Goal: Information Seeking & Learning: Check status

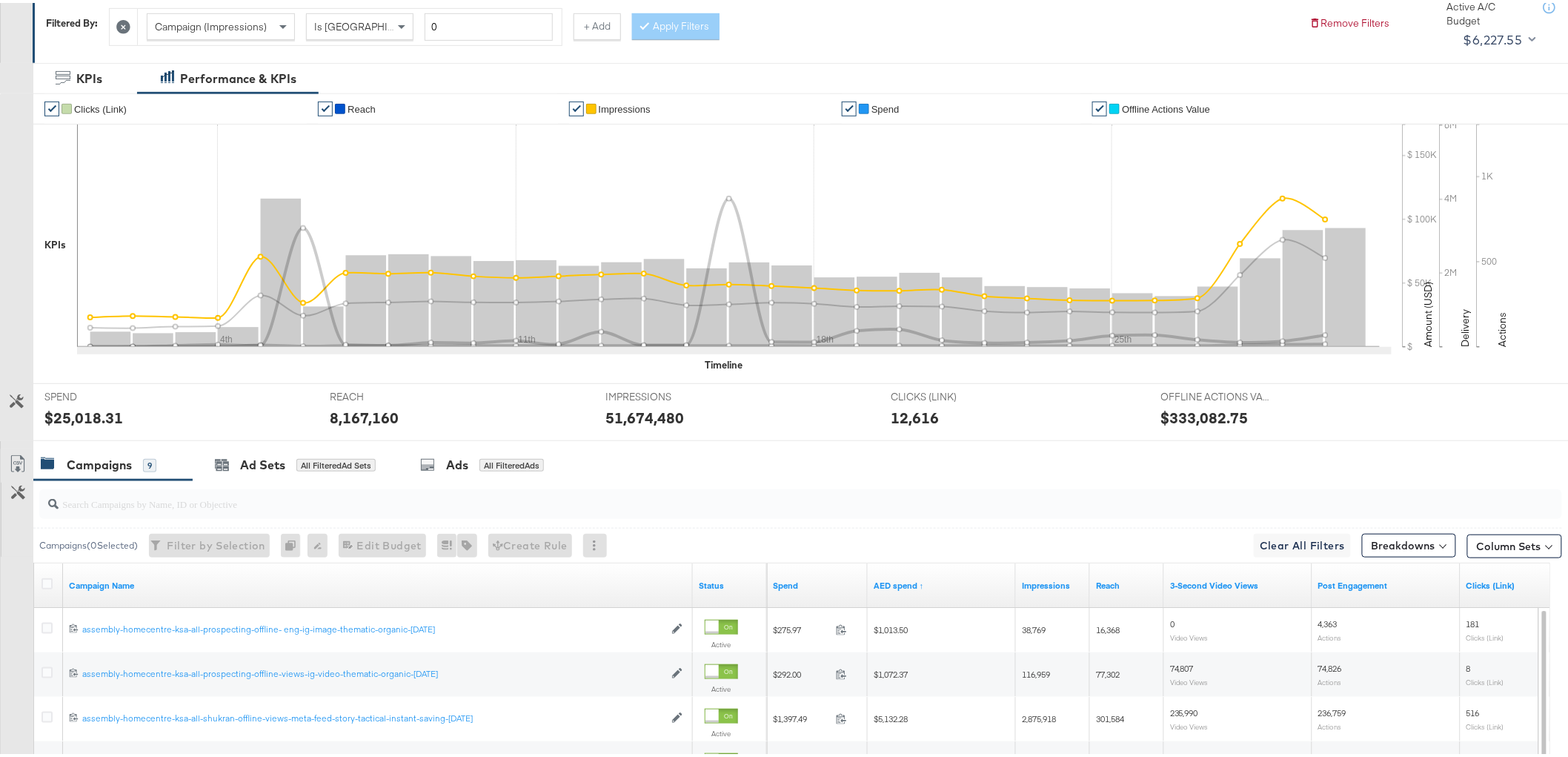
scroll to position [86, 0]
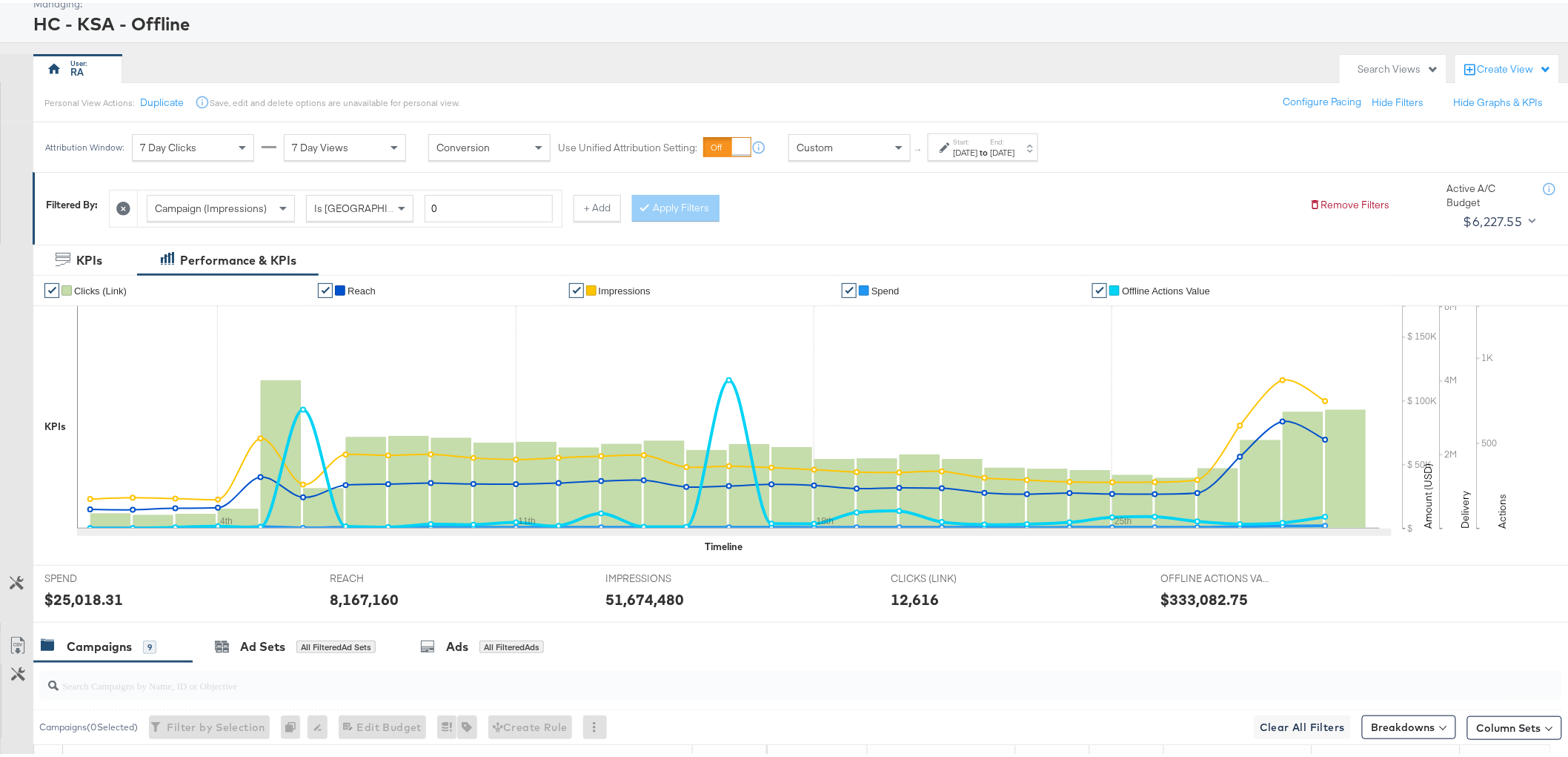
click at [991, 150] on strong "to" at bounding box center [984, 149] width 13 height 11
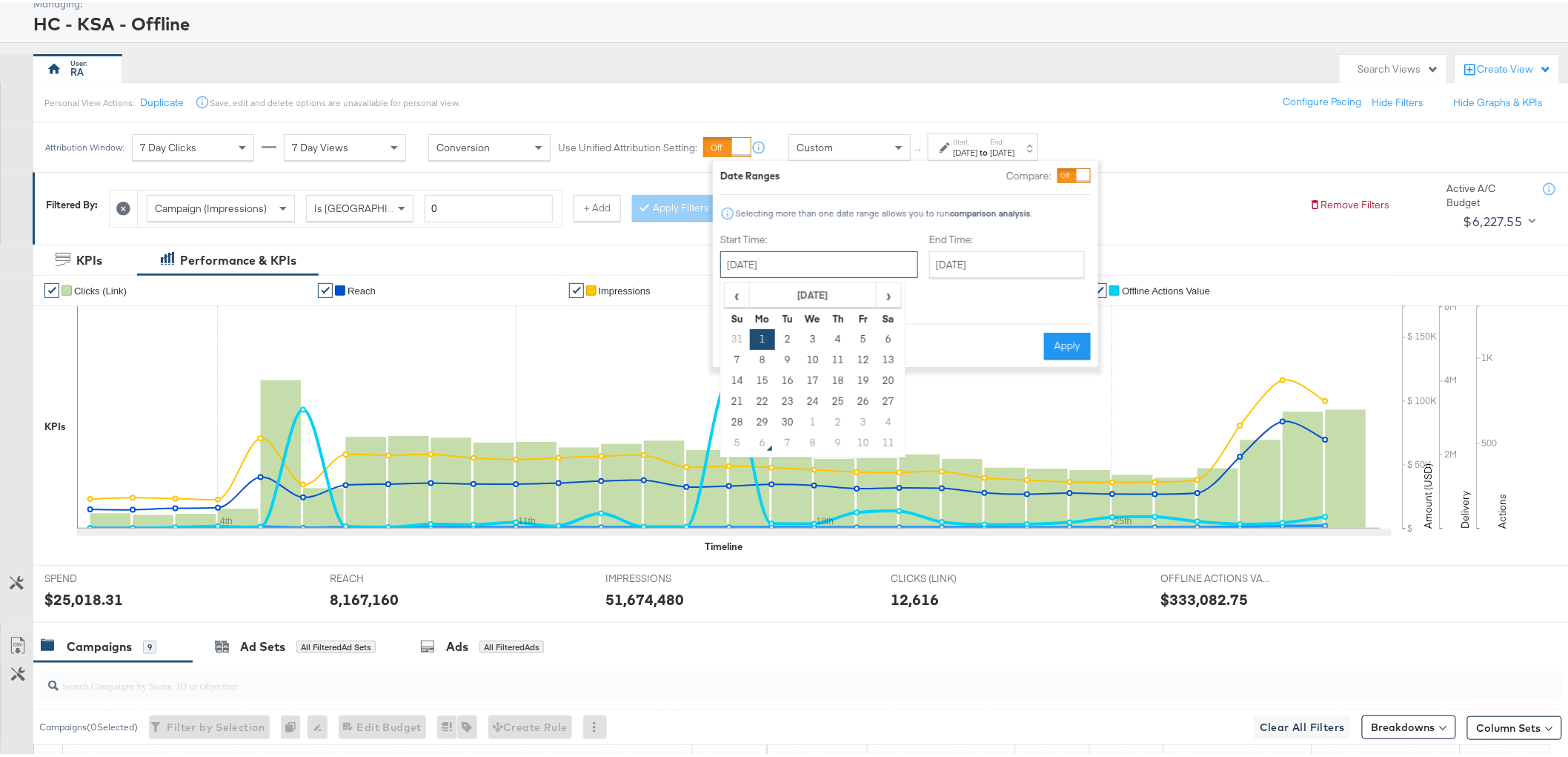
click at [827, 269] on input "[DATE]" at bounding box center [819, 261] width 198 height 26
click at [741, 292] on span "‹" at bounding box center [736, 292] width 23 height 23
click at [744, 354] on td "1" at bounding box center [738, 356] width 25 height 21
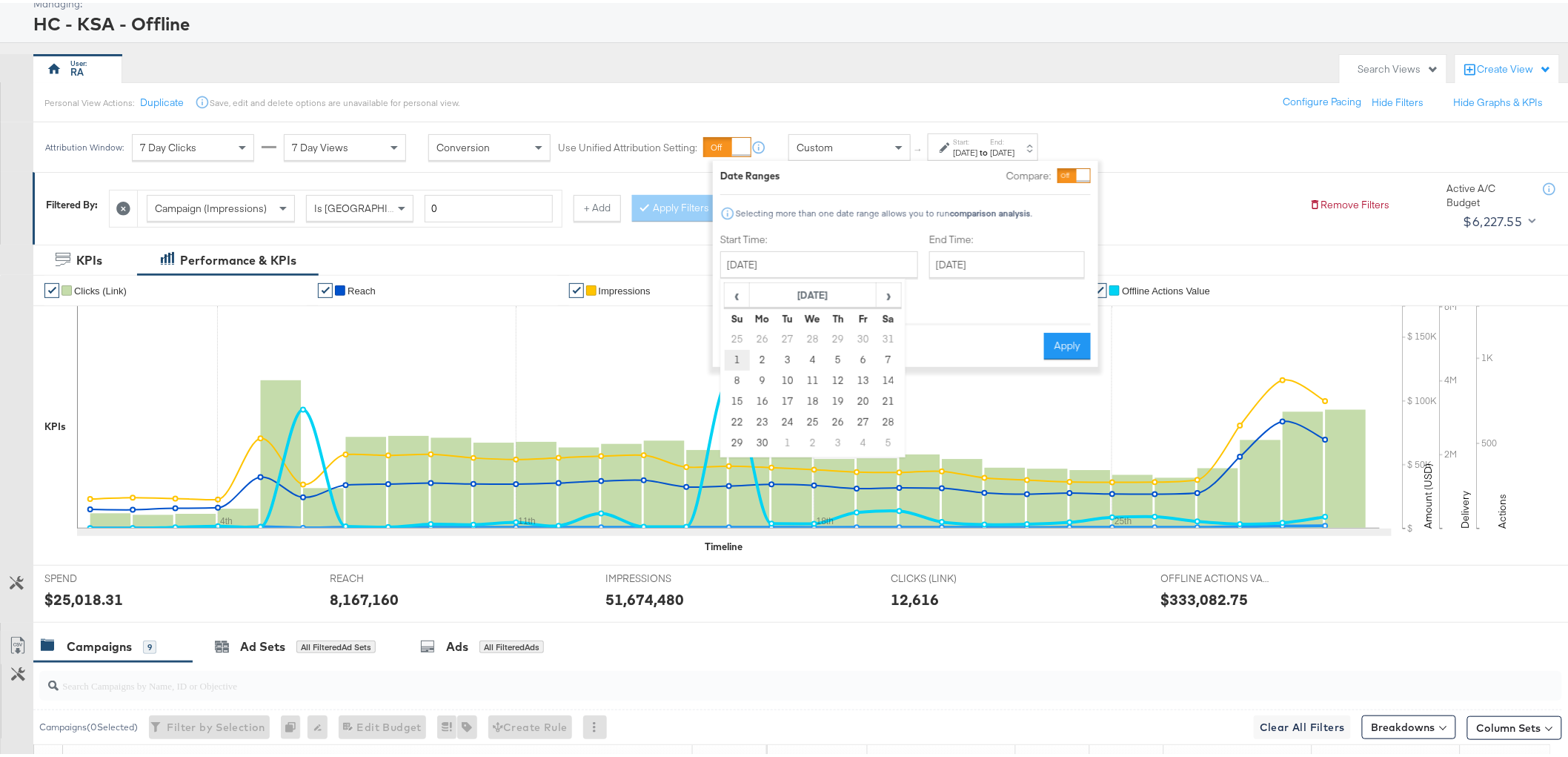
type input "[DATE]"
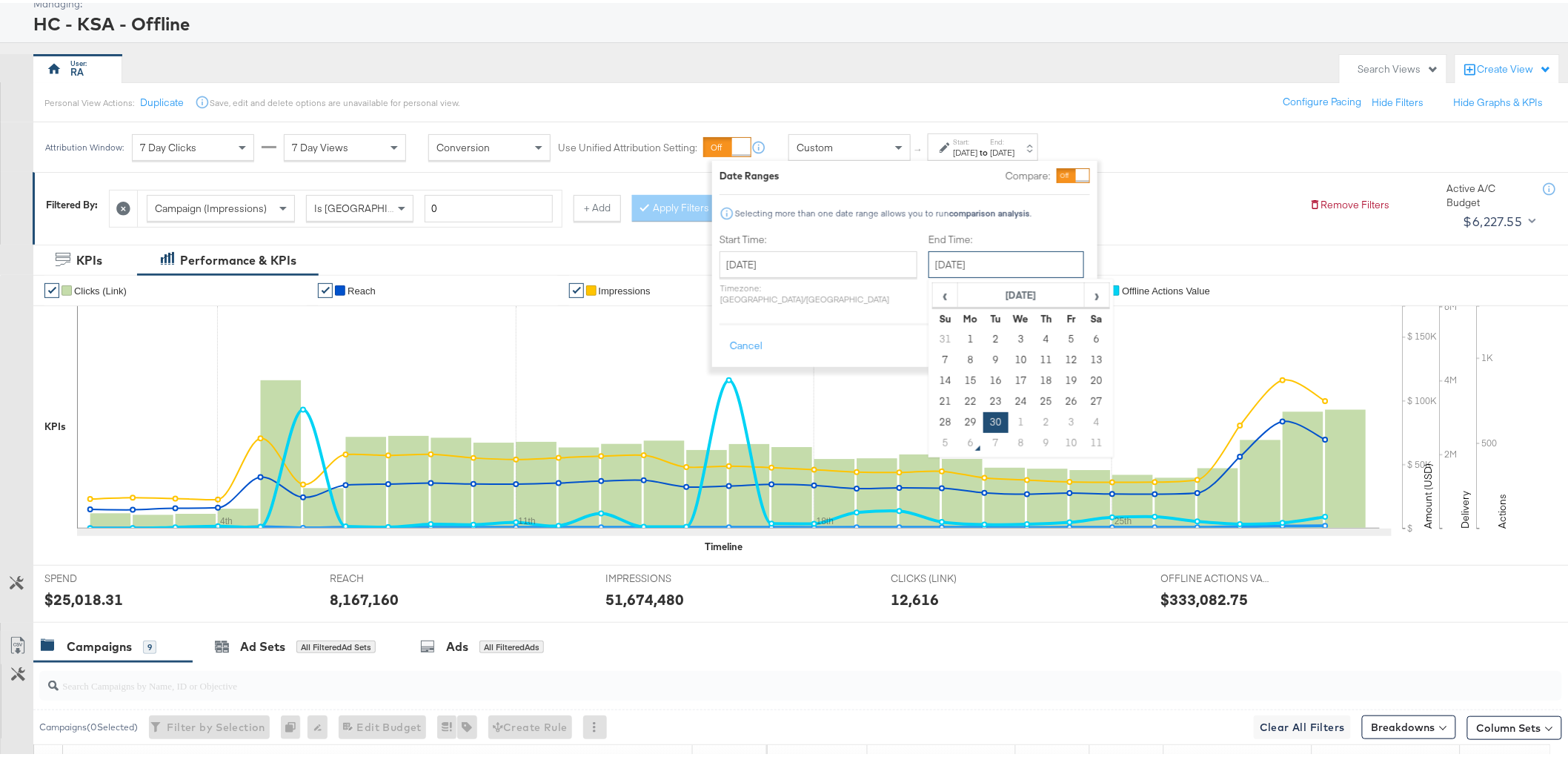
click at [976, 265] on input "[DATE]" at bounding box center [1006, 261] width 156 height 26
click at [1085, 292] on span "›" at bounding box center [1096, 292] width 23 height 23
click at [933, 360] on td "5" at bounding box center [945, 356] width 25 height 21
type input "[DATE]"
click at [1065, 331] on button "Apply" at bounding box center [1061, 343] width 47 height 26
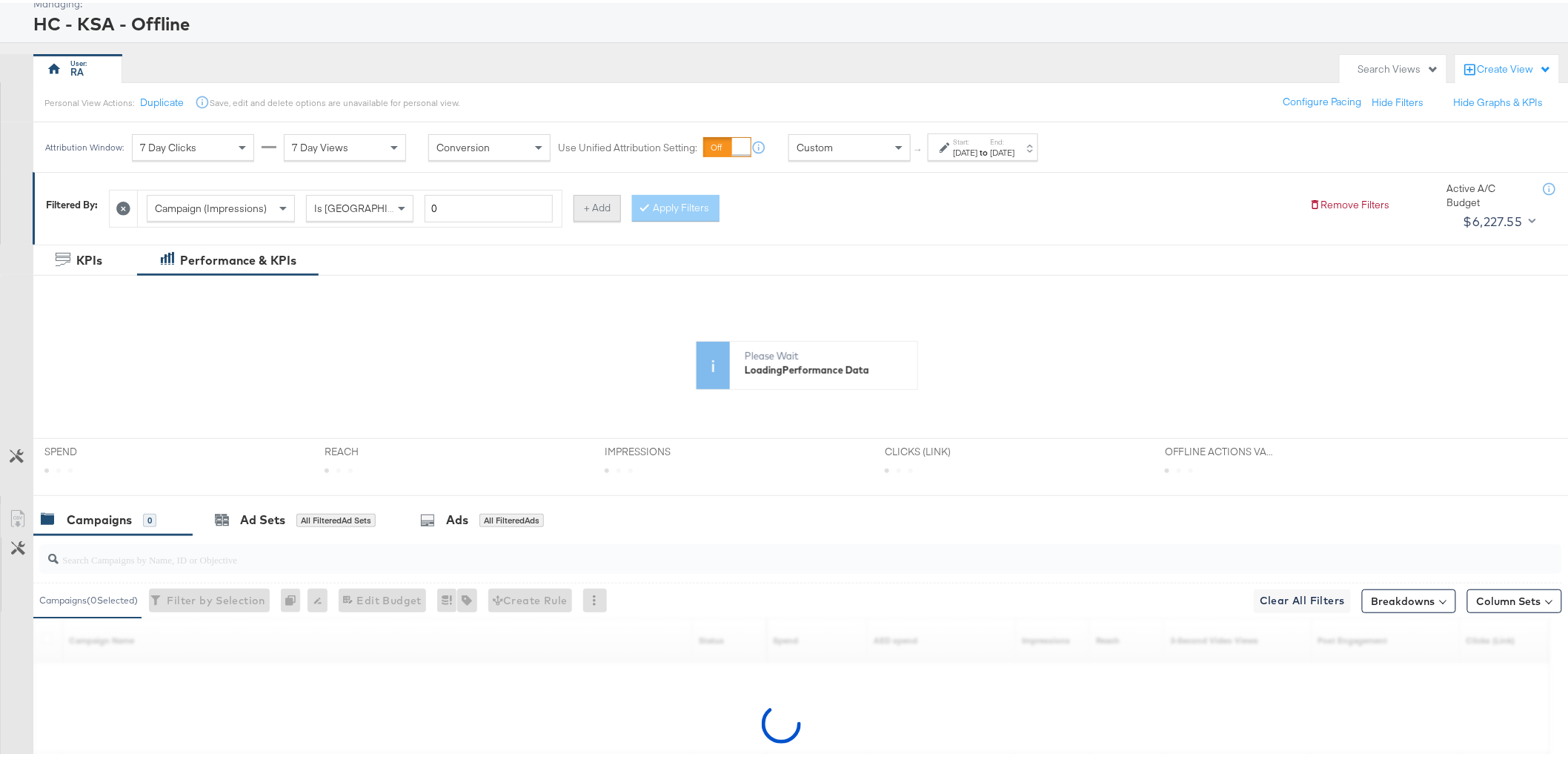
click at [603, 206] on button "+ Add" at bounding box center [597, 205] width 47 height 26
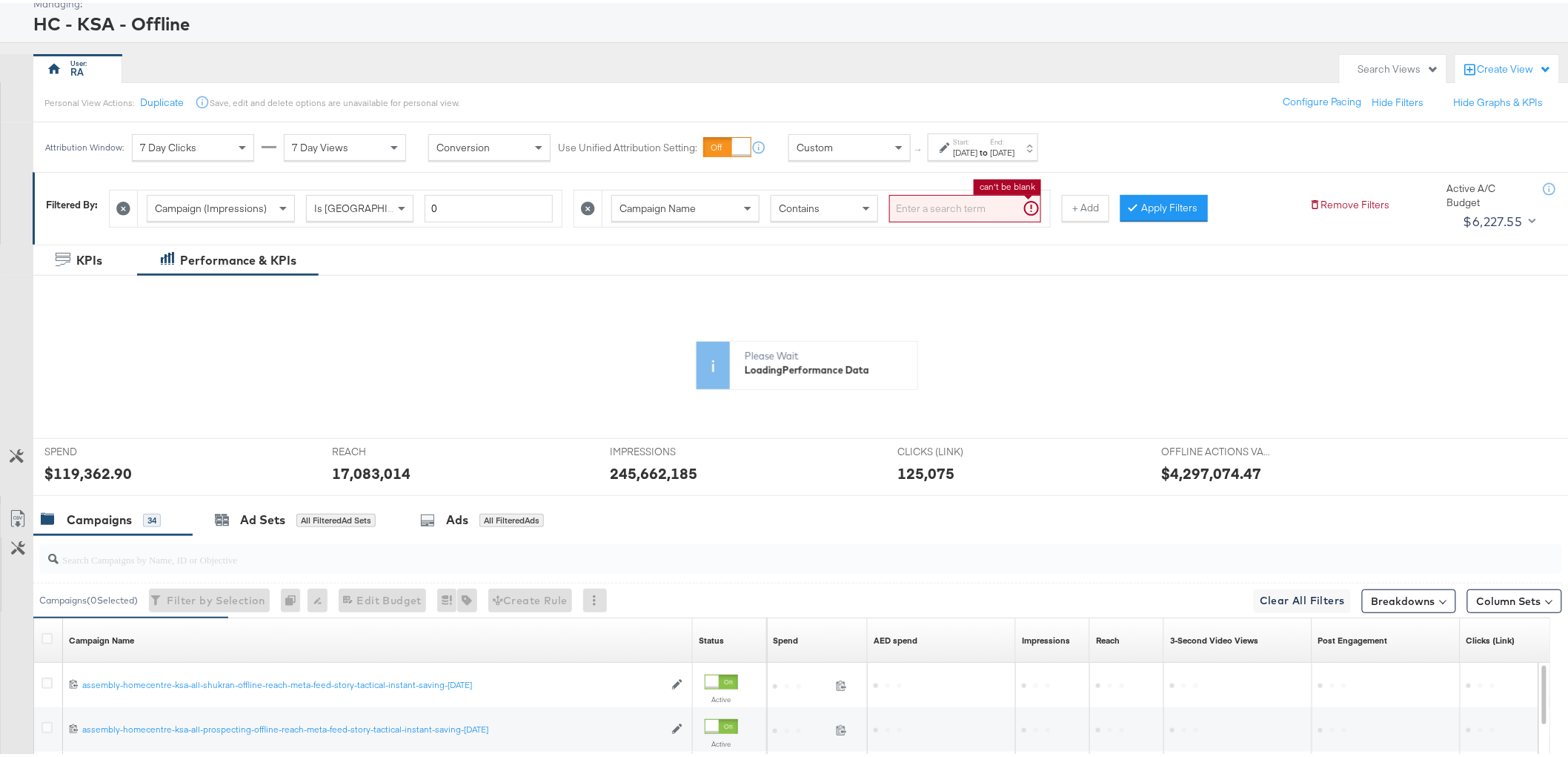
click at [914, 208] on input "search" at bounding box center [965, 206] width 152 height 27
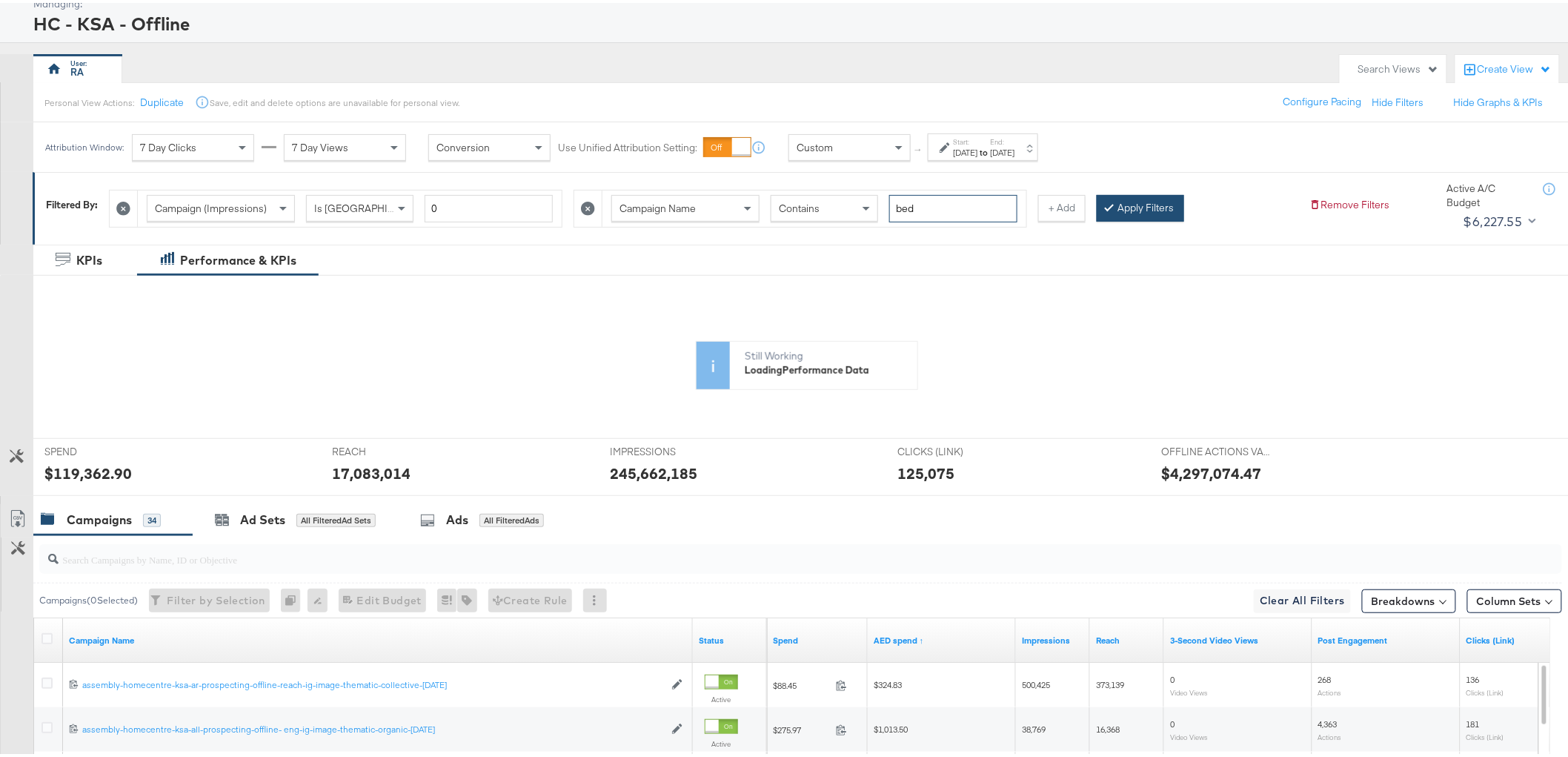
type input "bed"
click at [1122, 210] on button "Apply Filters" at bounding box center [1140, 205] width 87 height 26
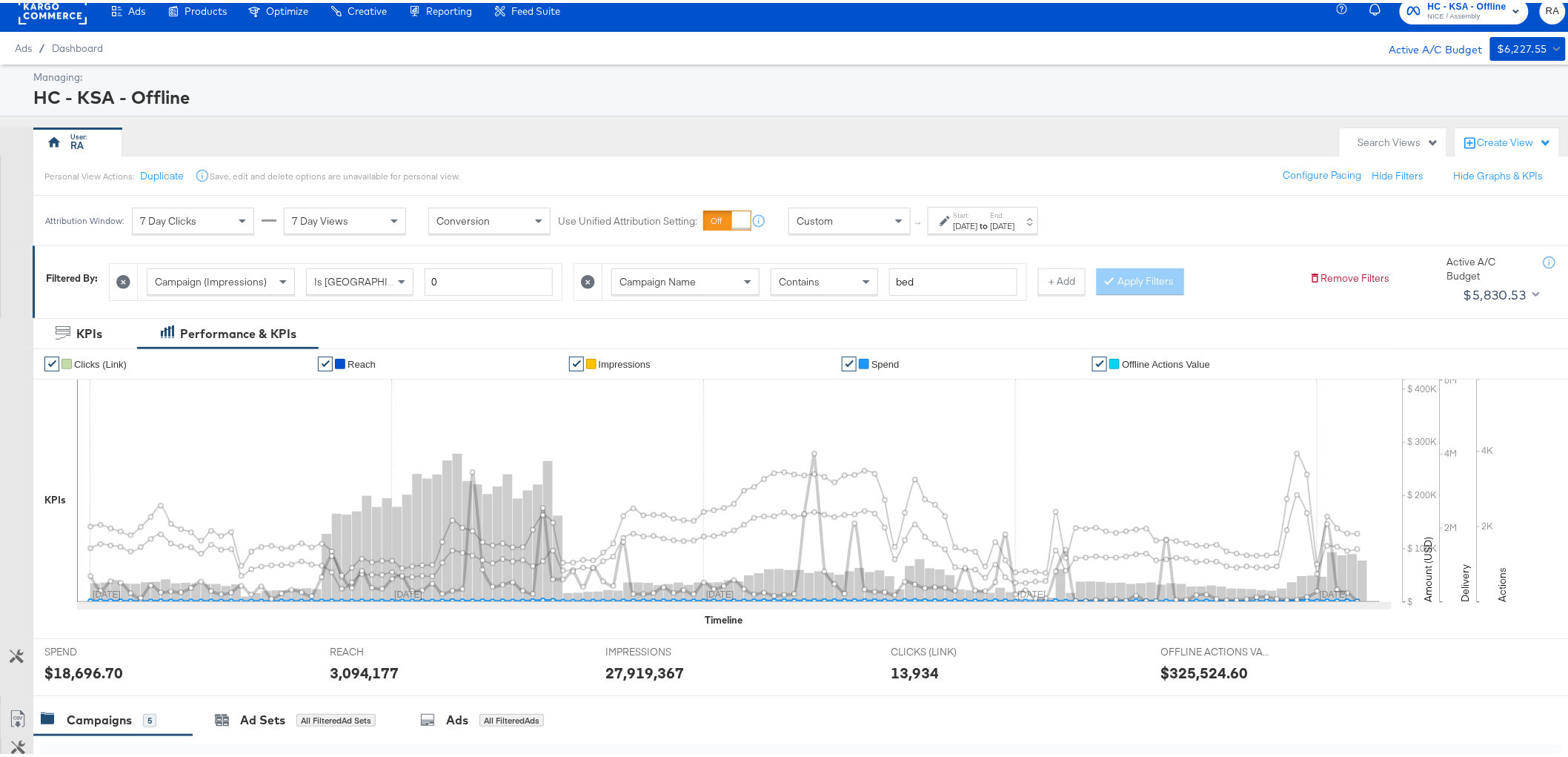
scroll to position [0, 0]
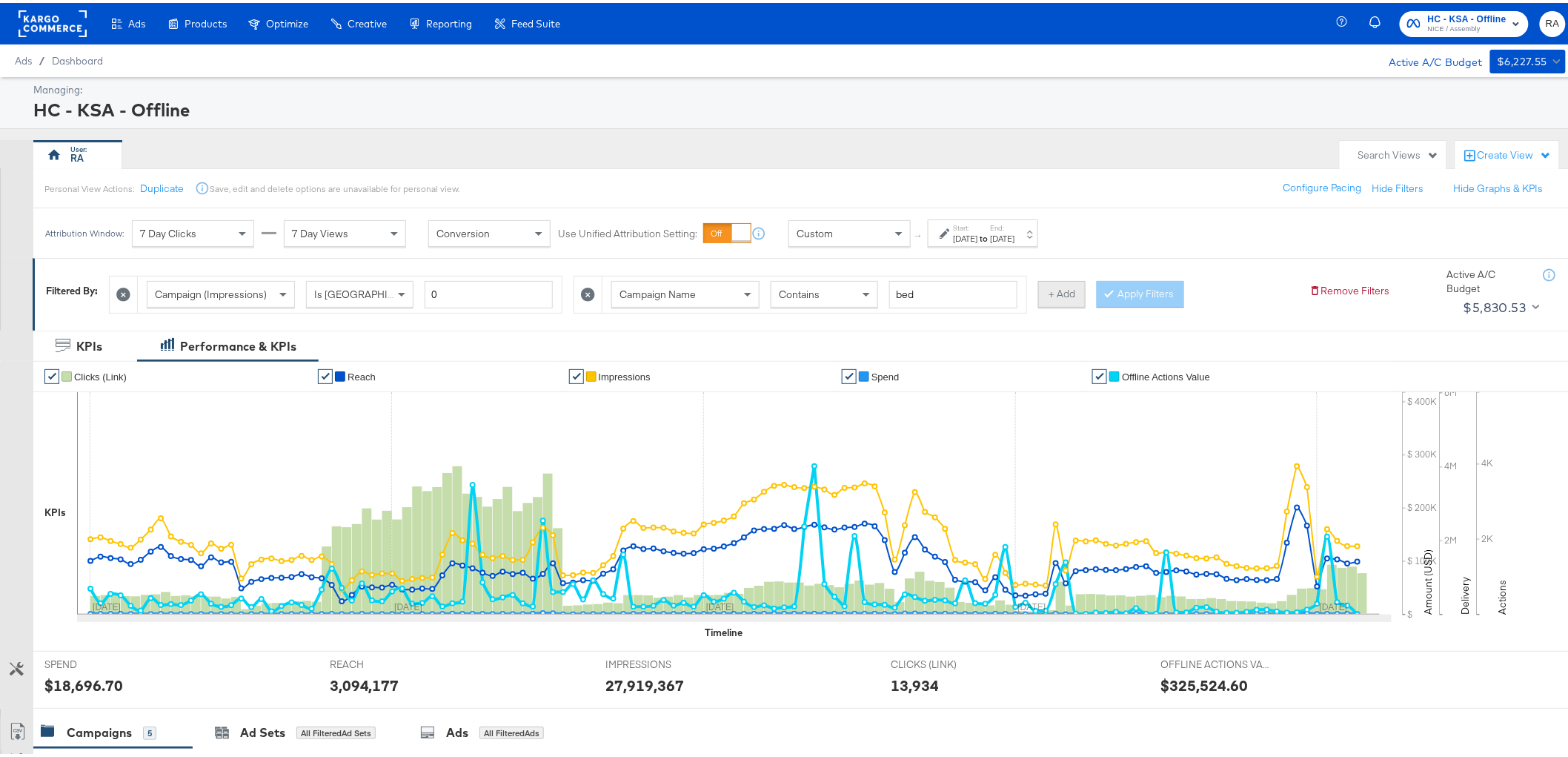
click at [1057, 294] on button "+ Add" at bounding box center [1062, 291] width 47 height 26
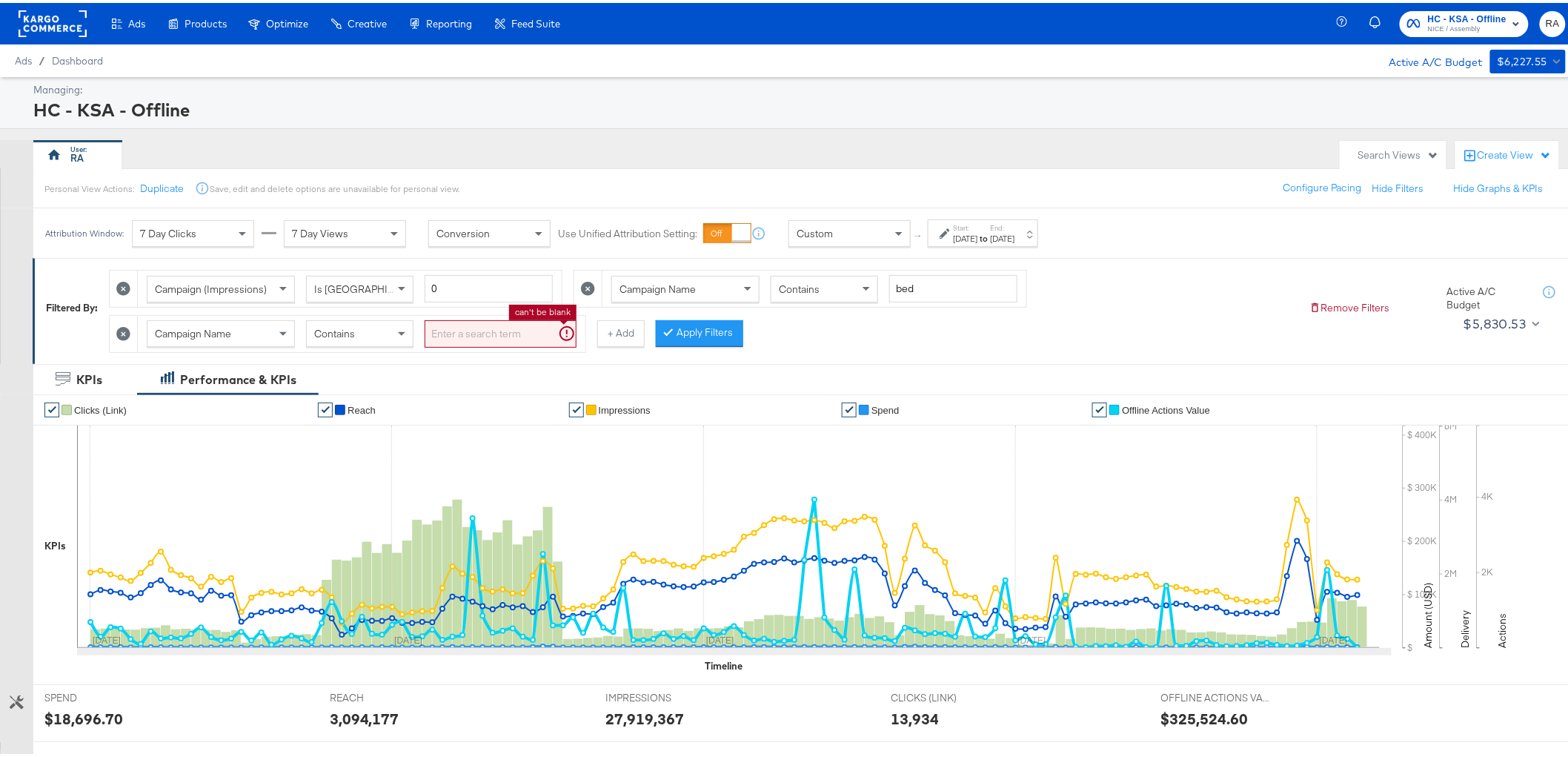
click at [521, 324] on input "search" at bounding box center [500, 331] width 152 height 27
type input "sale"
click at [345, 331] on span "Contains" at bounding box center [335, 331] width 41 height 14
click at [361, 339] on div "Contains" at bounding box center [359, 331] width 106 height 25
click at [595, 331] on button "+ Add" at bounding box center [597, 330] width 47 height 26
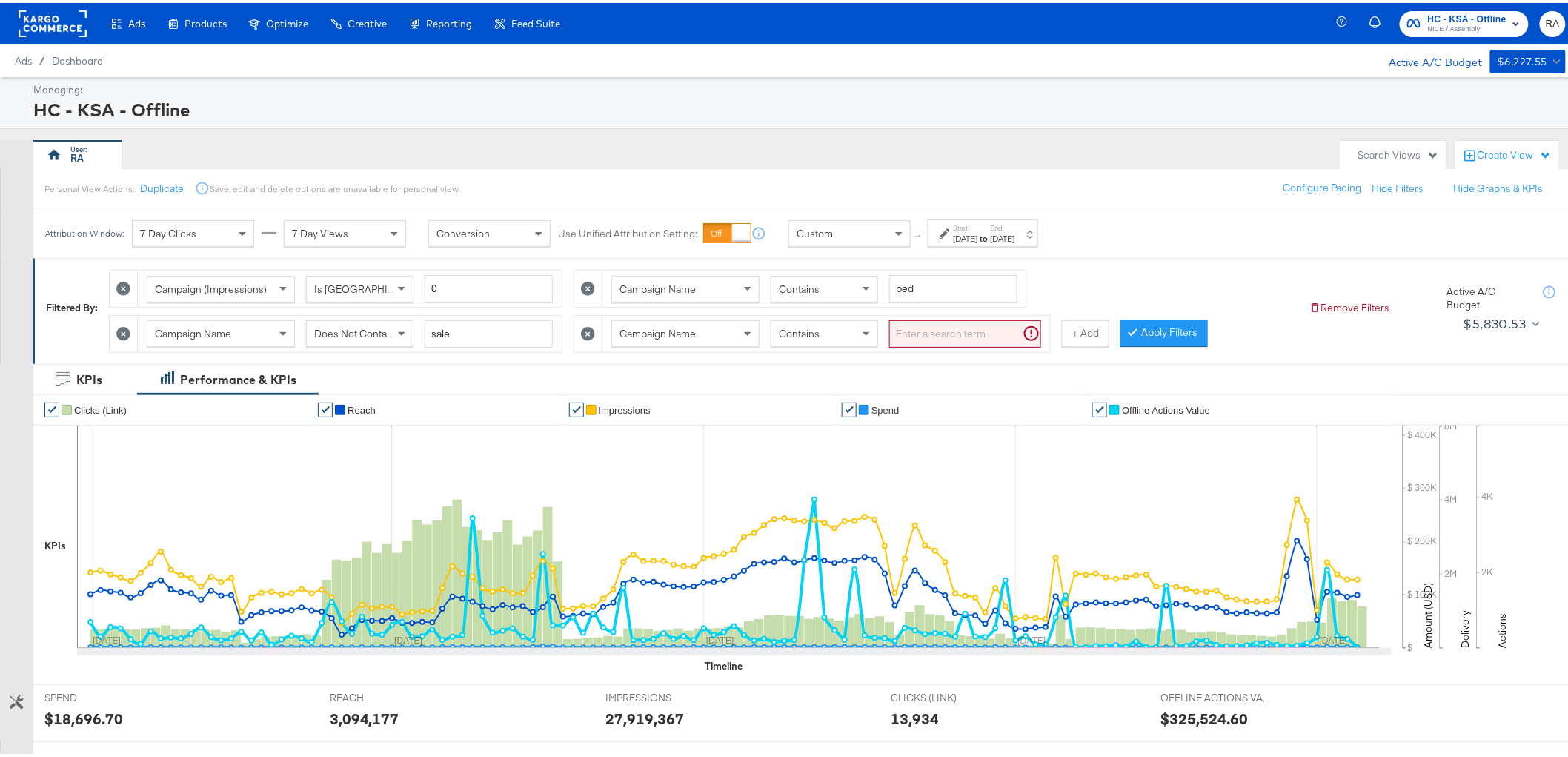
click at [942, 331] on input "search" at bounding box center [965, 331] width 152 height 27
type input "shukran"
click at [795, 336] on span "Contains" at bounding box center [800, 331] width 41 height 14
click at [1156, 326] on button "Apply Filters" at bounding box center [1140, 330] width 87 height 26
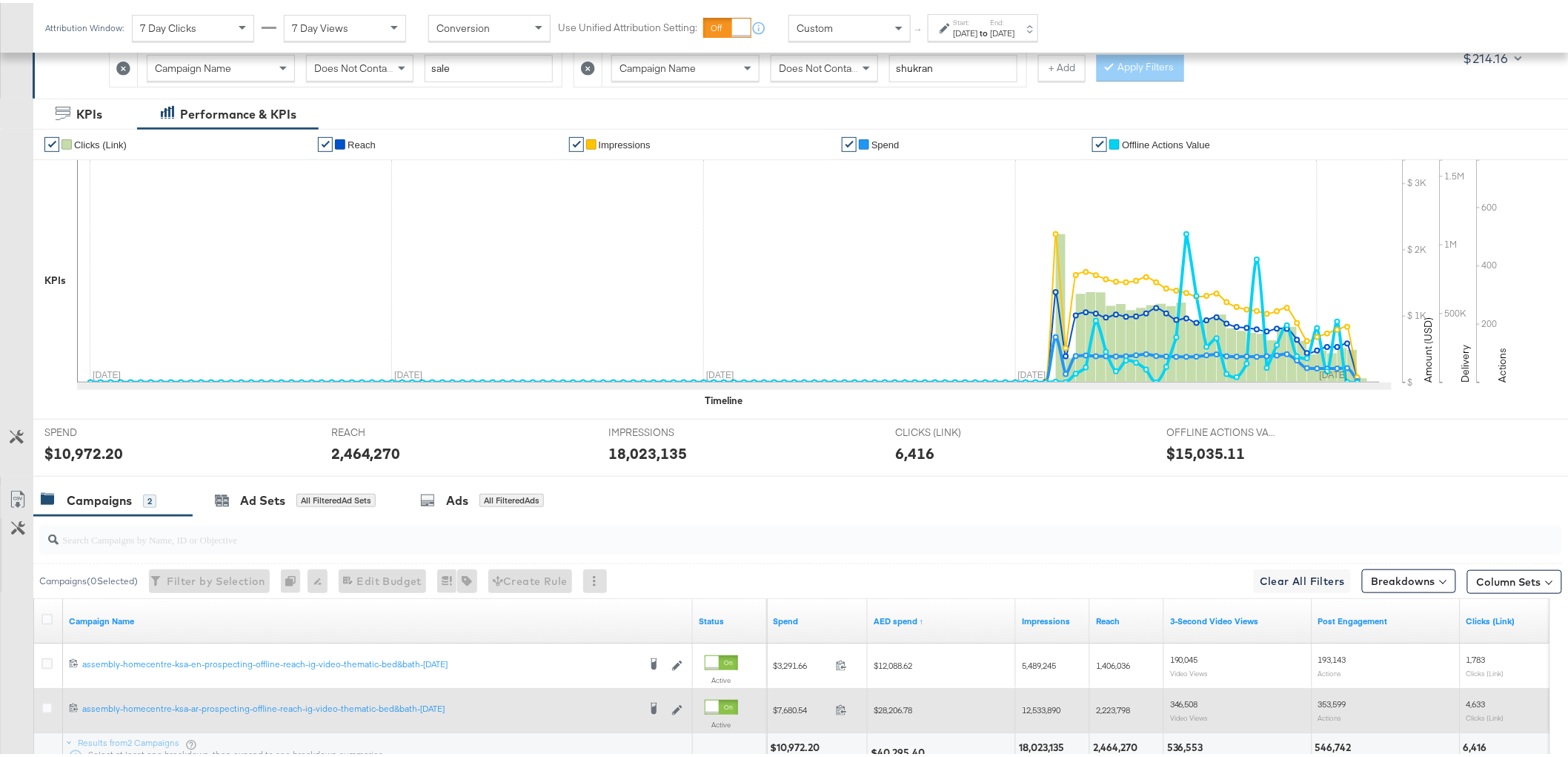
scroll to position [393, 0]
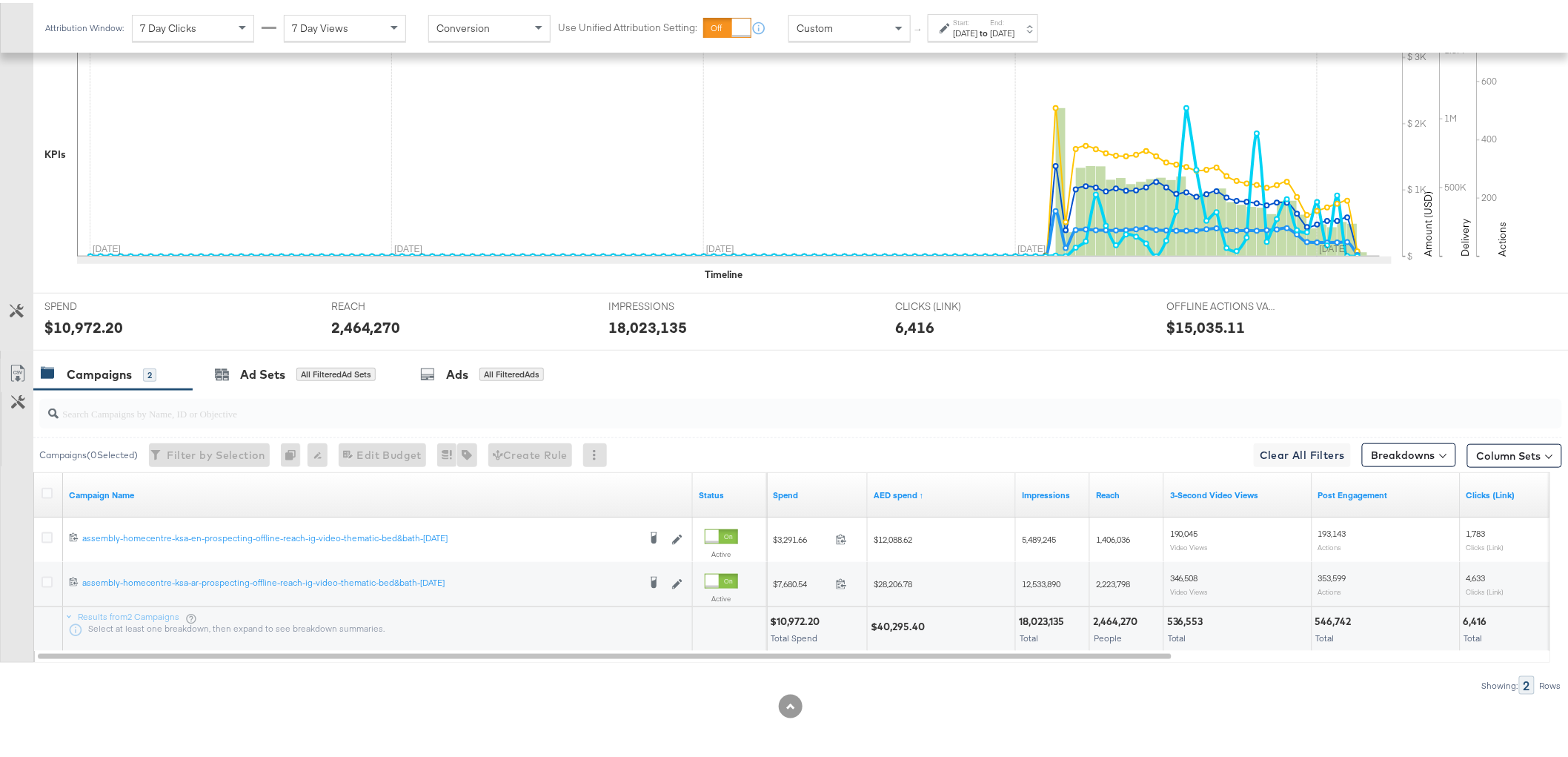
click at [902, 625] on div "$40,295.40" at bounding box center [900, 624] width 59 height 14
copy div "40,295.40"
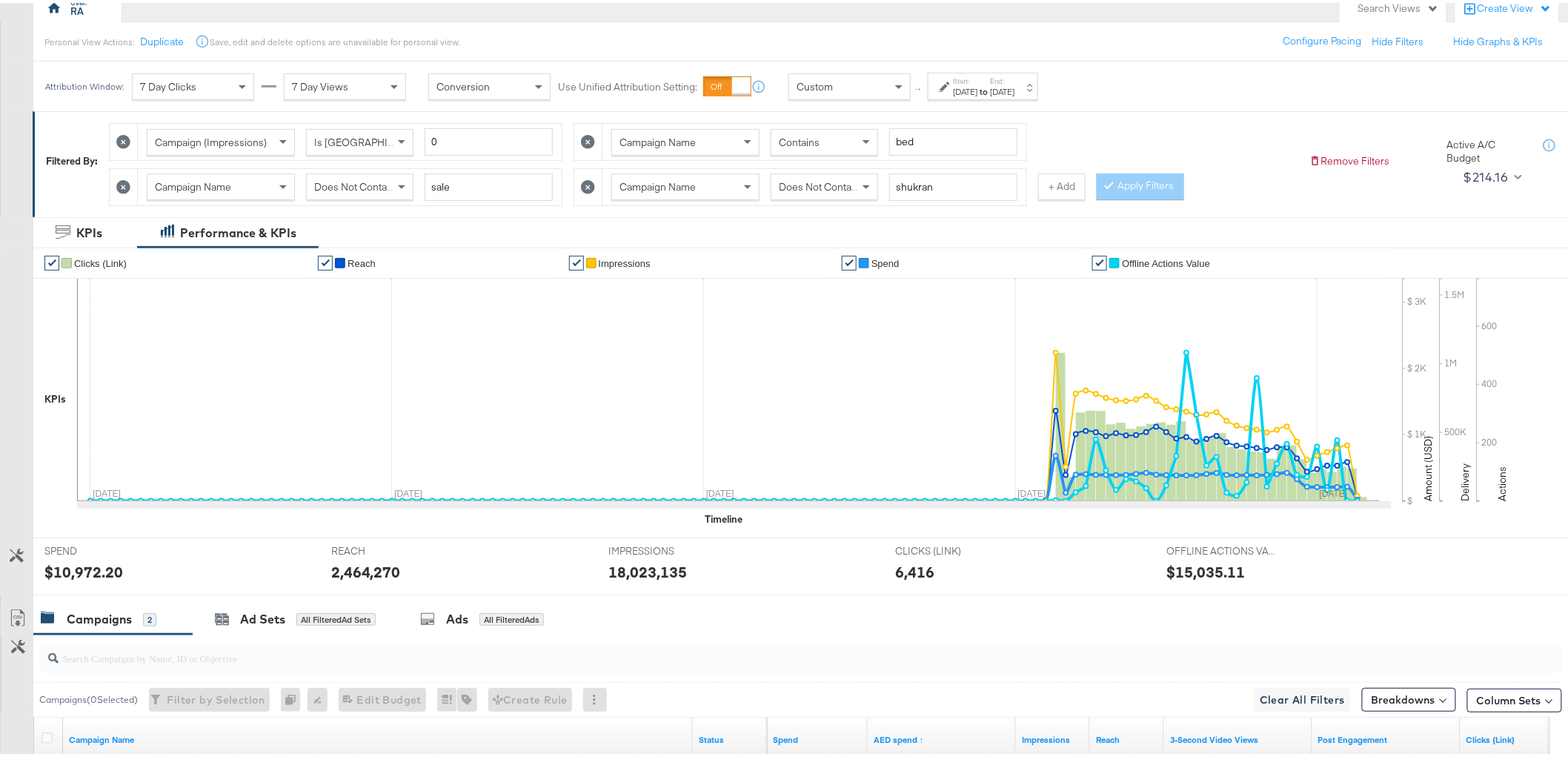
scroll to position [145, 0]
click at [827, 187] on span "Does Not Contain" at bounding box center [819, 185] width 81 height 14
click at [1136, 185] on button "Apply Filters" at bounding box center [1140, 185] width 87 height 26
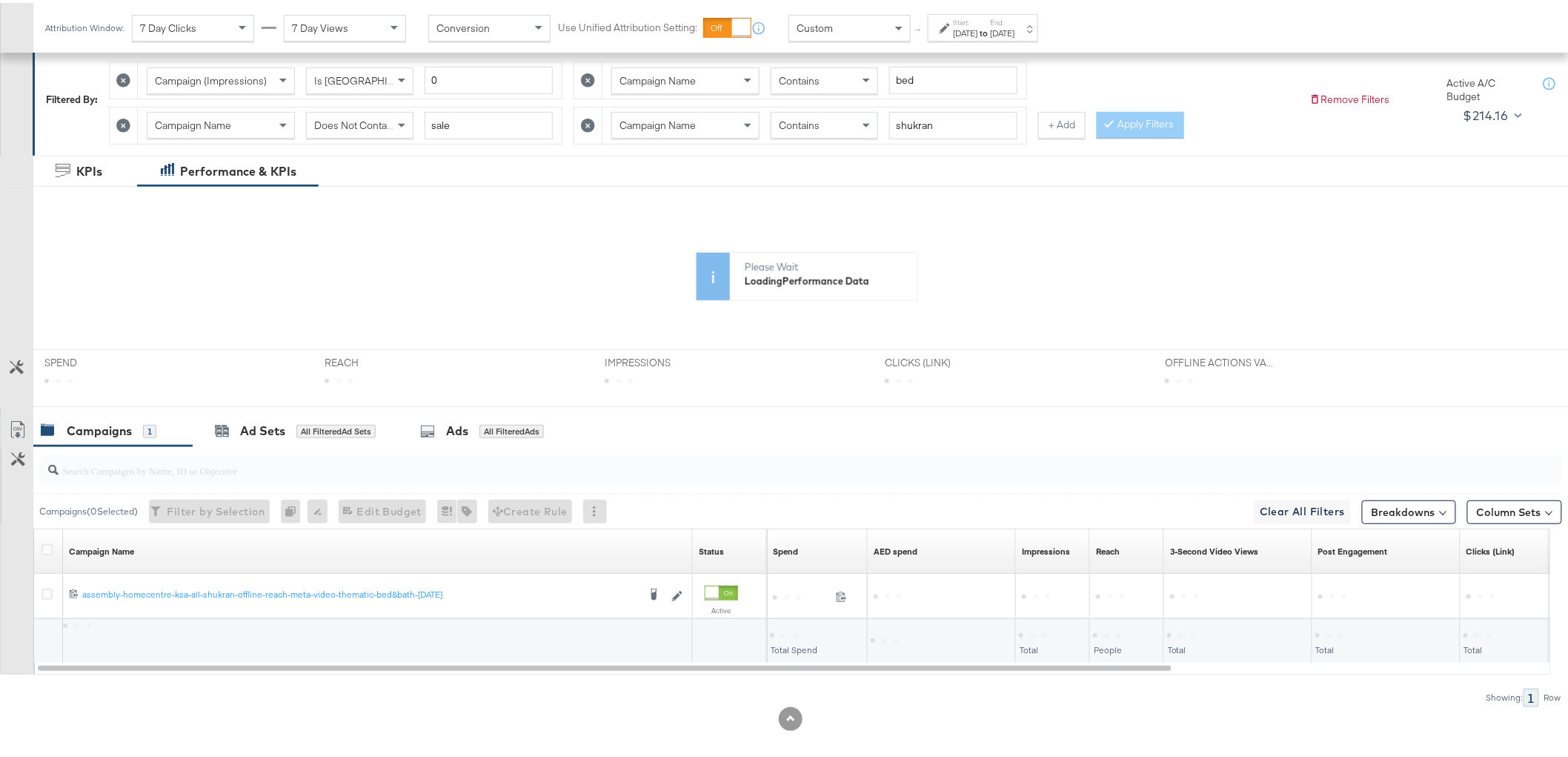
scroll to position [221, 0]
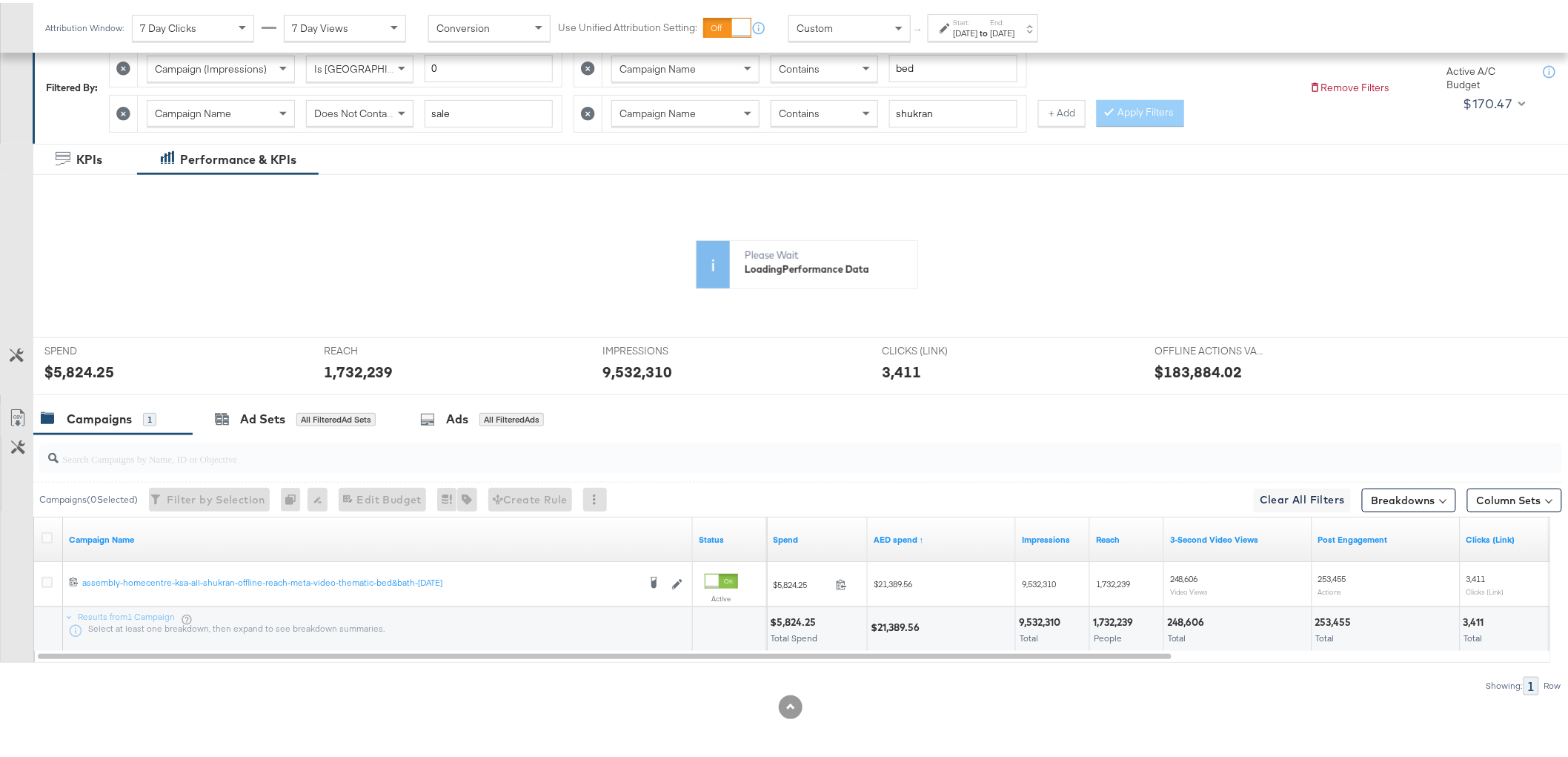
click at [906, 623] on div "$21,389.56" at bounding box center [898, 625] width 54 height 14
copy div "21,389.56"
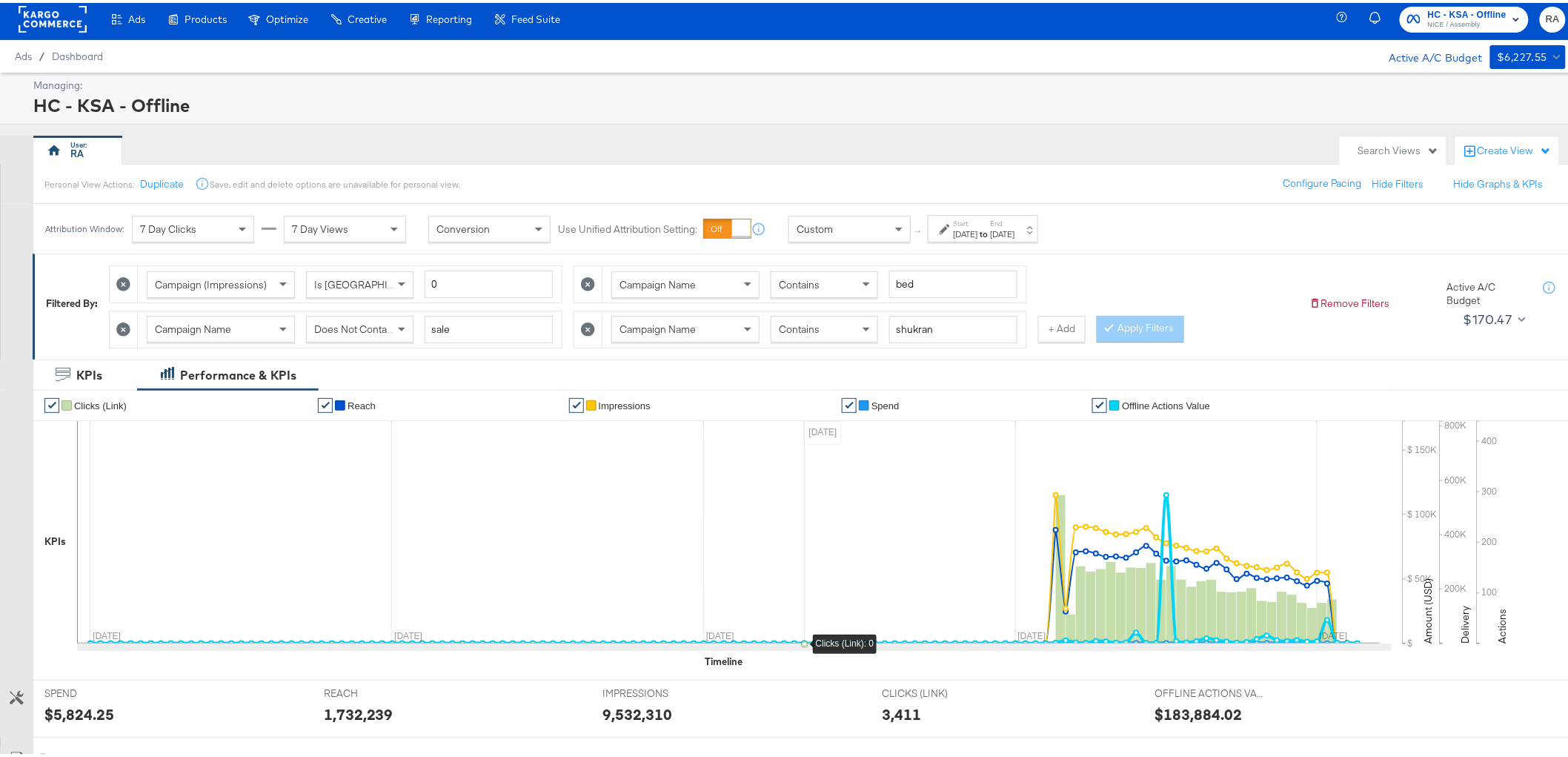
scroll to position [0, 0]
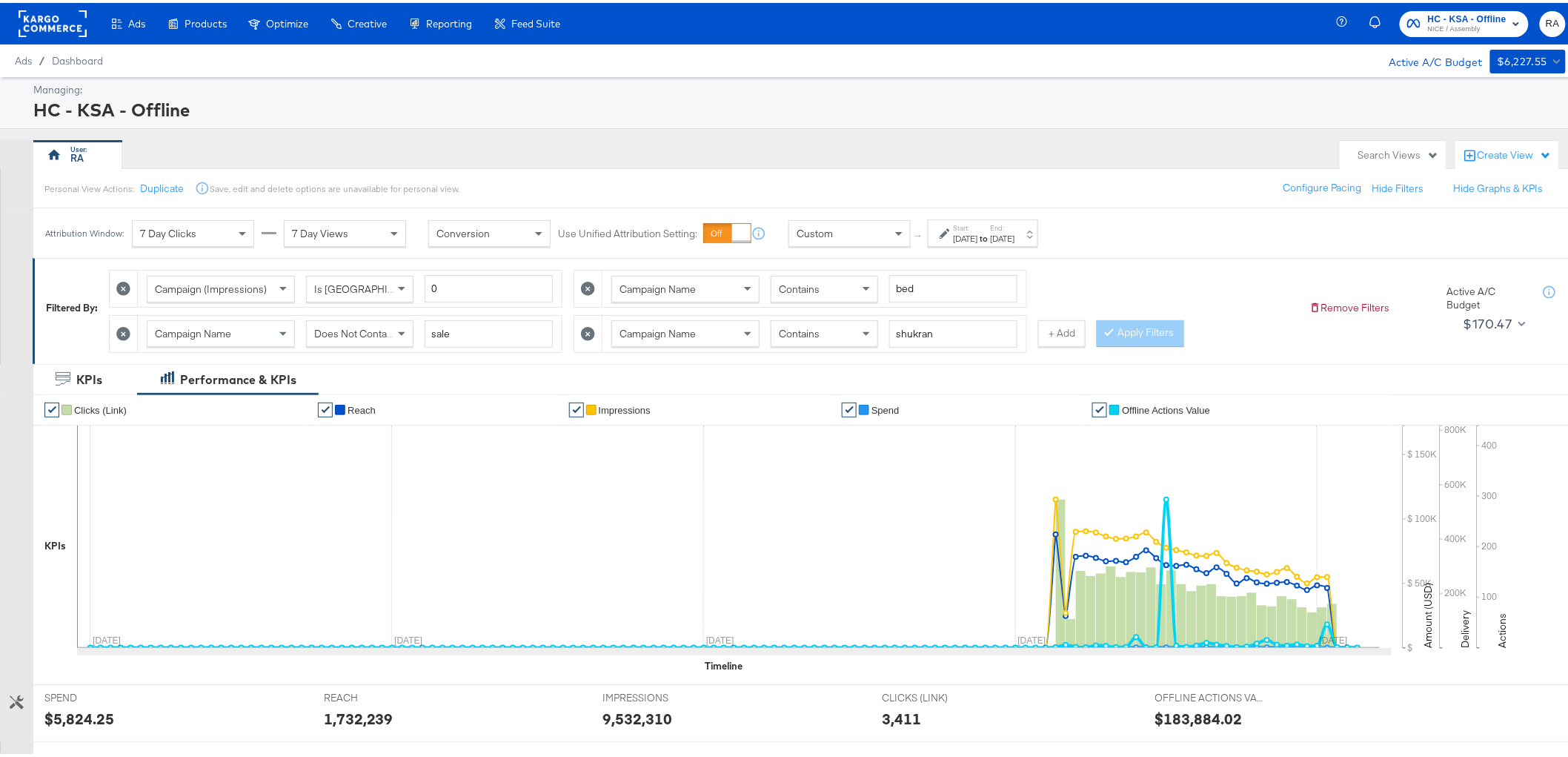
click at [832, 338] on div "Contains" at bounding box center [824, 331] width 106 height 25
click at [1130, 272] on div "Campaign (Impressions) Is Greater Than 0 Campaign Name Contains bed Campaign Na…" at bounding box center [703, 305] width 1189 height 90
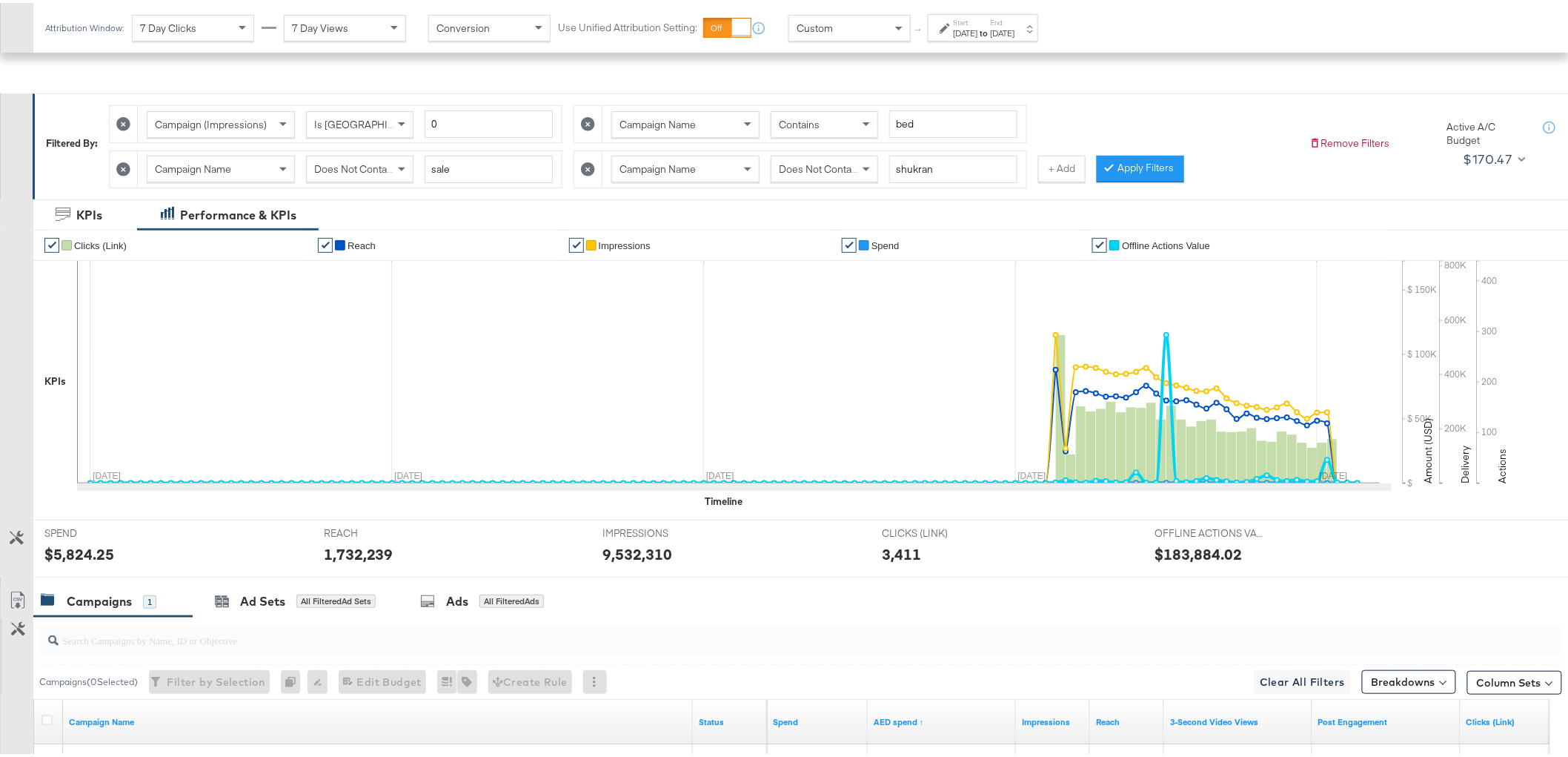
scroll to position [19, 0]
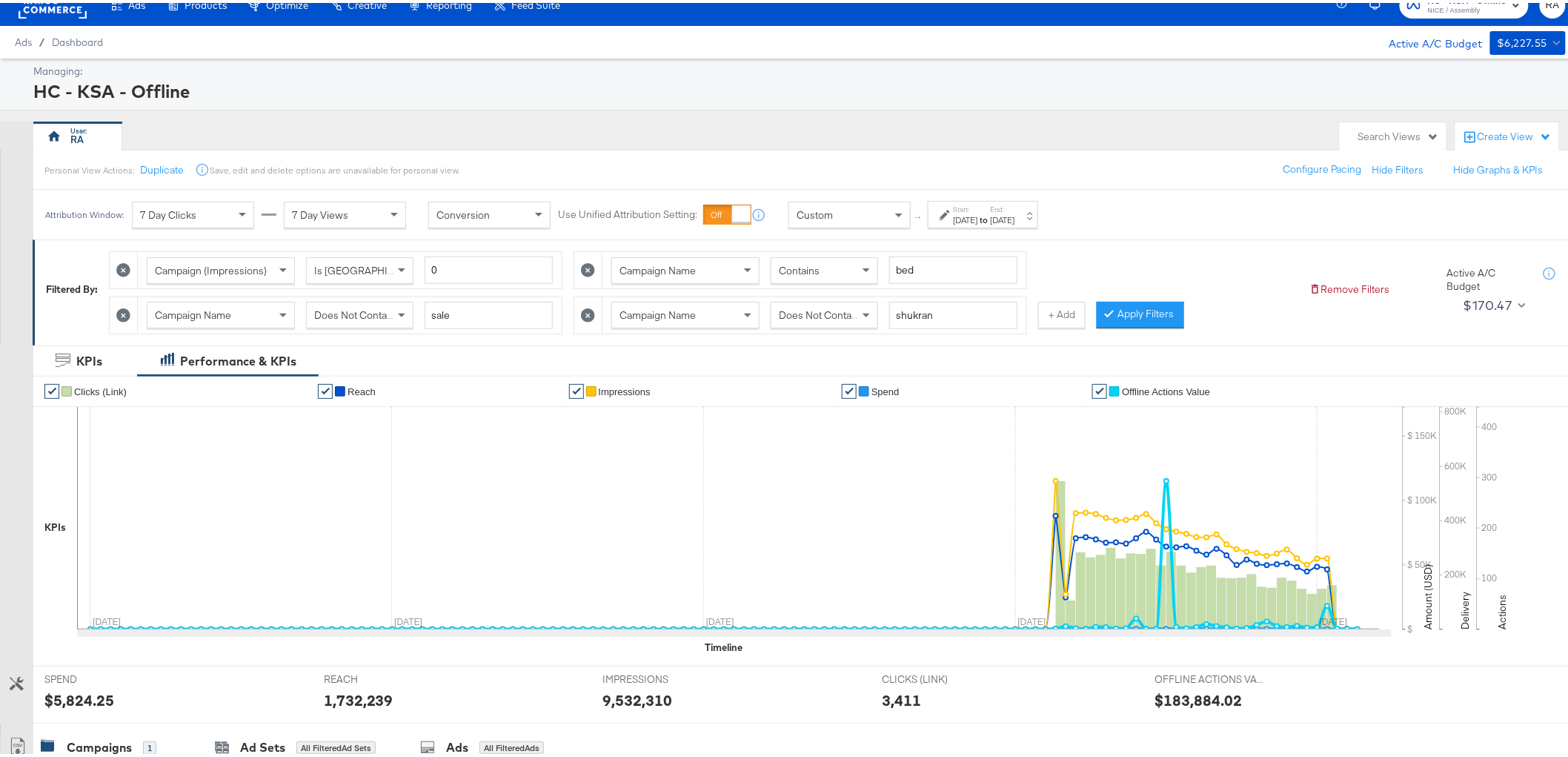
click at [821, 313] on span "Does Not Contain" at bounding box center [819, 312] width 81 height 14
click at [813, 312] on span "Contains" at bounding box center [800, 312] width 41 height 14
click at [1153, 307] on button "Apply Filters" at bounding box center [1140, 311] width 87 height 26
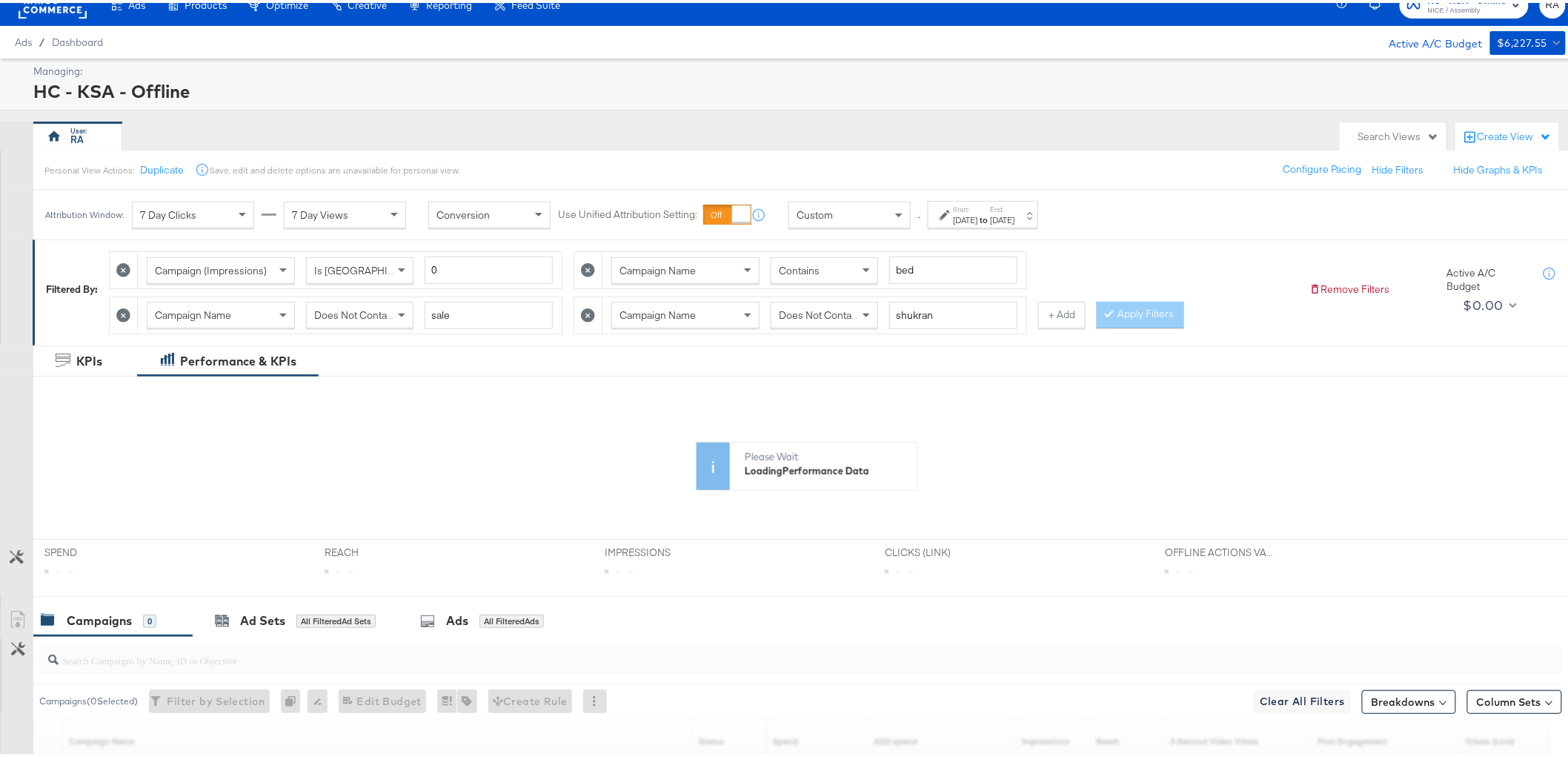
scroll to position [265, 0]
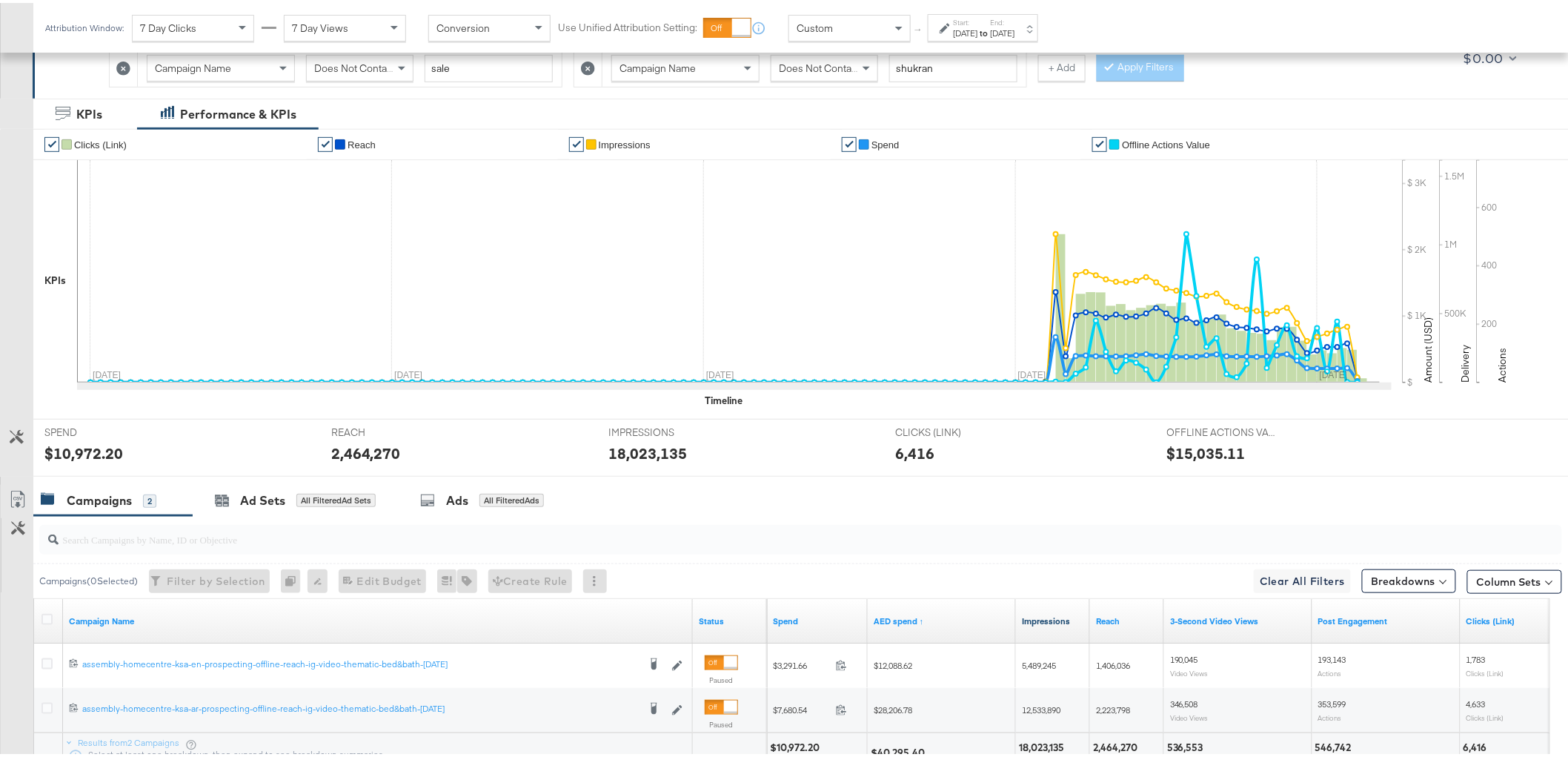
click at [1039, 617] on link "Impressions" at bounding box center [1053, 618] width 63 height 12
click at [1041, 605] on div "Impressions ↓" at bounding box center [1053, 618] width 74 height 44
click at [1041, 615] on link "Impressions ↓" at bounding box center [1053, 618] width 63 height 12
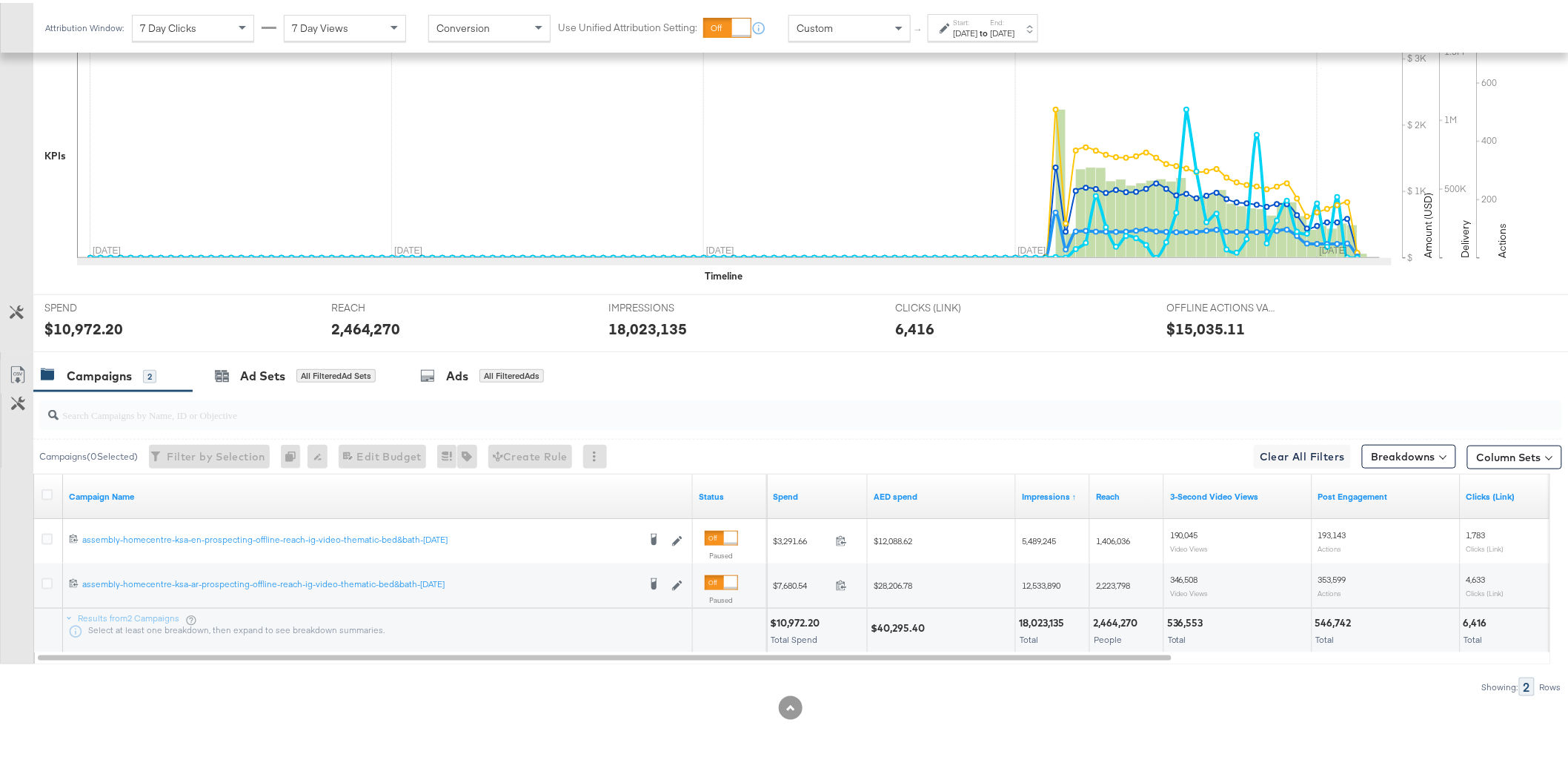
scroll to position [393, 0]
click at [1047, 615] on div "18,023,135" at bounding box center [1043, 619] width 50 height 14
copy div "18,023,135"
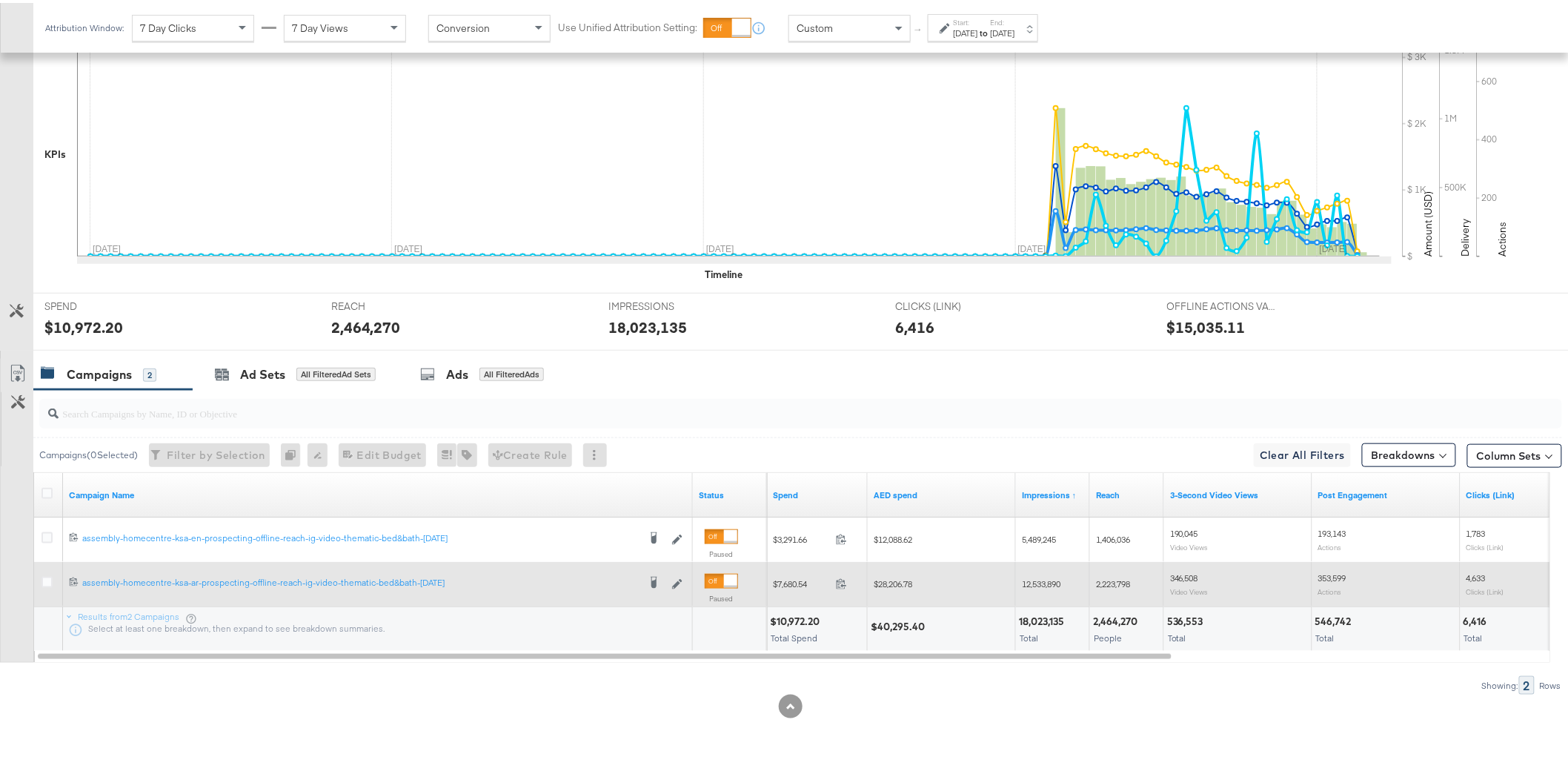
click at [1121, 576] on span "2,223,798" at bounding box center [1113, 581] width 34 height 11
click at [1121, 574] on div "2,223,798" at bounding box center [1128, 582] width 74 height 24
copy span "2,223,798"
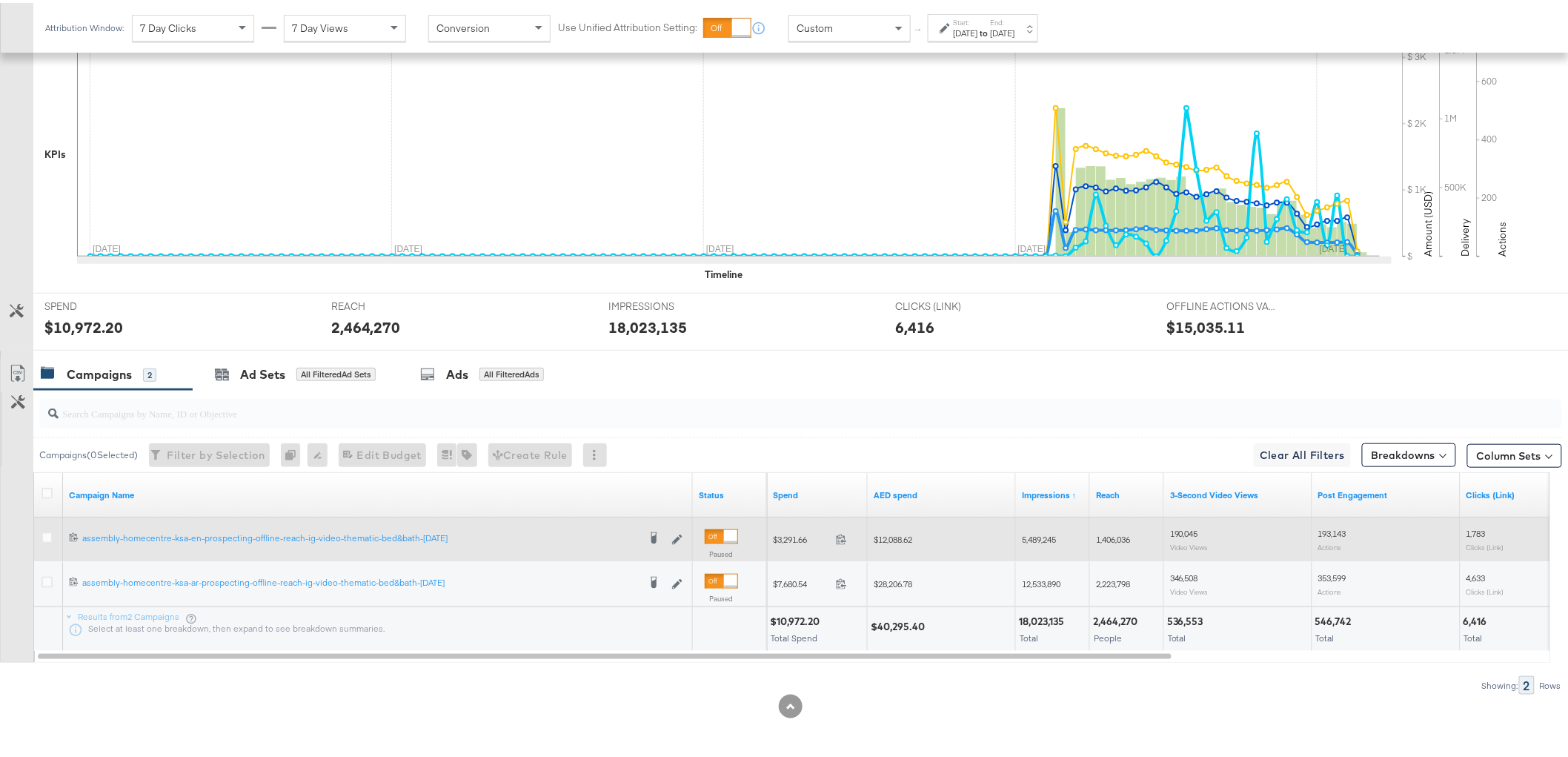
click at [1113, 537] on span "1,406,036" at bounding box center [1113, 536] width 34 height 11
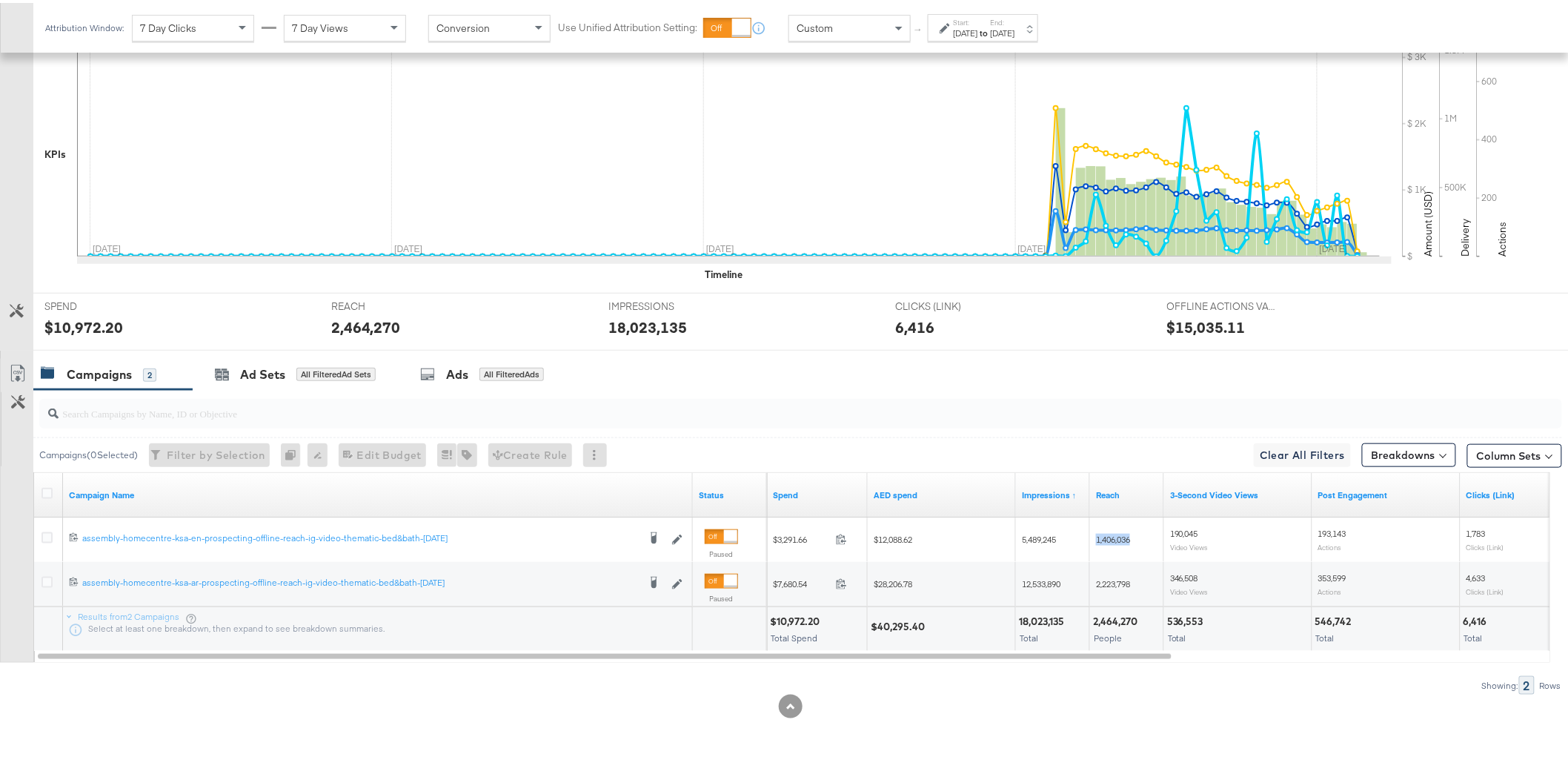
copy span "1,406,036"
click at [1188, 615] on div "536,553" at bounding box center [1188, 619] width 41 height 14
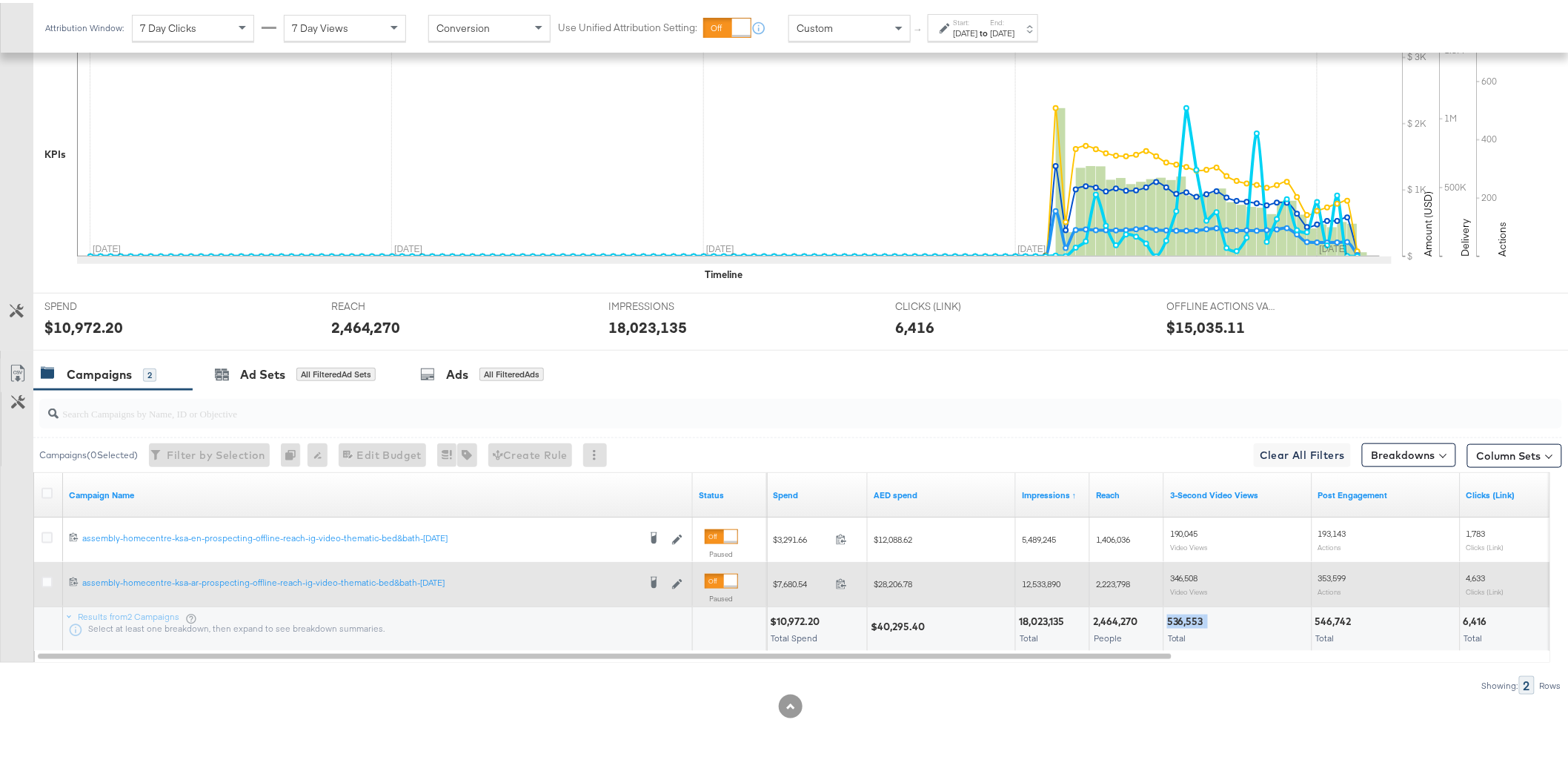
copy div "536,553"
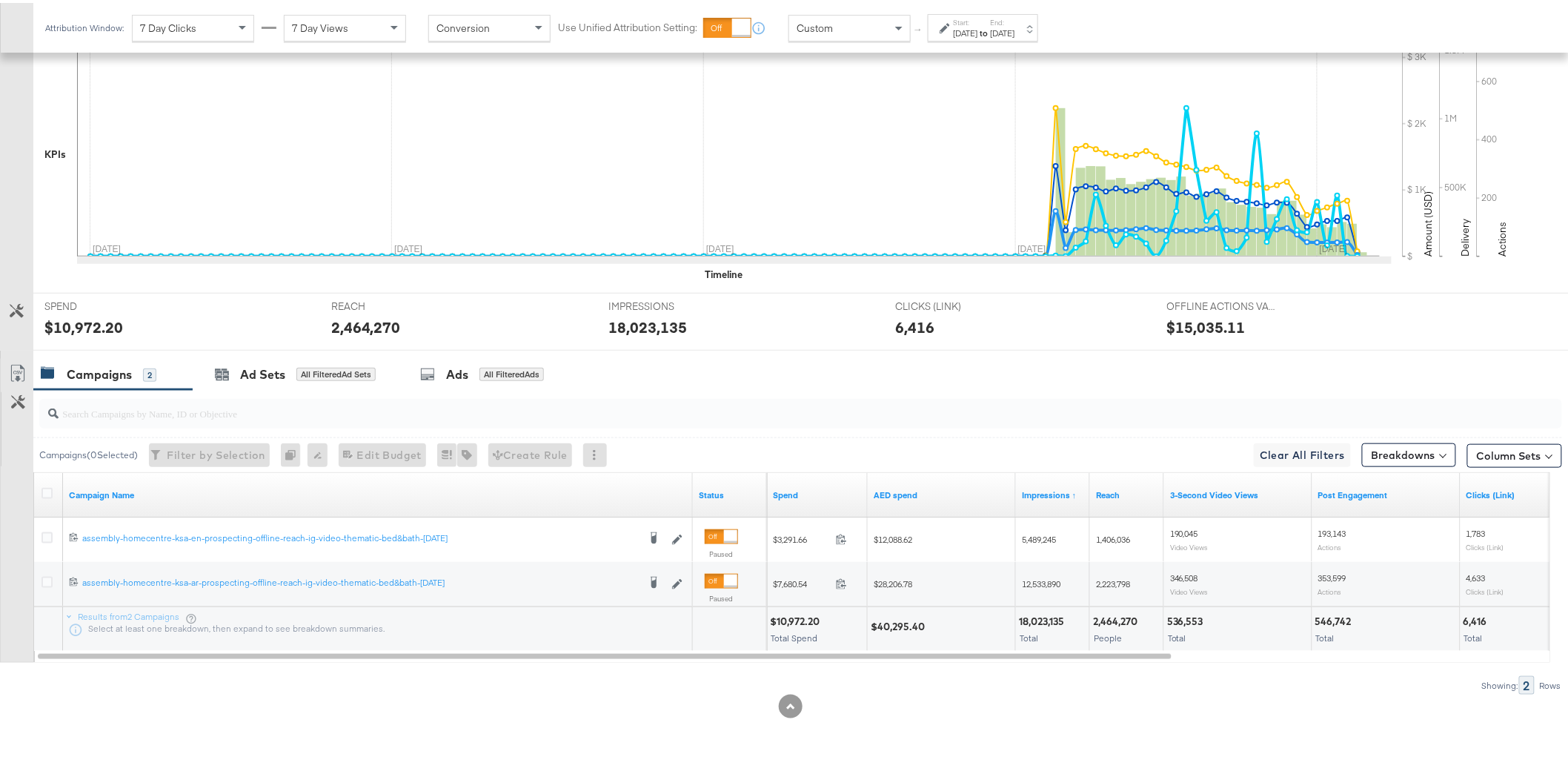
click at [1329, 612] on div "546,742" at bounding box center [1336, 619] width 41 height 14
copy div "546,742"
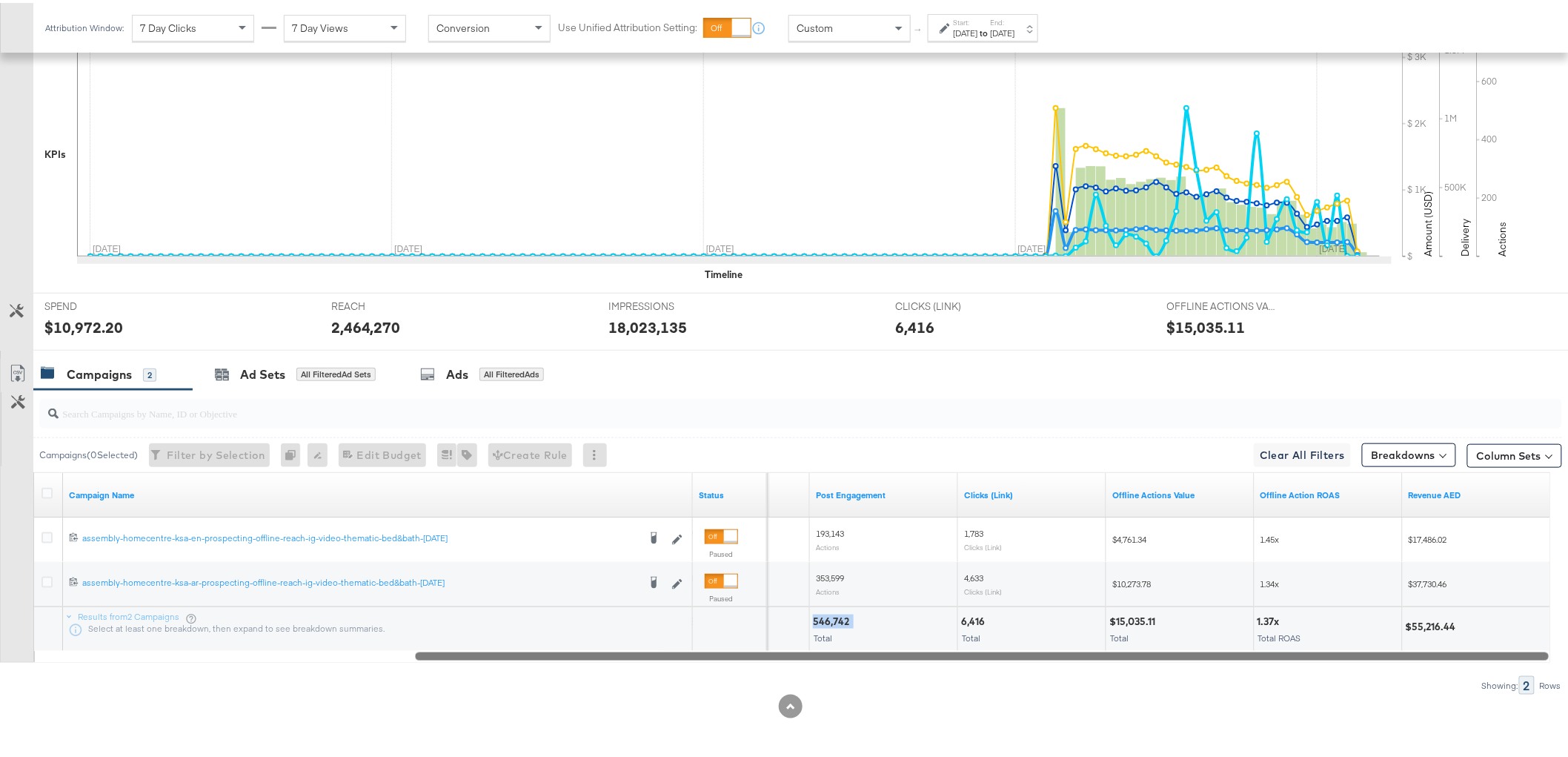
drag, startPoint x: 1132, startPoint y: 652, endPoint x: 1528, endPoint y: 636, distance: 396.3
click at [1535, 639] on div "Campaign Name Status 3-Second Video Views Post Engagement Clicks (Link) Offline…" at bounding box center [792, 564] width 1517 height 191
click at [1452, 618] on div "$55,216.44" at bounding box center [1436, 624] width 55 height 14
copy div "55,216.44"
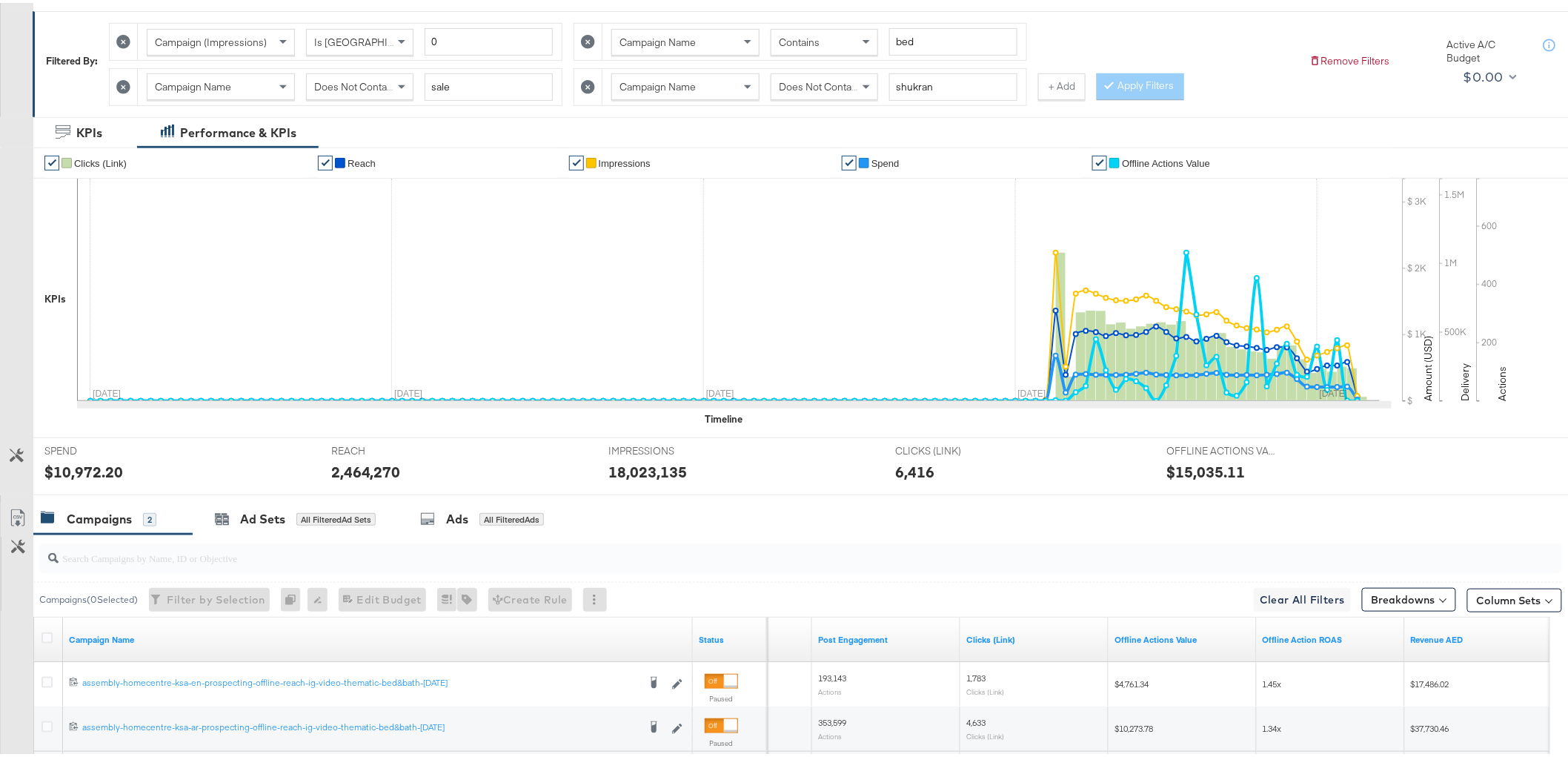
scroll to position [63, 0]
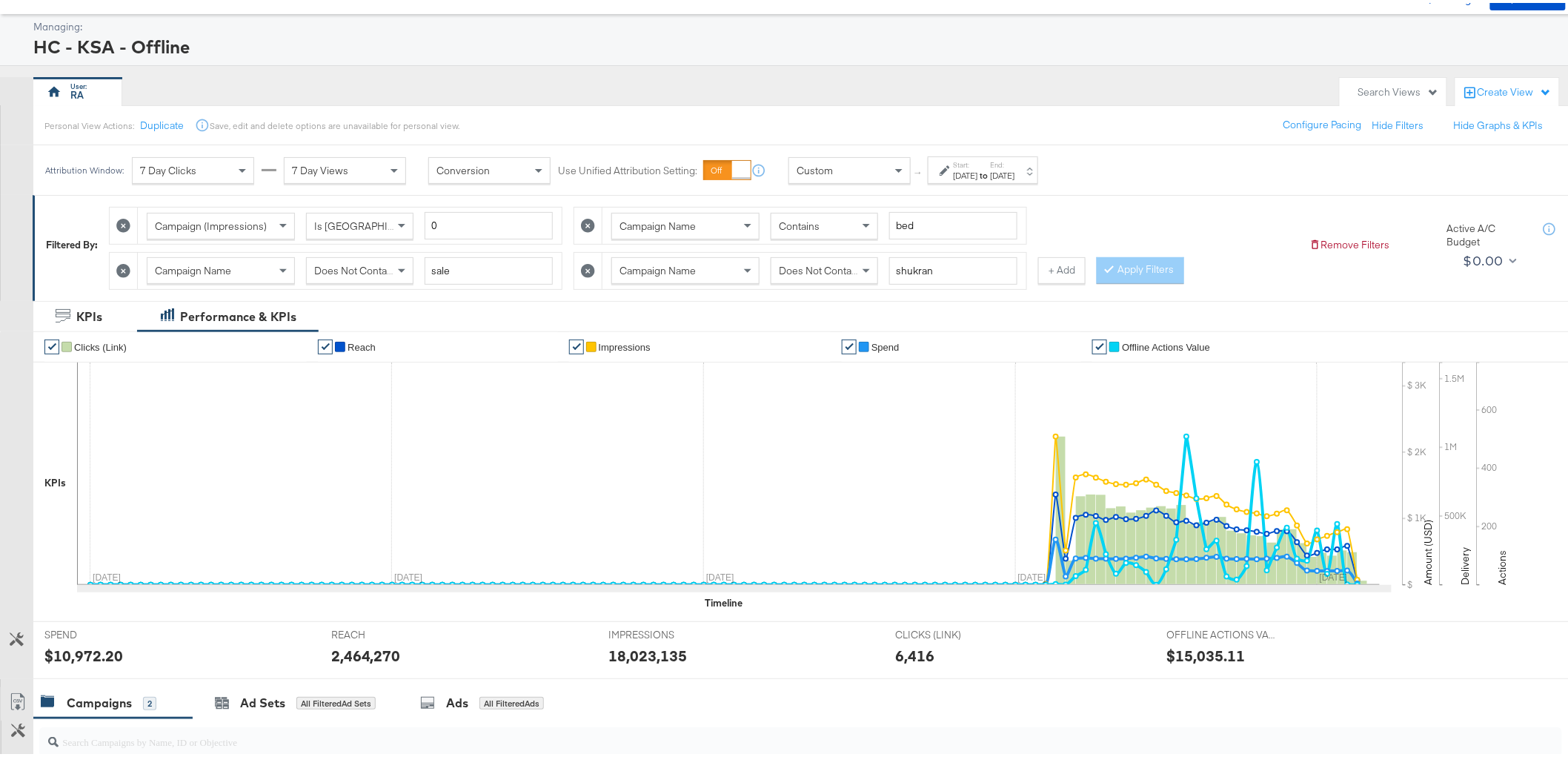
click at [383, 259] on div "Does Not Contain" at bounding box center [359, 267] width 106 height 25
click at [861, 264] on span at bounding box center [868, 267] width 19 height 25
click at [856, 268] on span "Does Not Contain" at bounding box center [819, 268] width 81 height 14
click at [1146, 268] on button "Apply Filters" at bounding box center [1140, 267] width 87 height 26
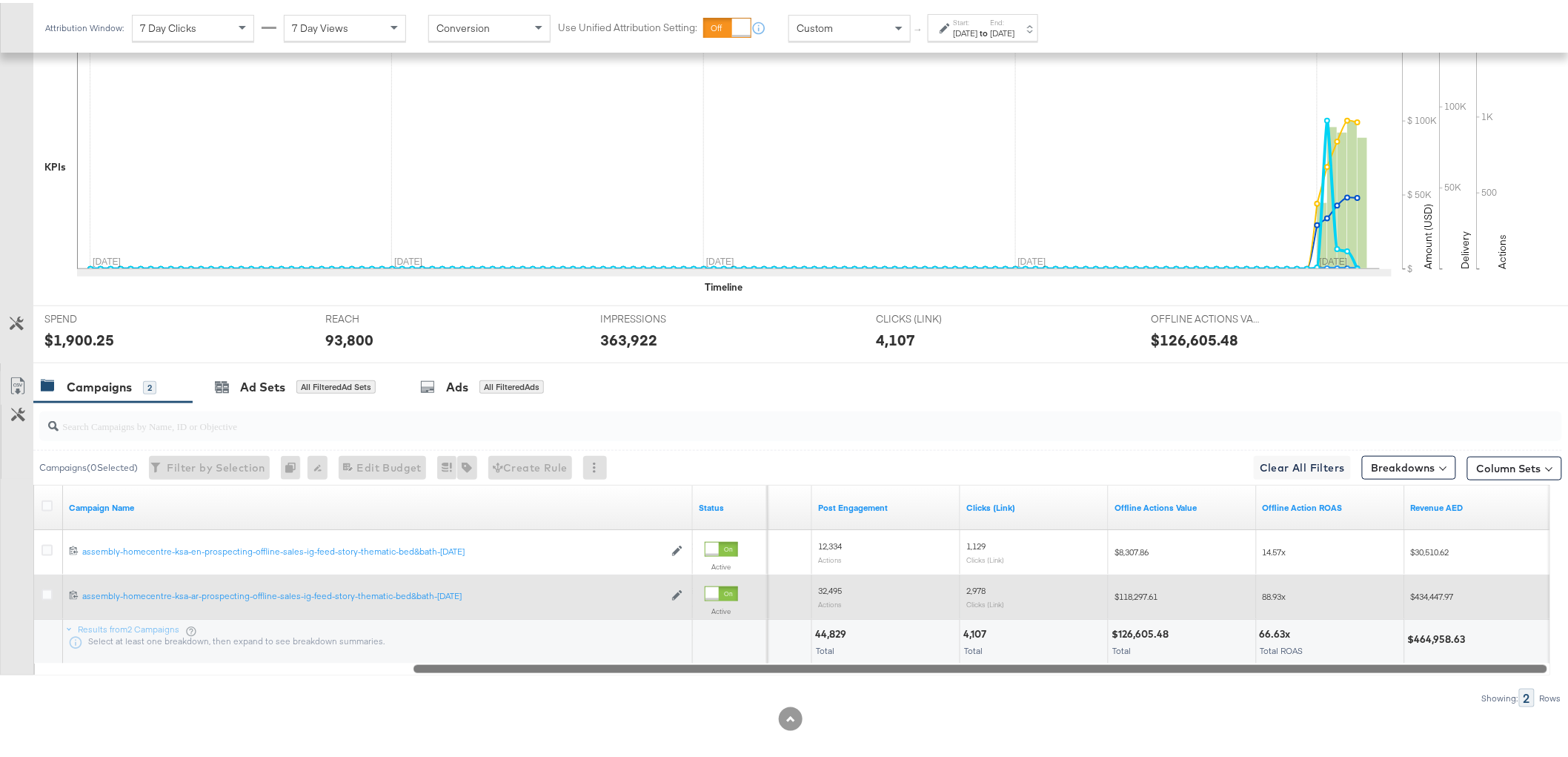
scroll to position [393, 0]
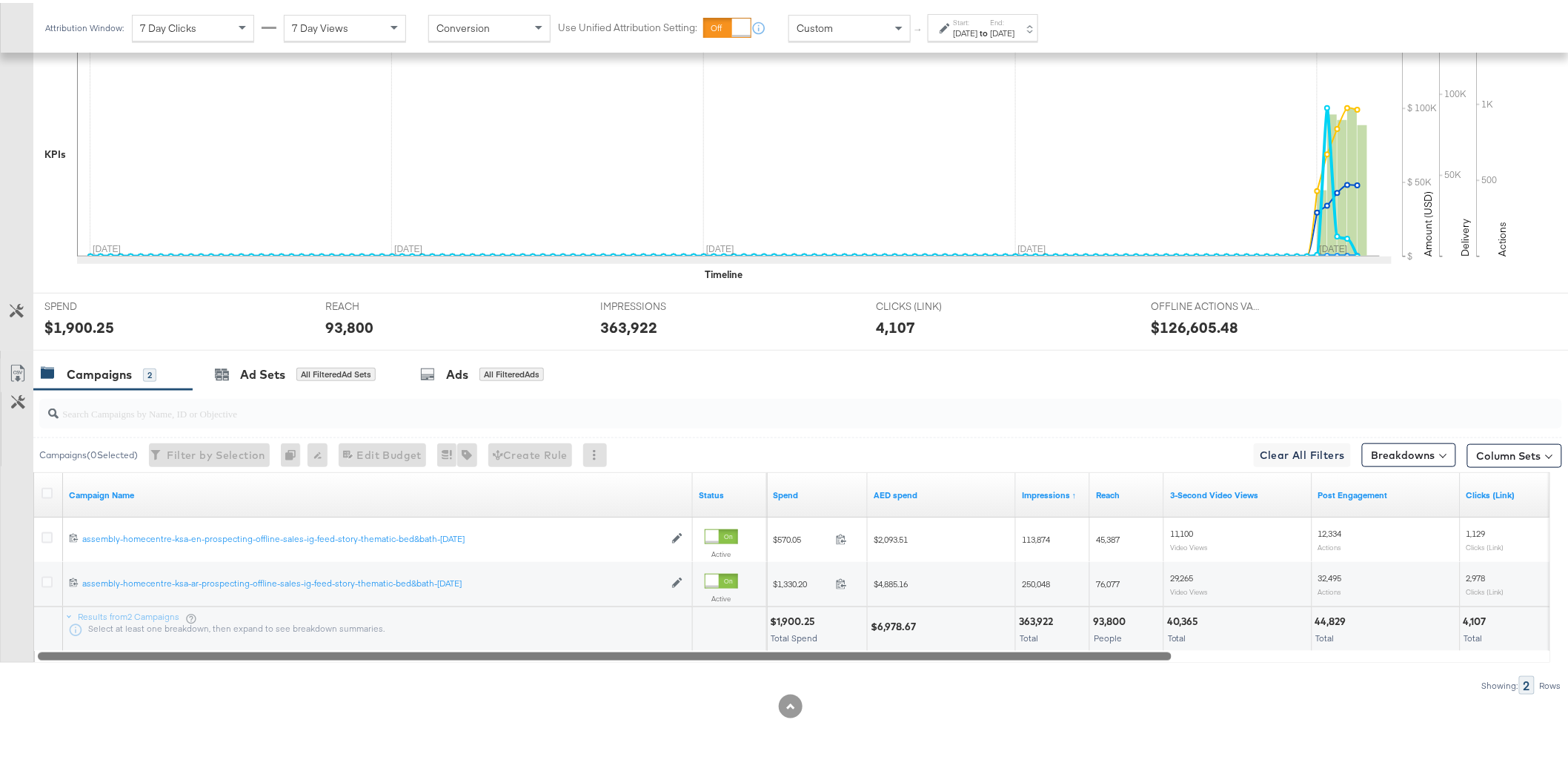
drag, startPoint x: 876, startPoint y: 649, endPoint x: 504, endPoint y: 638, distance: 372.2
click at [499, 639] on div "Campaign Name Status Spend AED spend Impressions ↑ Reach 3-Second Video Views P…" at bounding box center [792, 564] width 1517 height 191
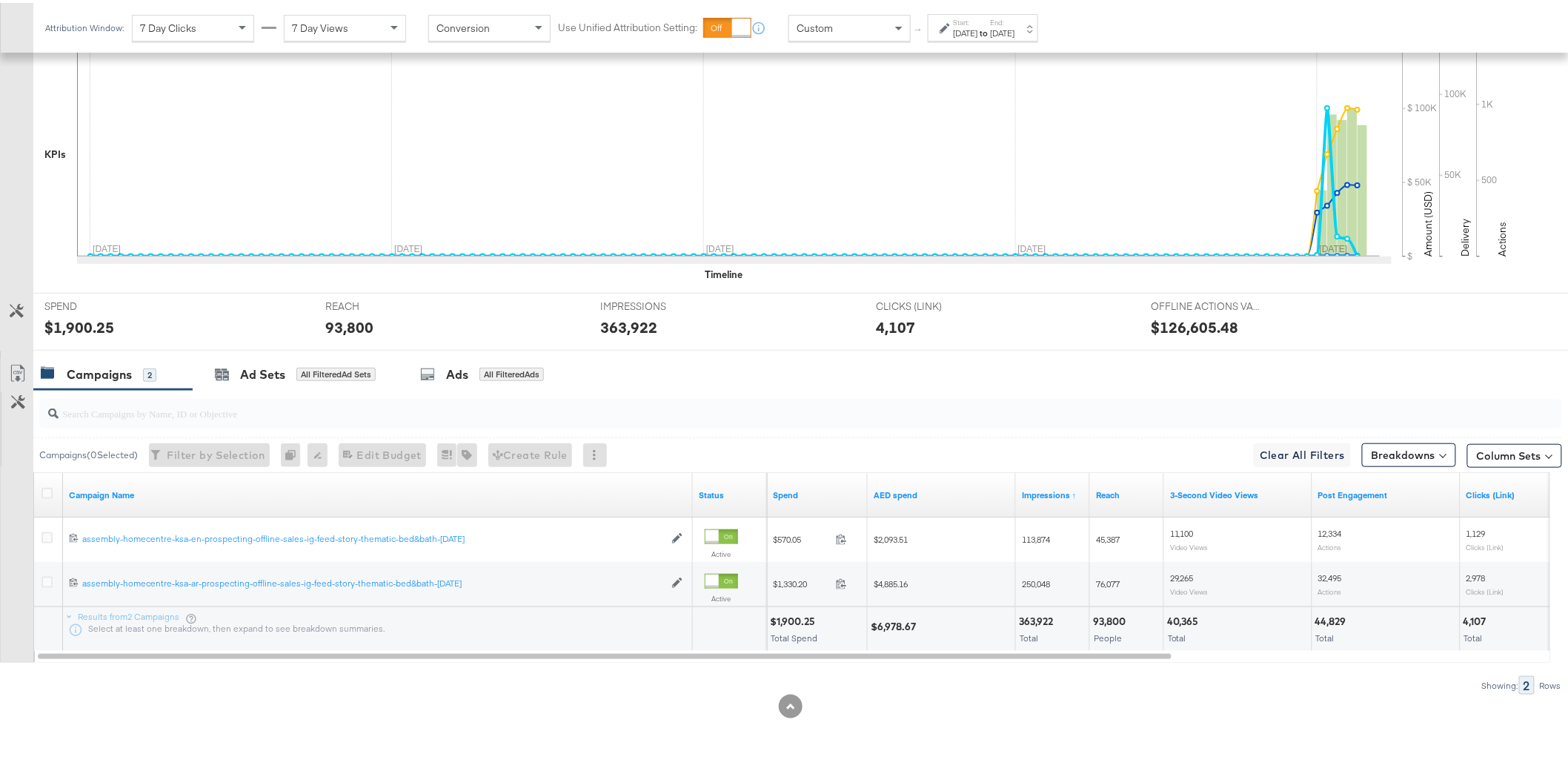
click at [905, 618] on div "$6,978.67" at bounding box center [896, 624] width 50 height 14
copy div "6,978.67"
click at [1041, 615] on div "363,922" at bounding box center [1038, 619] width 38 height 14
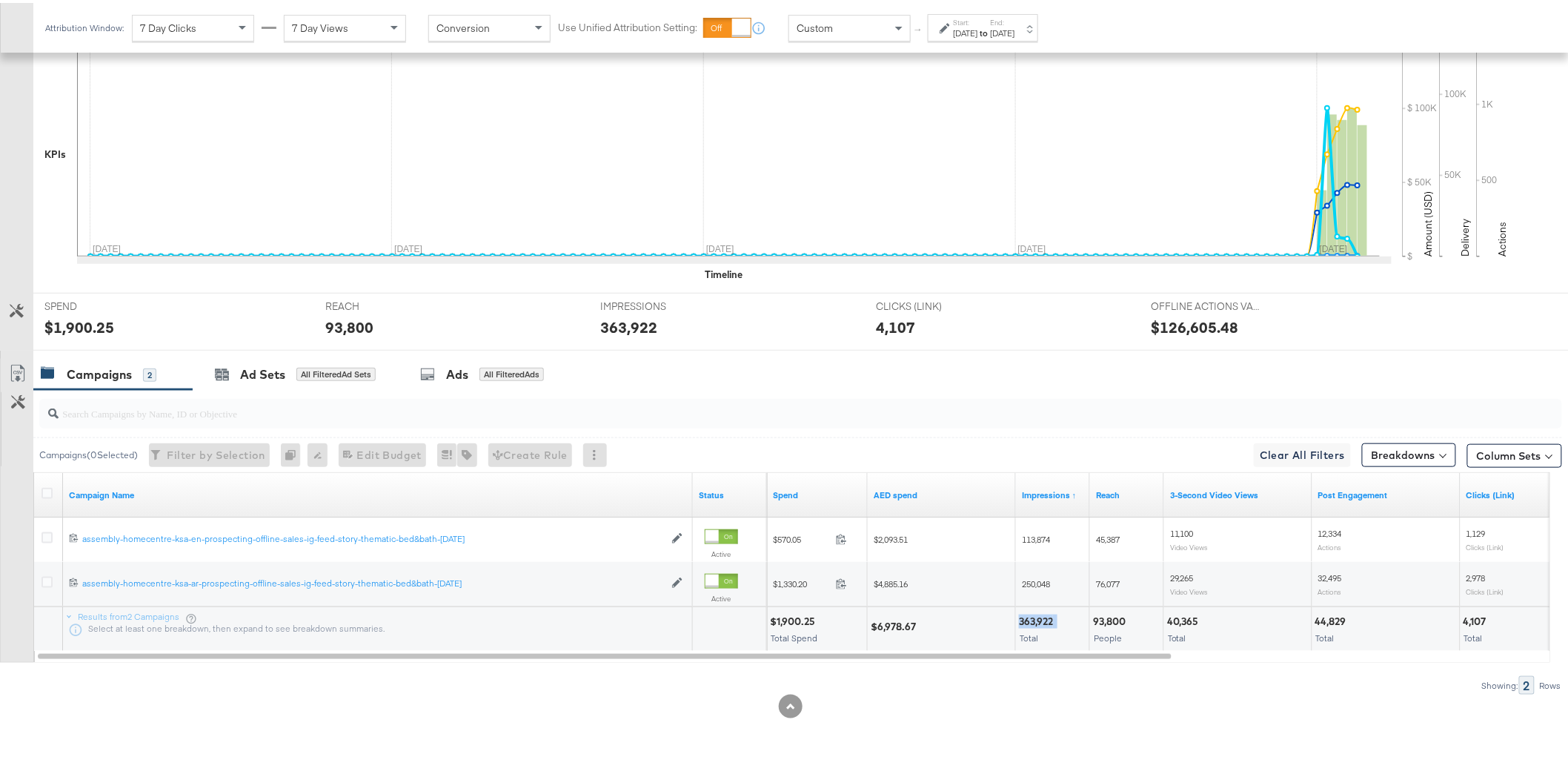
copy div "363,922"
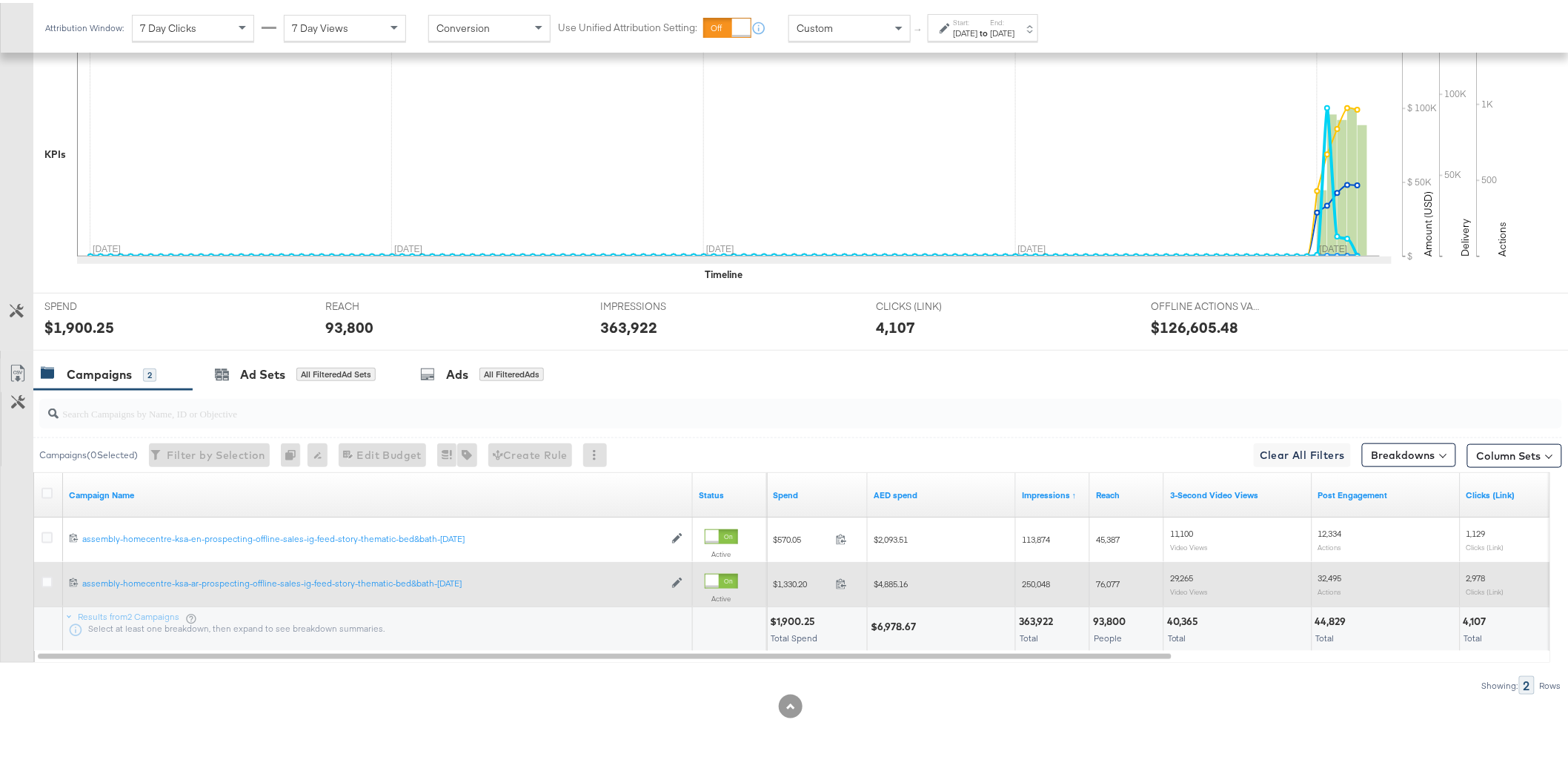
click at [1110, 582] on span "76,077" at bounding box center [1108, 581] width 23 height 11
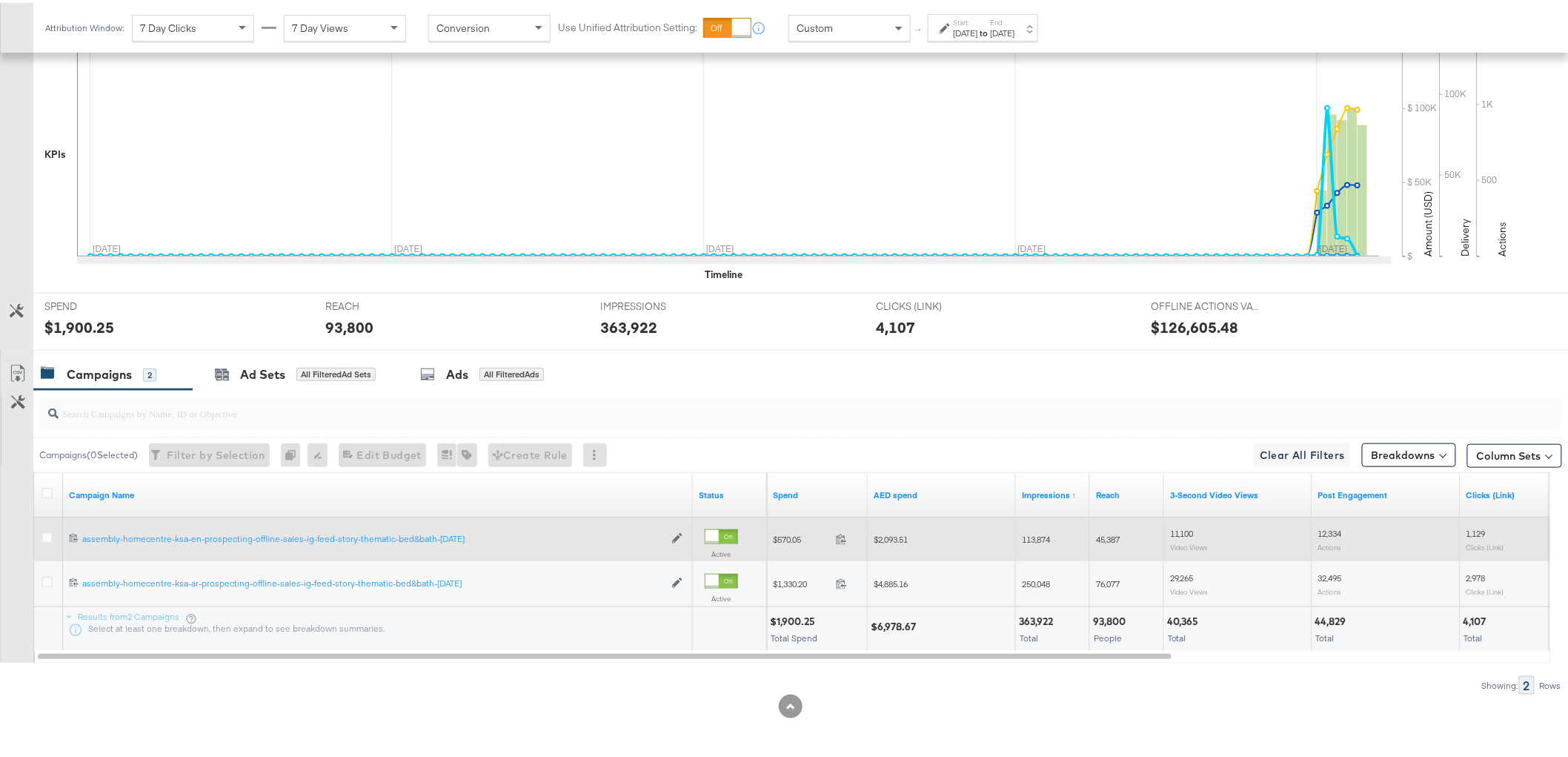
click at [1116, 539] on span "45,387" at bounding box center [1108, 536] width 23 height 11
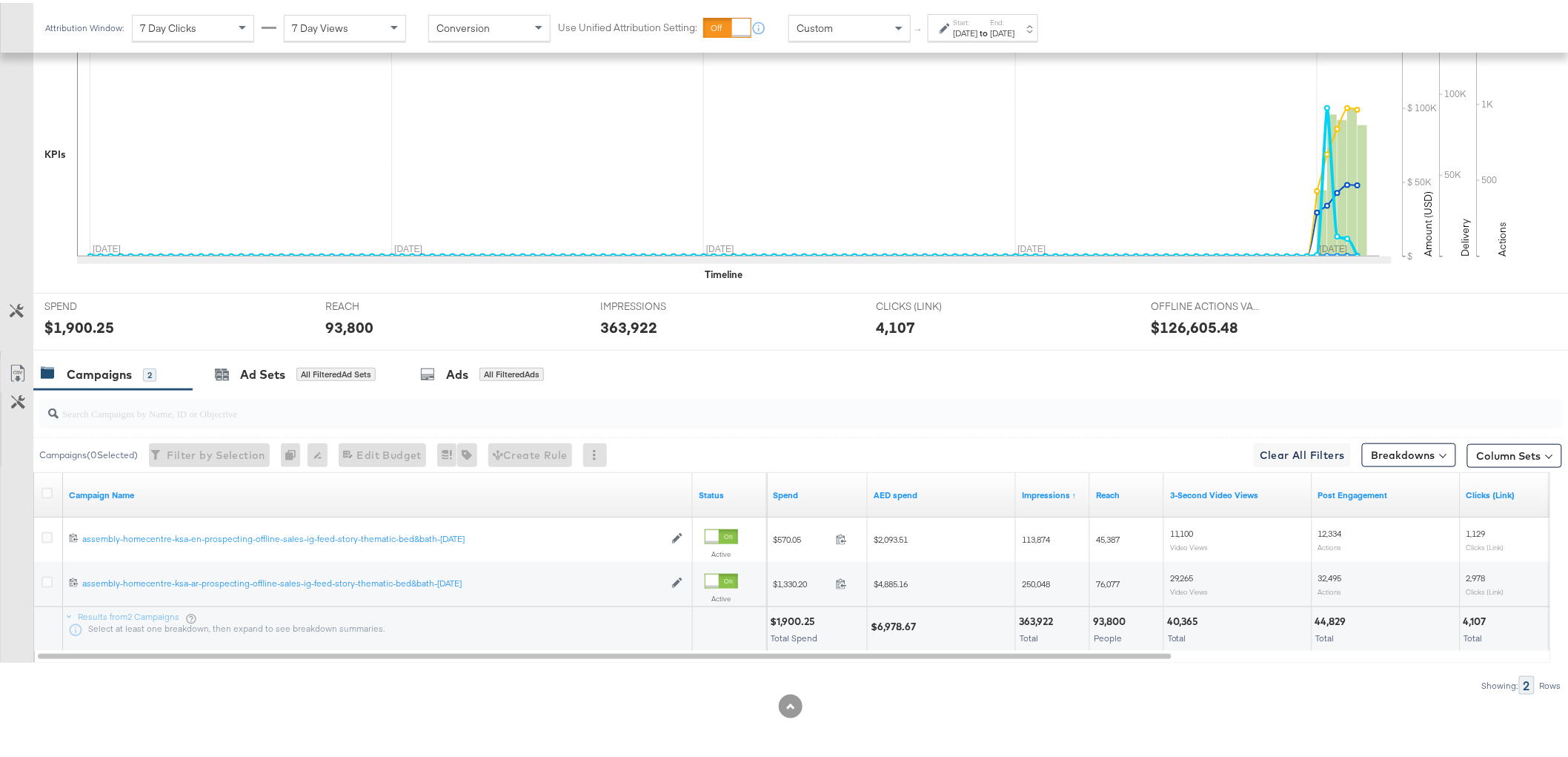
click at [1186, 612] on div "40,365" at bounding box center [1185, 619] width 36 height 14
click at [1336, 614] on div "44,829" at bounding box center [1333, 619] width 35 height 14
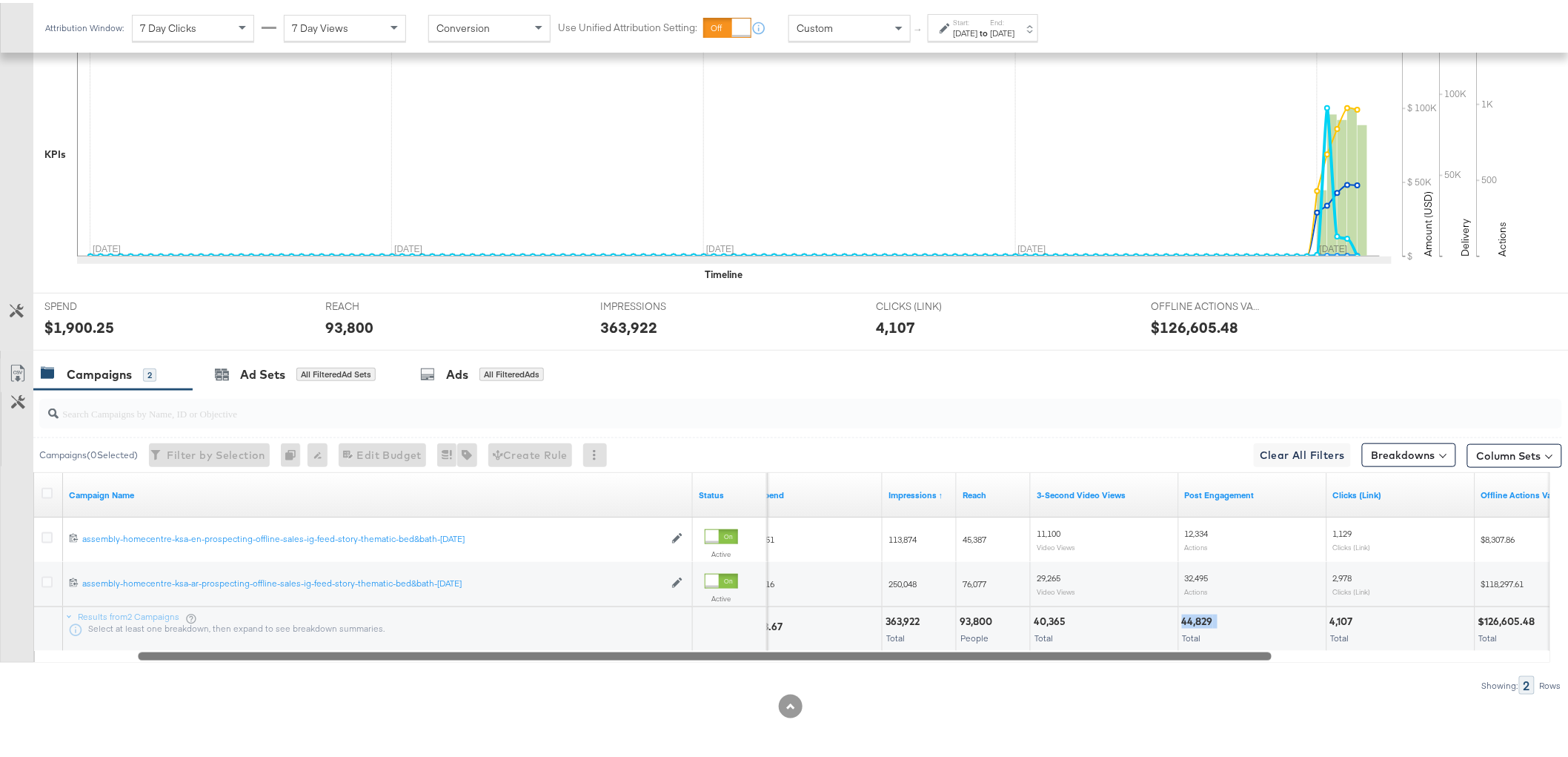
drag, startPoint x: 1099, startPoint y: 654, endPoint x: 1198, endPoint y: 651, distance: 99.0
click at [1198, 651] on div at bounding box center [705, 652] width 1134 height 13
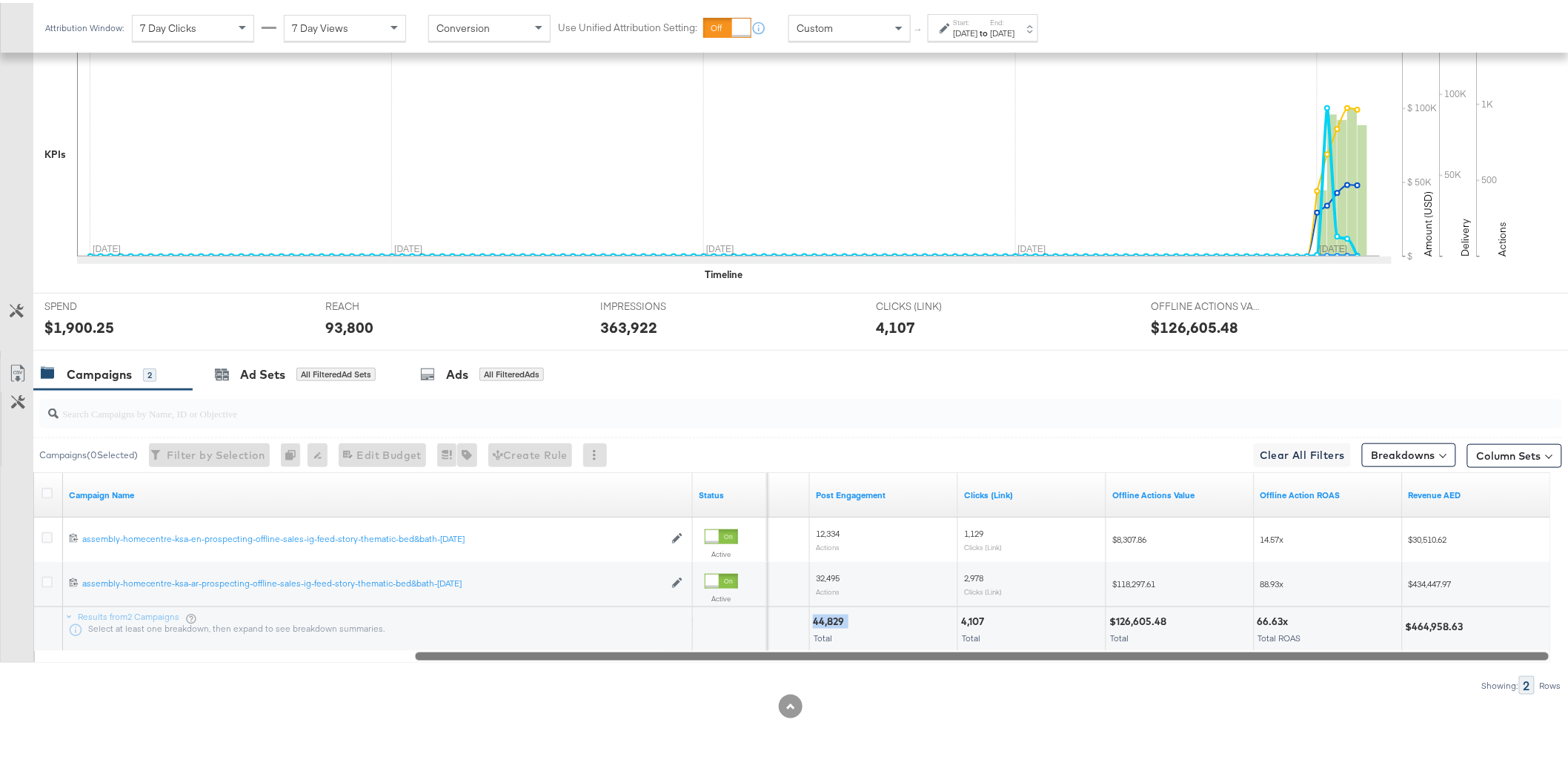
drag, startPoint x: 1234, startPoint y: 654, endPoint x: 1555, endPoint y: 655, distance: 321.0
click at [1557, 655] on div "KPIs Performance & KPIs Customize KPIs ✔ Clicks (Link) ✔ Reach ✔ Impressions ✔ …" at bounding box center [790, 363] width 1581 height 787
click at [1450, 619] on div "$464,958.63" at bounding box center [1438, 624] width 63 height 14
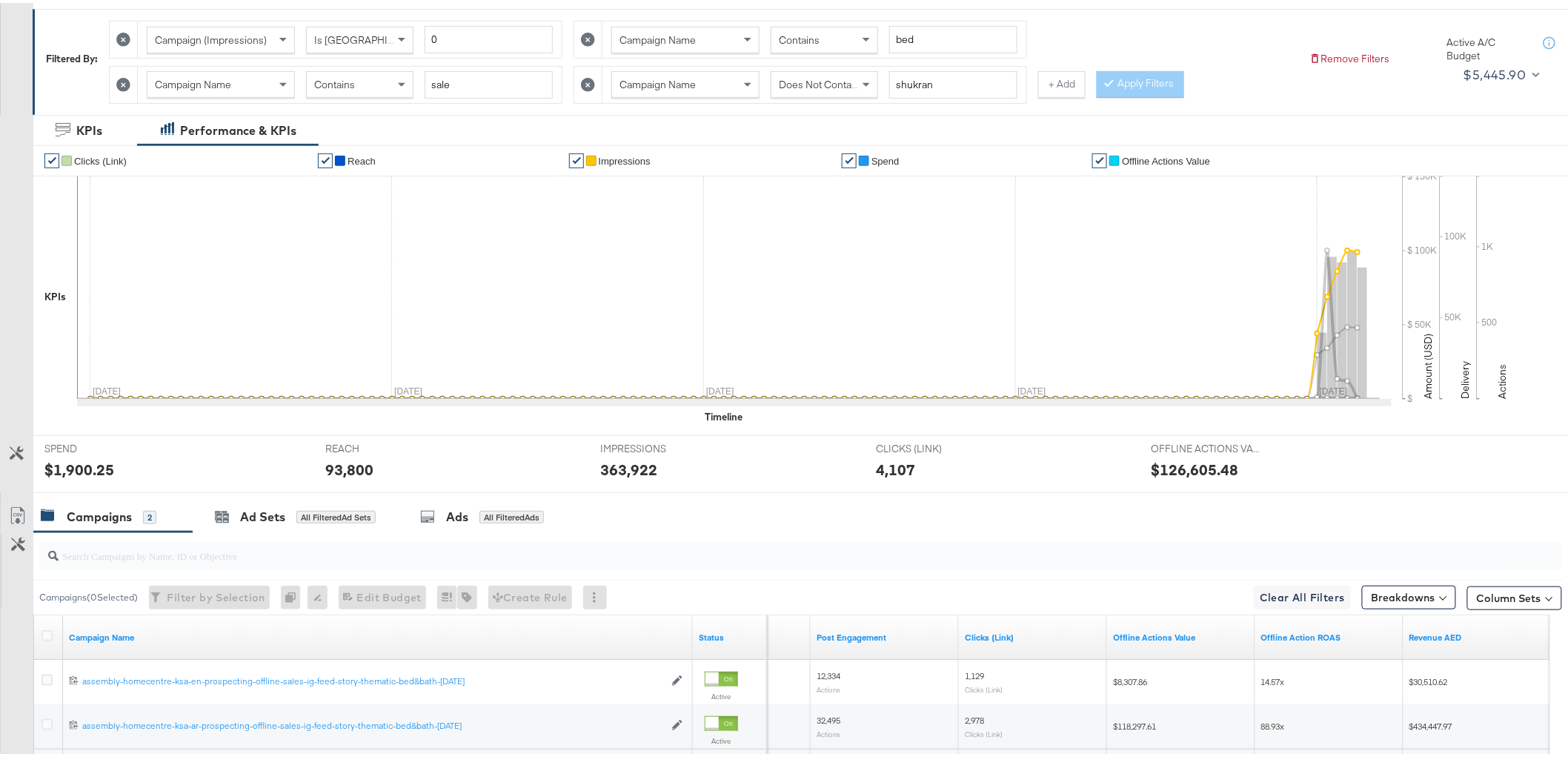
scroll to position [0, 0]
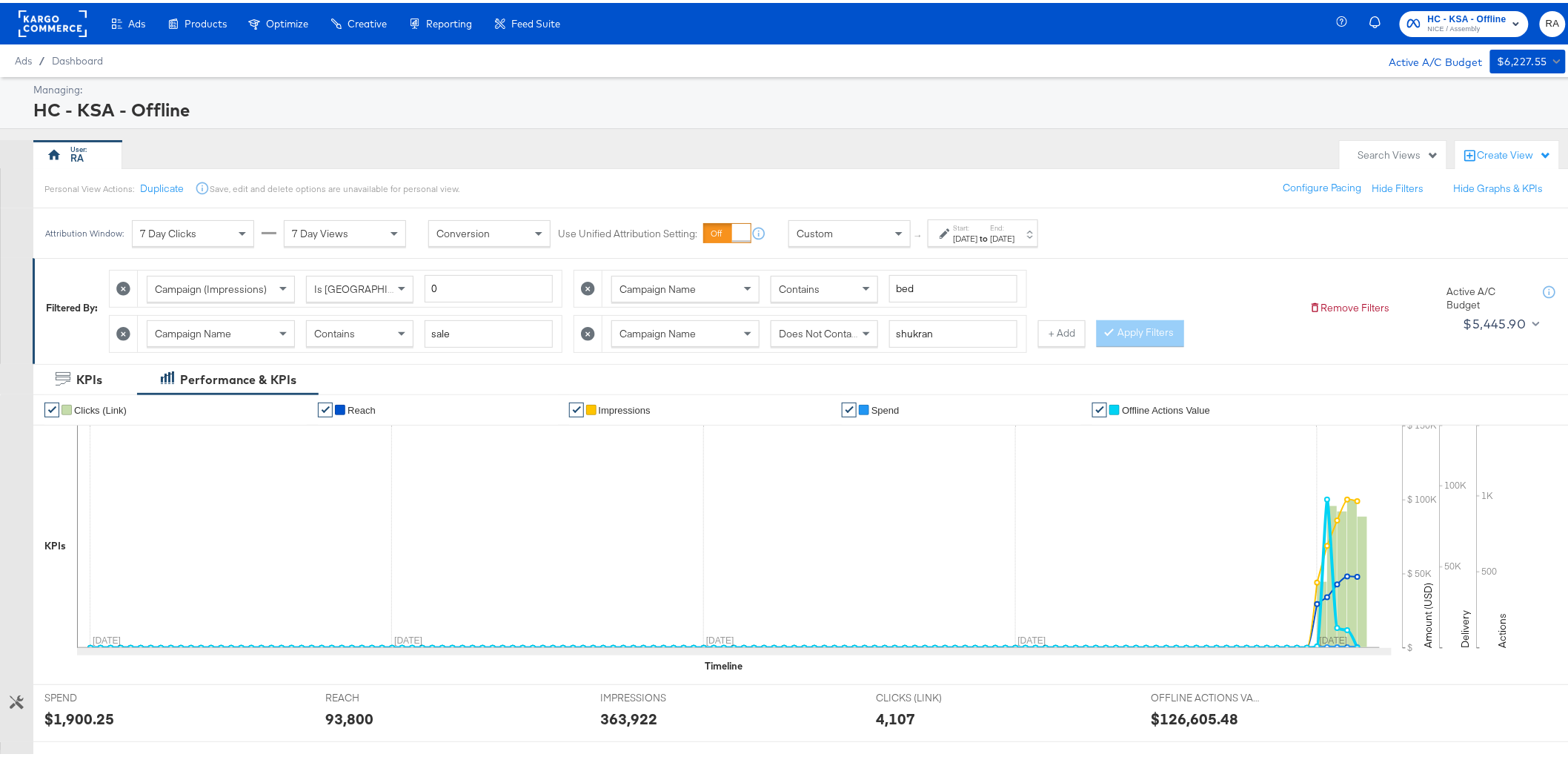
click at [817, 324] on span "Does Not Contain" at bounding box center [819, 331] width 81 height 14
click at [341, 326] on span "Contains" at bounding box center [335, 331] width 41 height 14
click at [363, 334] on div "Contains" at bounding box center [359, 331] width 106 height 25
drag, startPoint x: 377, startPoint y: 384, endPoint x: 827, endPoint y: 372, distance: 450.2
click at [1138, 338] on button "Apply Filters" at bounding box center [1140, 330] width 87 height 26
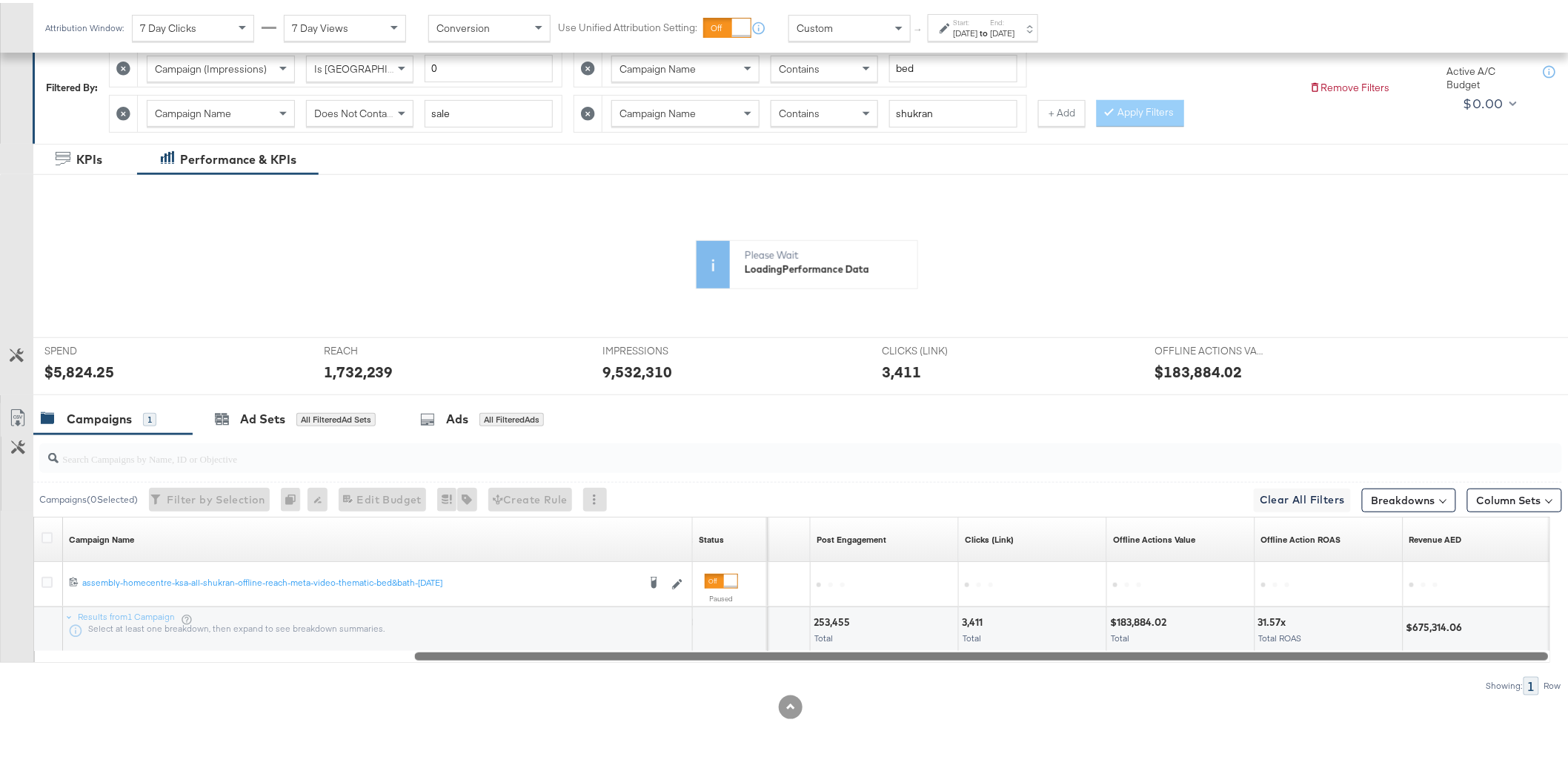
scroll to position [221, 0]
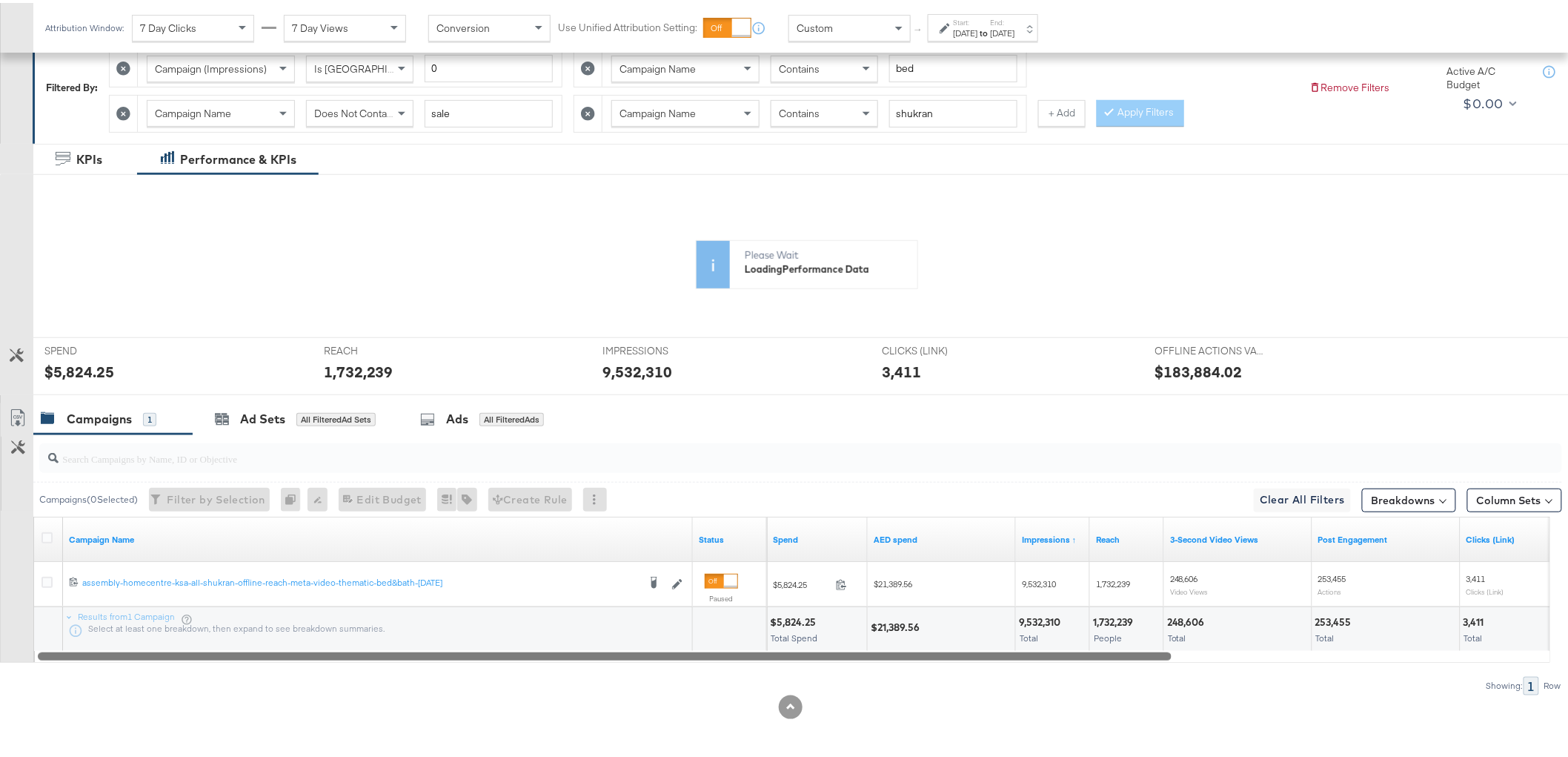
drag, startPoint x: 971, startPoint y: 656, endPoint x: 420, endPoint y: 646, distance: 551.1
click at [407, 651] on div at bounding box center [605, 652] width 1134 height 13
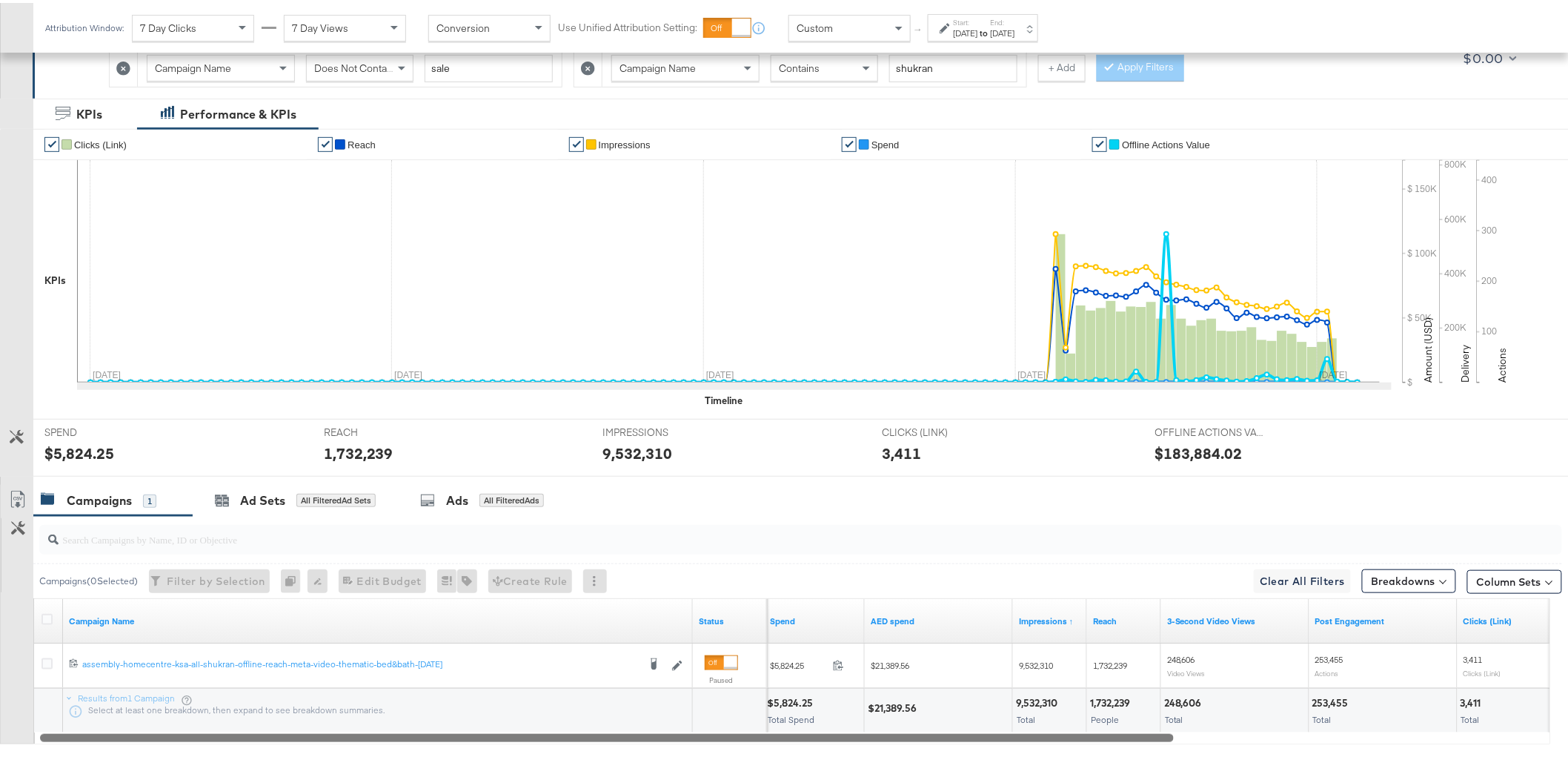
click at [1045, 697] on div "9,532,310" at bounding box center [1038, 700] width 46 height 14
click at [1110, 701] on div "1,732,239" at bounding box center [1112, 700] width 44 height 14
click at [1110, 700] on div "1,732,239" at bounding box center [1112, 700] width 44 height 14
click at [1187, 700] on div "248,606" at bounding box center [1185, 700] width 42 height 14
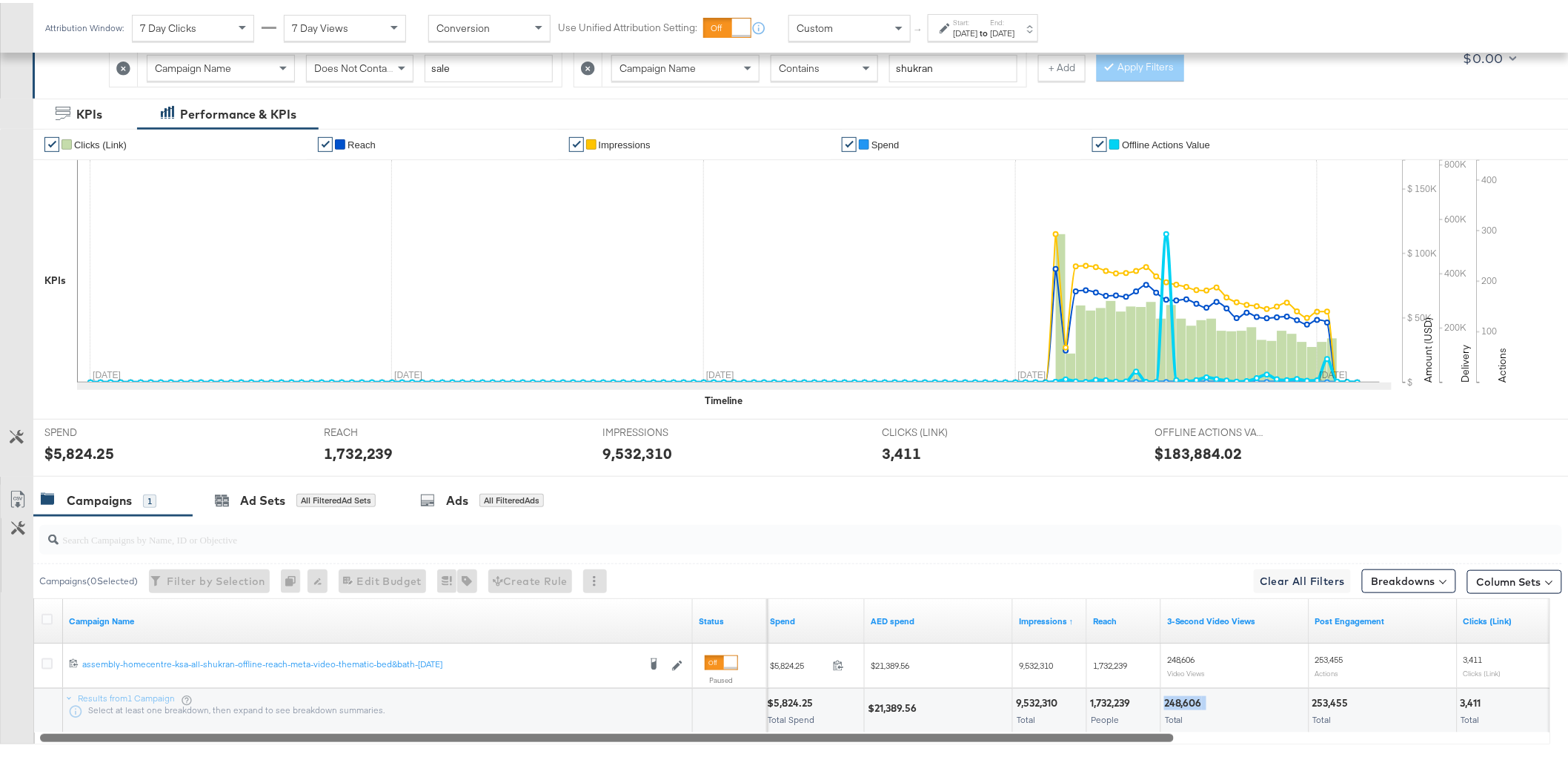
click at [1187, 700] on div "248,606" at bounding box center [1185, 700] width 42 height 14
click at [1324, 697] on div "253,455" at bounding box center [1333, 700] width 41 height 14
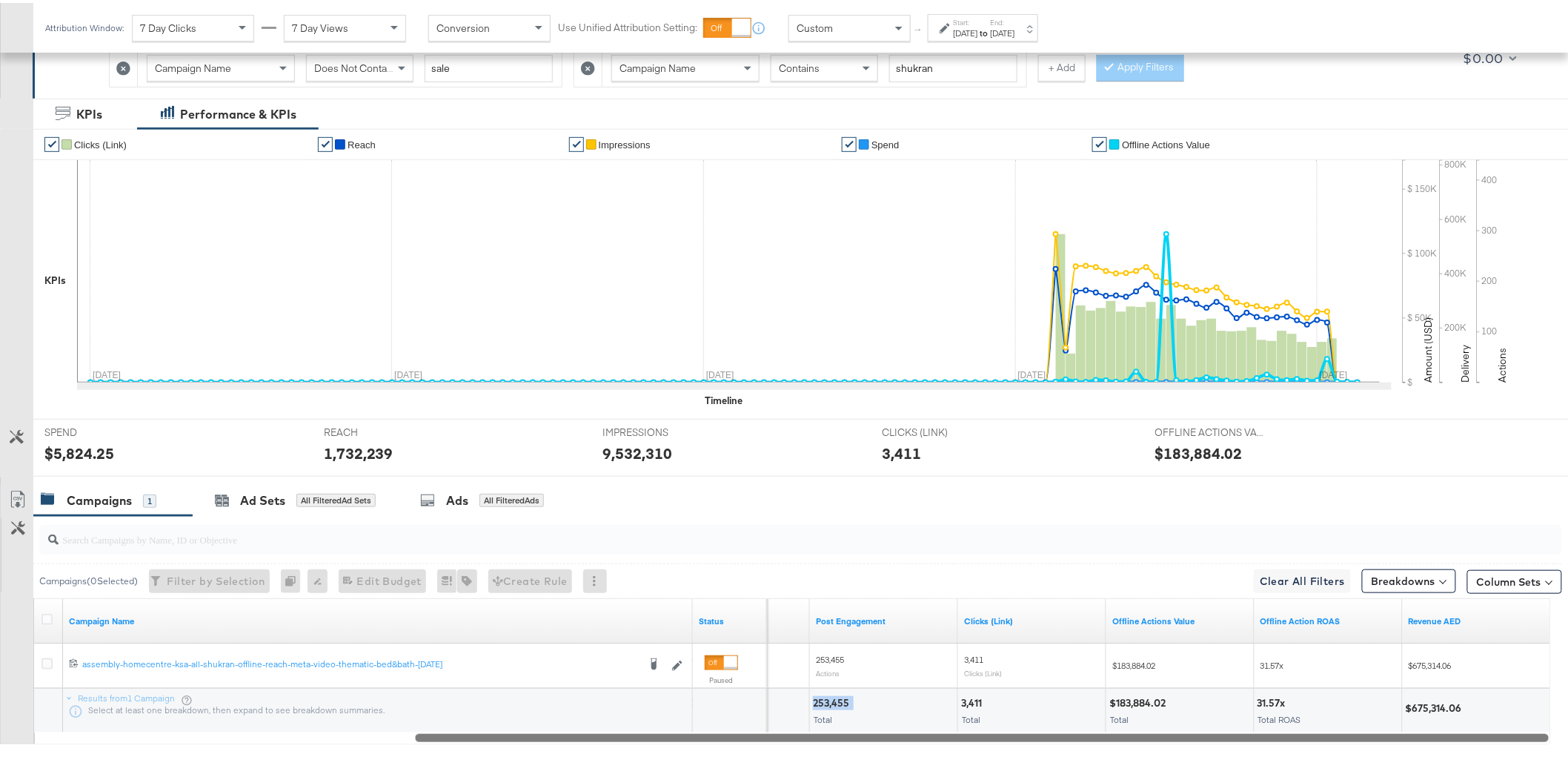
drag, startPoint x: 1135, startPoint y: 733, endPoint x: 1534, endPoint y: 725, distance: 399.1
click at [1534, 725] on div "Campaign Name Status 3-Second Video Views Post Engagement Clicks (Link) Offline…" at bounding box center [792, 668] width 1517 height 146
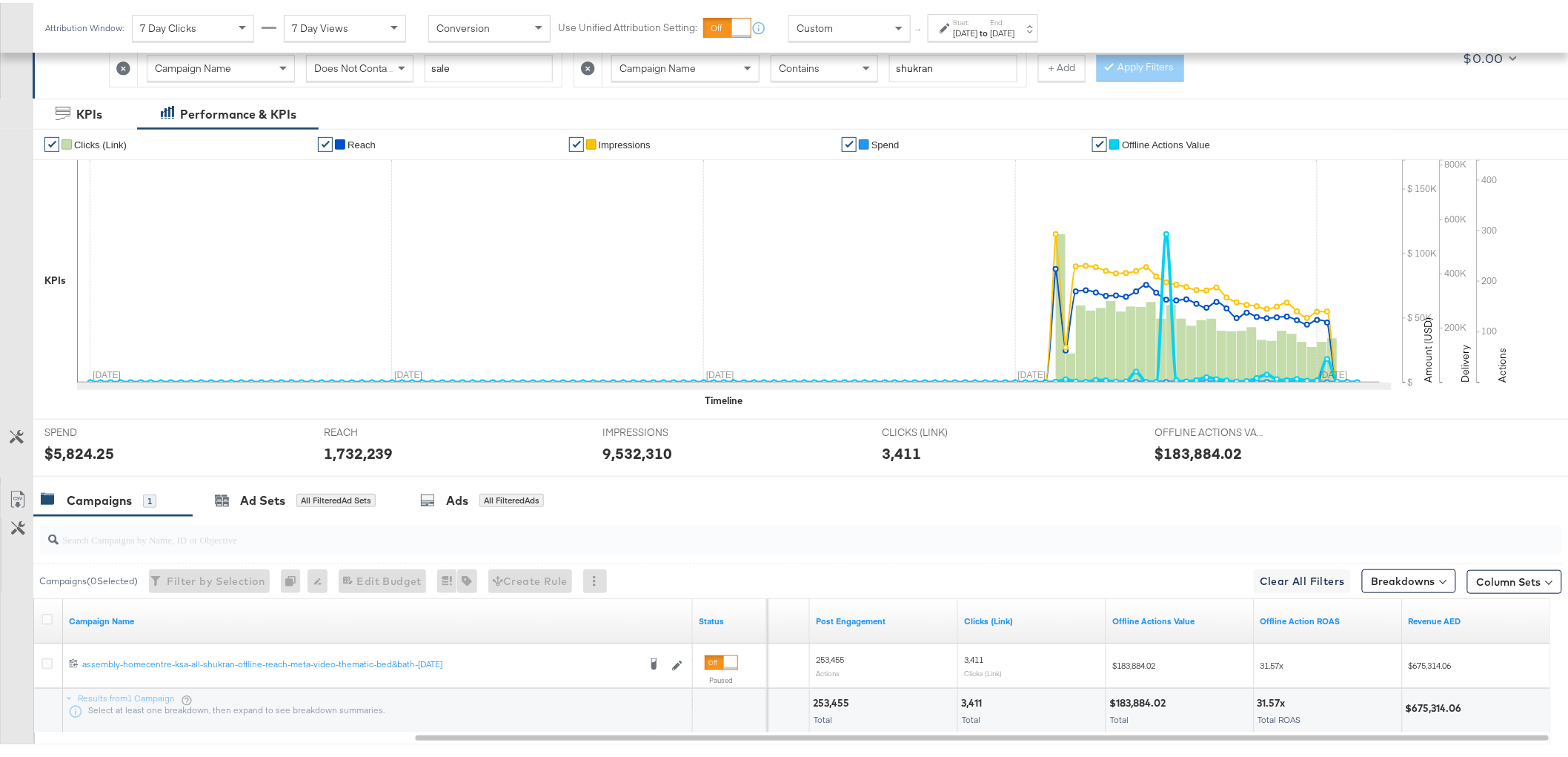
click at [1441, 703] on div "$675,314.06" at bounding box center [1436, 705] width 61 height 14
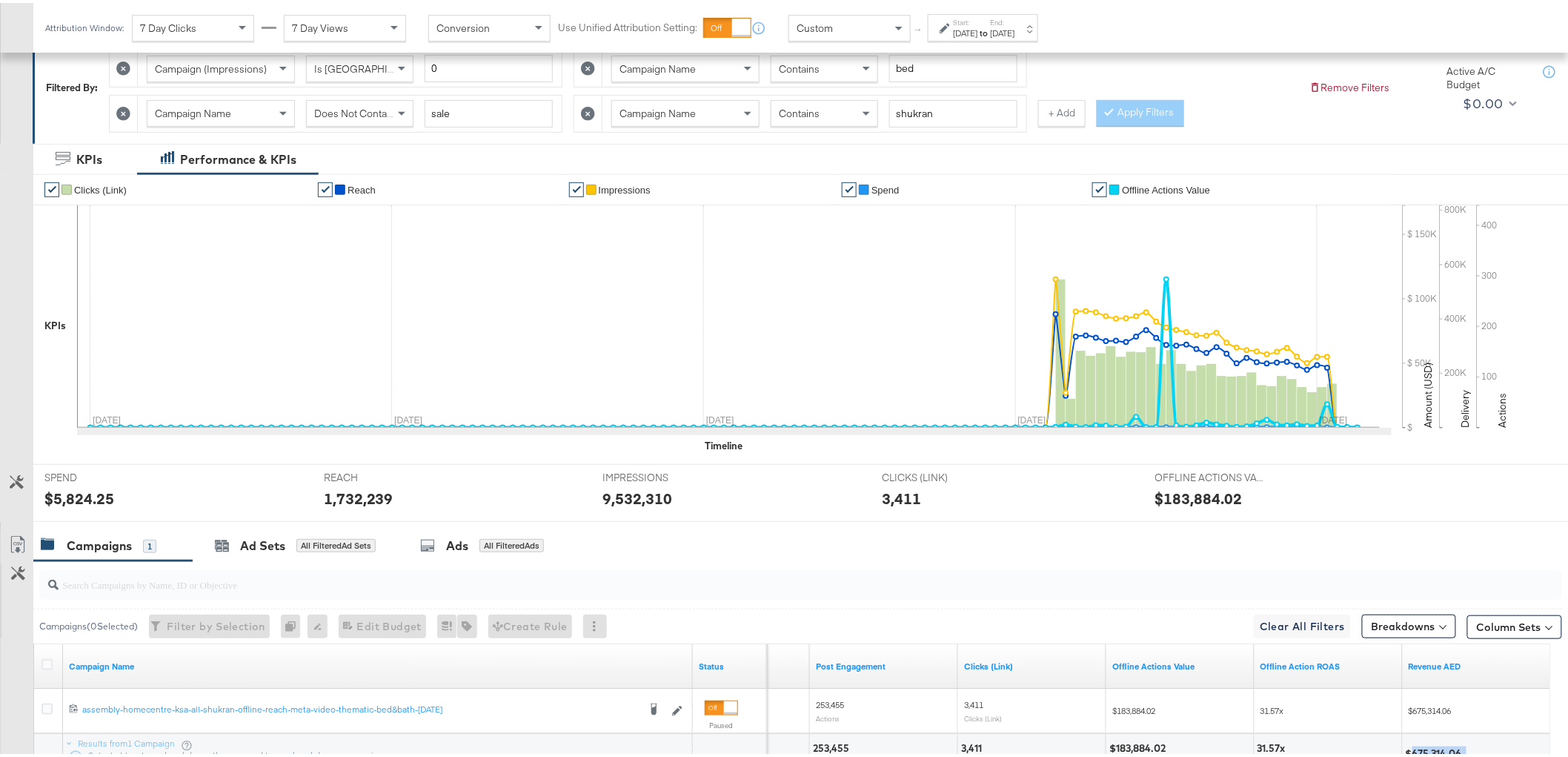
scroll to position [349, 0]
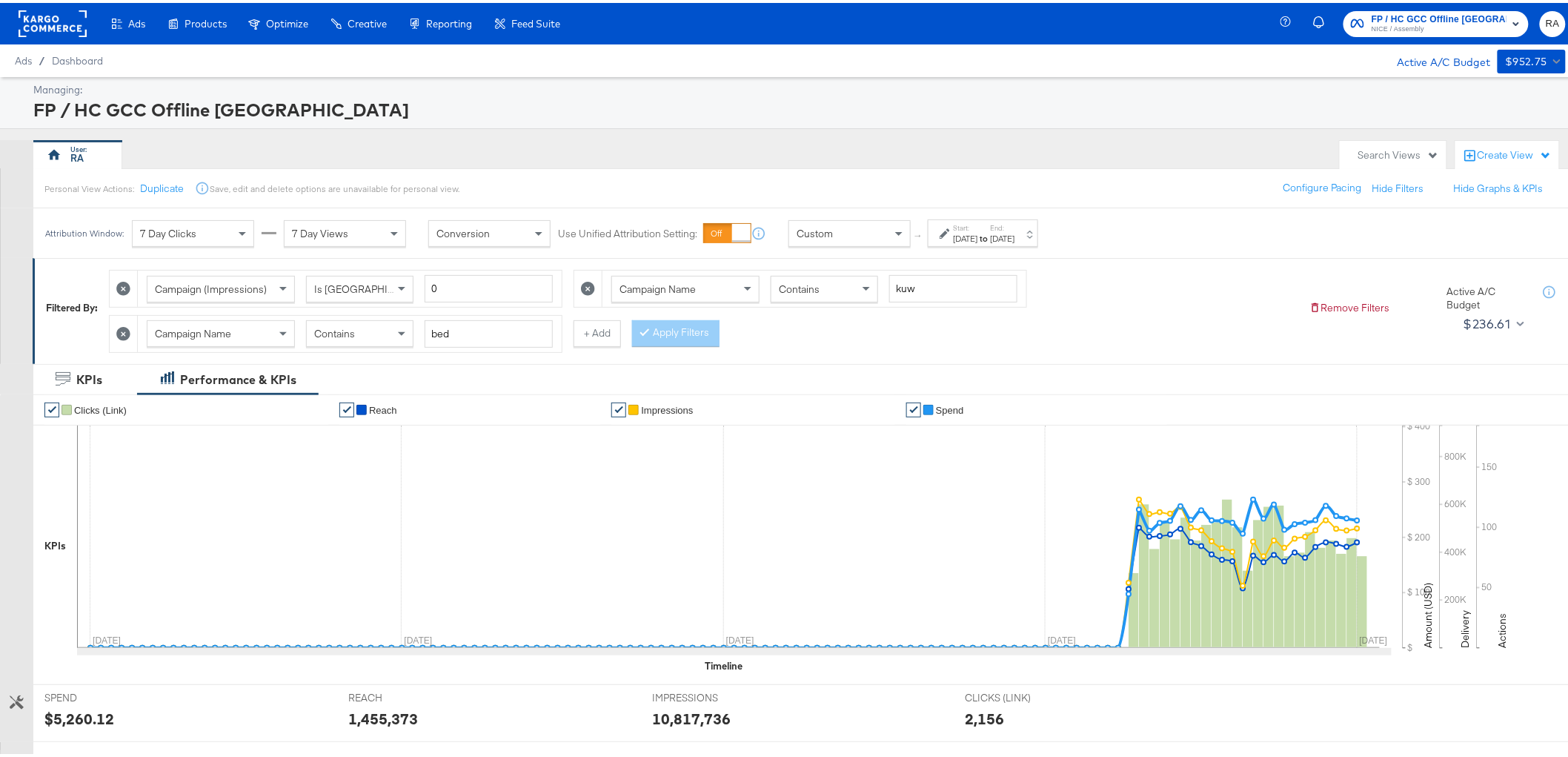
click at [1015, 237] on div "Oct 1st 2025" at bounding box center [1002, 236] width 24 height 12
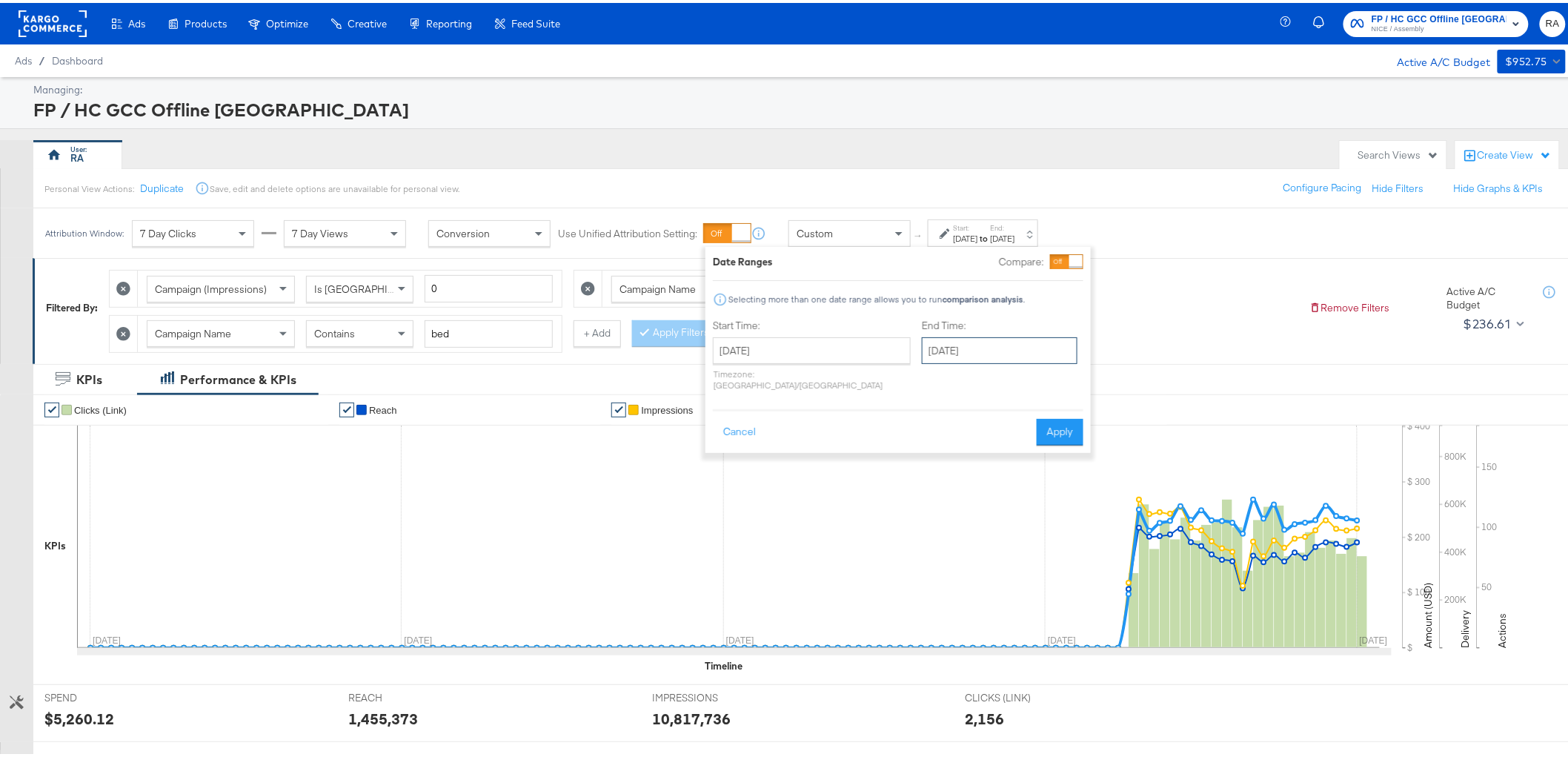
click at [984, 355] on input "October 1st 2025" at bounding box center [999, 347] width 156 height 26
click at [926, 446] on td "5" at bounding box center [939, 443] width 25 height 21
type input "[DATE]"
click at [1045, 406] on div "Cancel Apply" at bounding box center [899, 424] width 371 height 36
click at [1046, 416] on button "Apply" at bounding box center [1061, 429] width 47 height 26
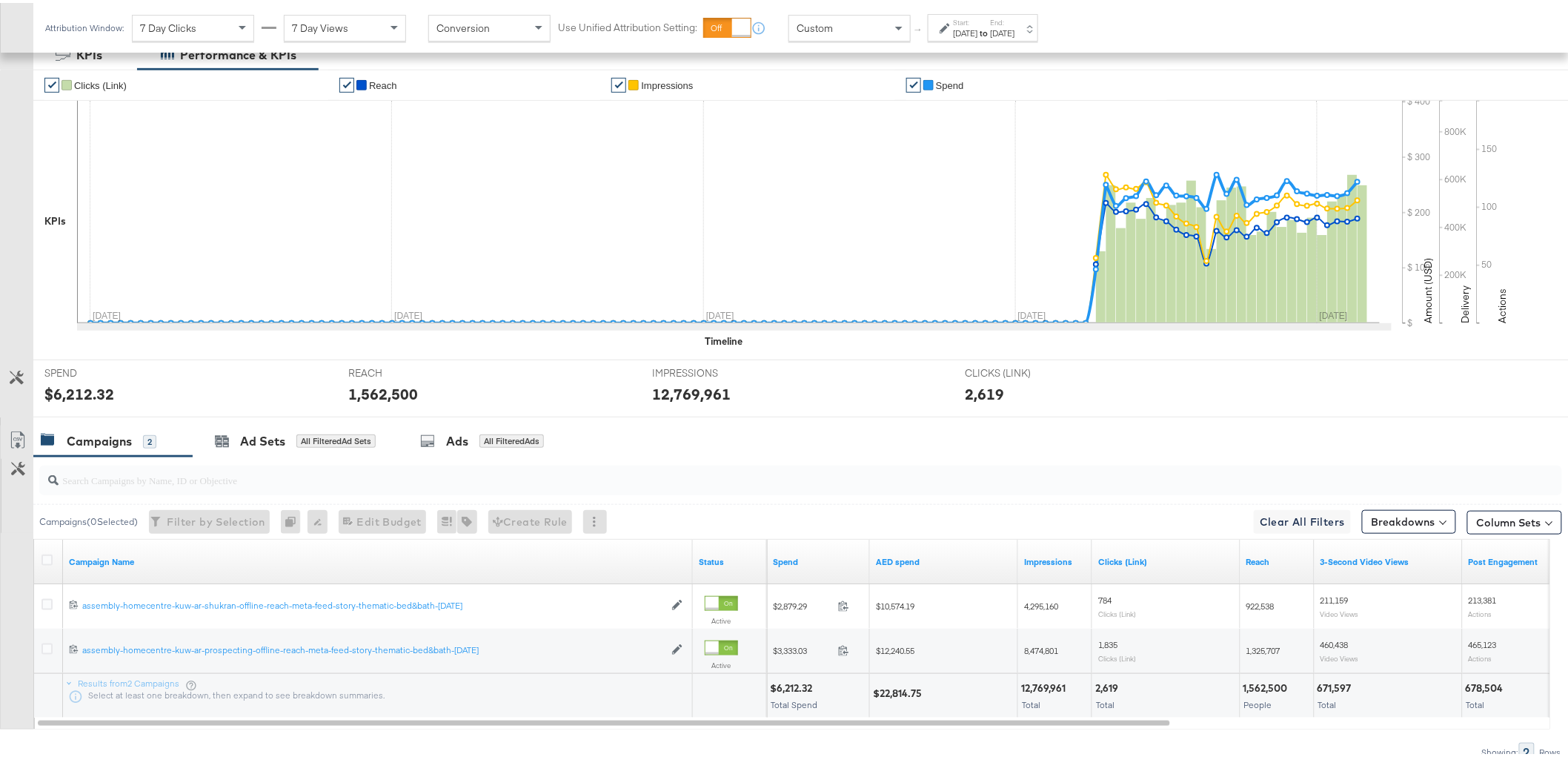
scroll to position [349, 0]
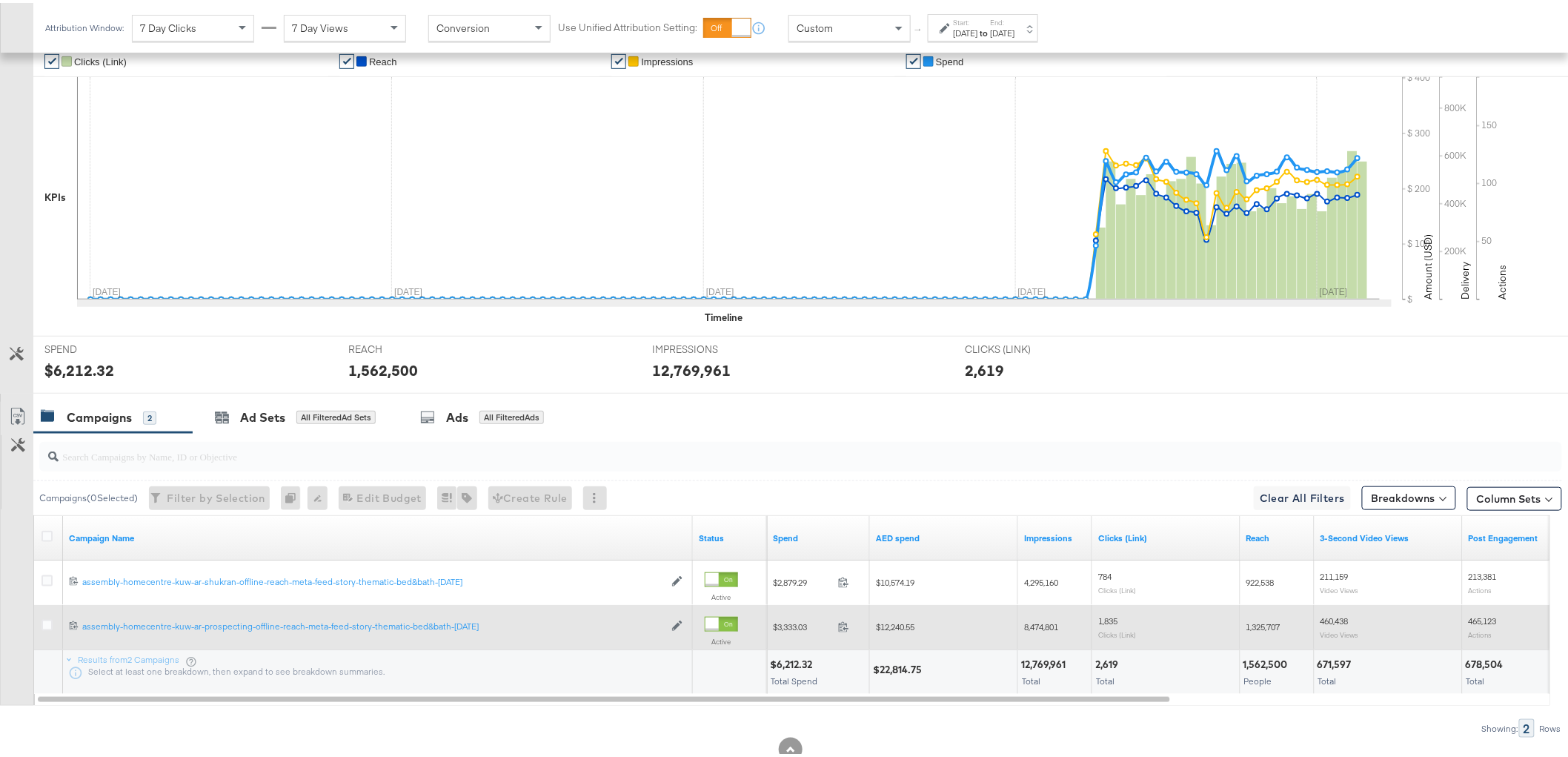
click at [907, 627] on span "$12,240.55" at bounding box center [895, 623] width 38 height 11
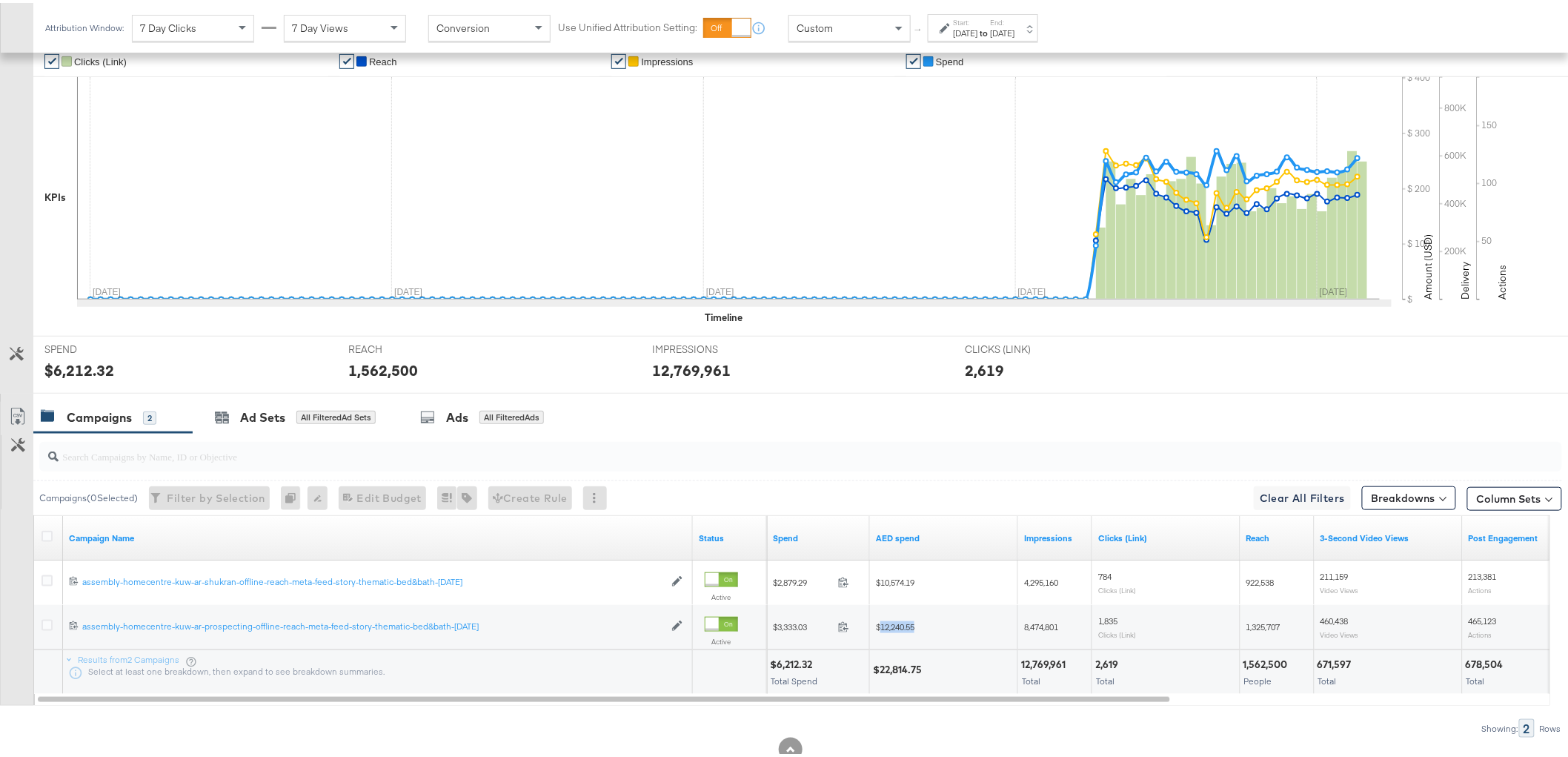
copy span "12,240.55"
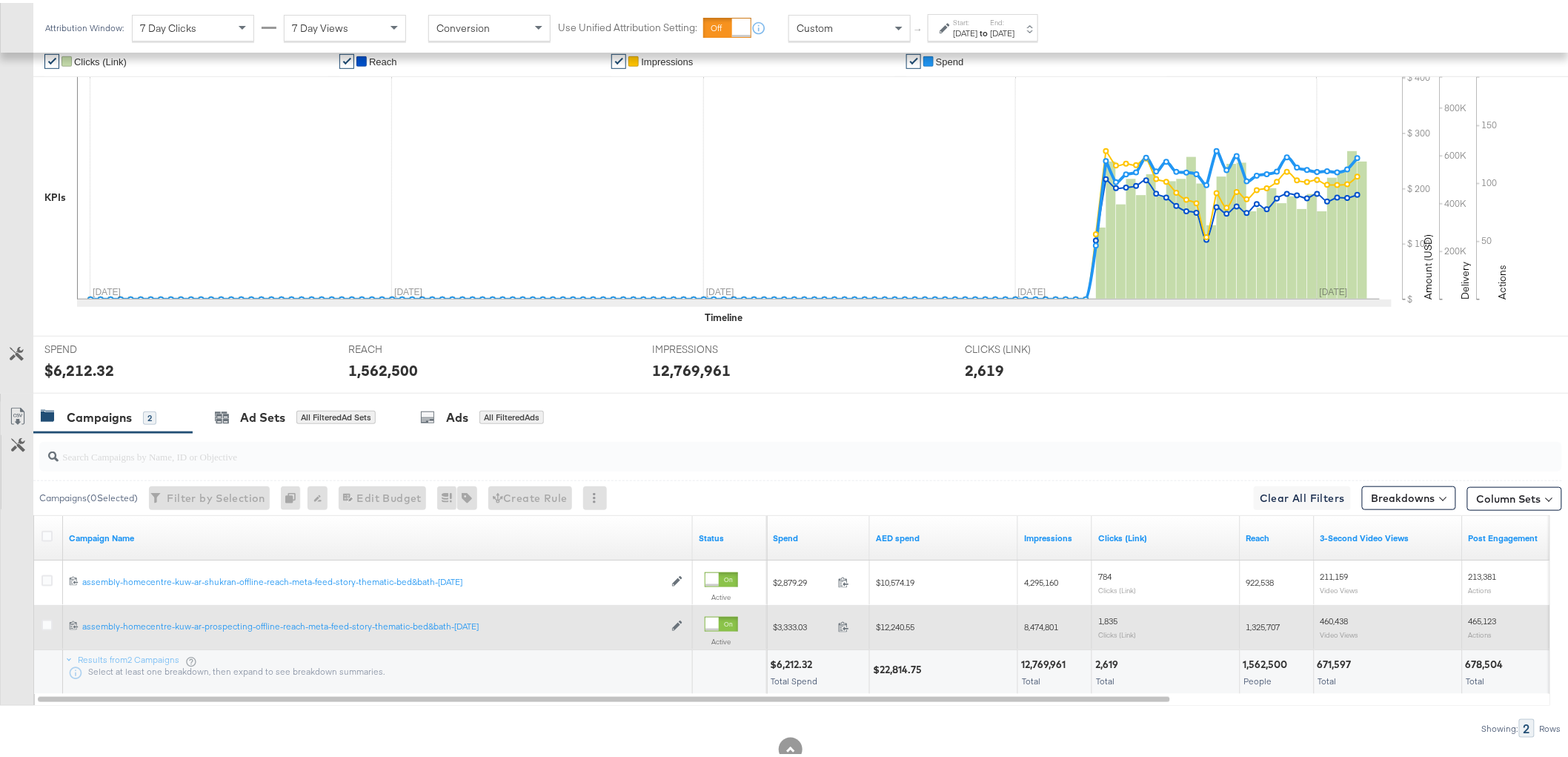
click at [1039, 620] on span "8,474,801" at bounding box center [1040, 623] width 34 height 11
click at [1039, 619] on span "8,474,801" at bounding box center [1040, 623] width 34 height 11
copy span "8,474,801"
click at [1262, 624] on span "1,325,707" at bounding box center [1264, 623] width 34 height 11
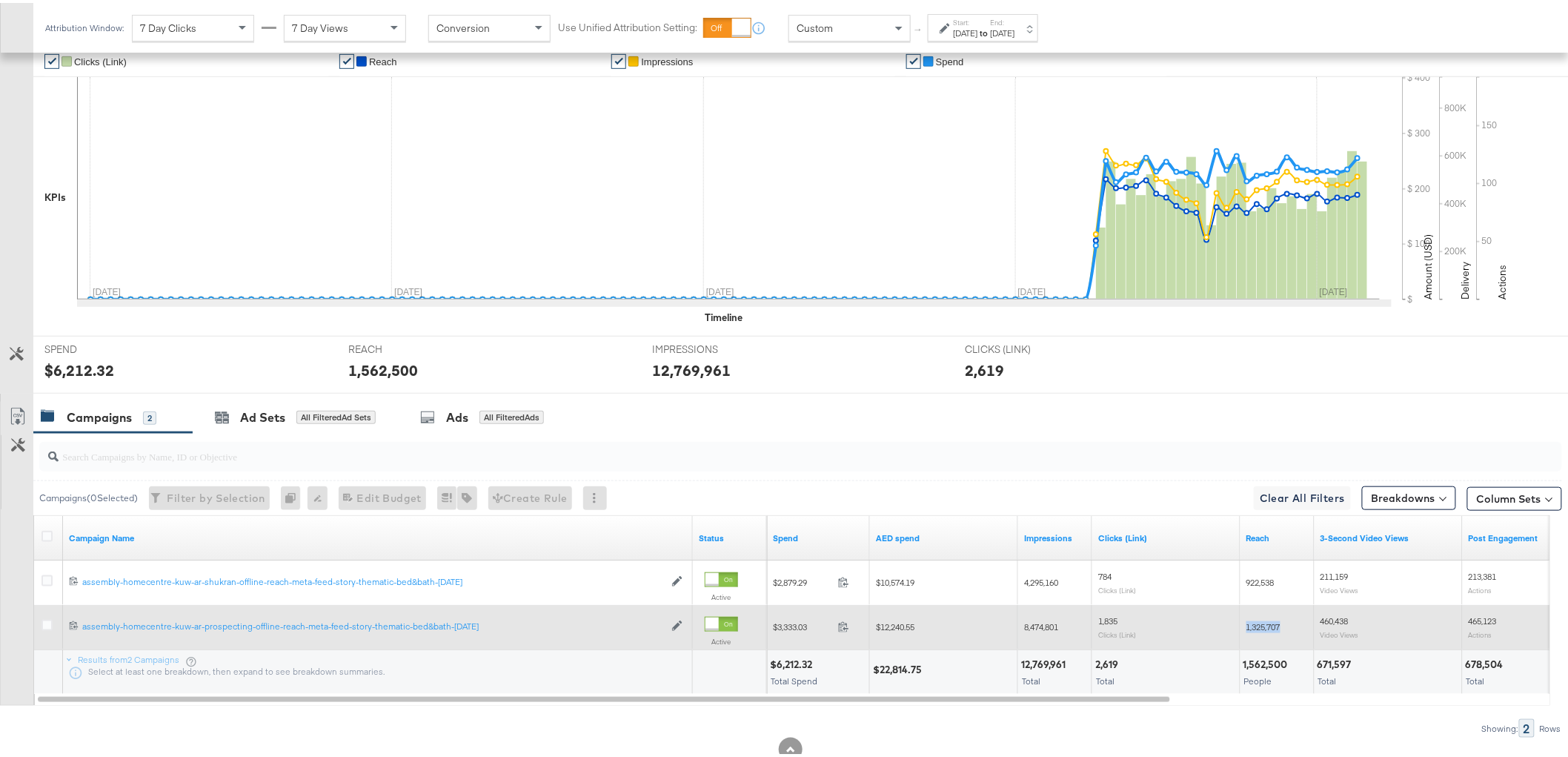
copy span "1,325,707"
click at [1334, 619] on span "460,438" at bounding box center [1334, 617] width 28 height 11
copy span "460,438"
click at [1482, 615] on span "465,123" at bounding box center [1483, 617] width 28 height 11
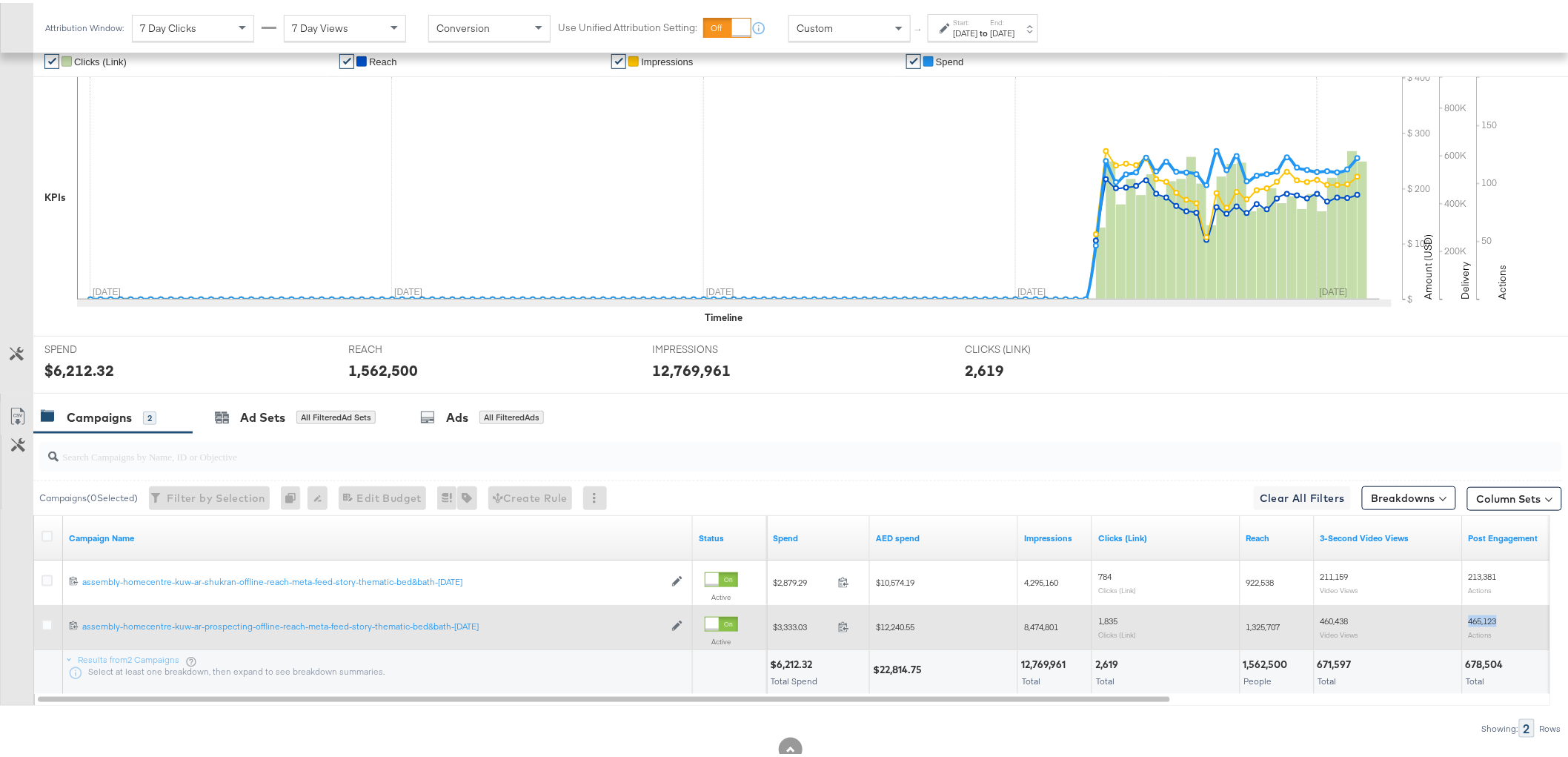
click at [1482, 615] on span "465,123" at bounding box center [1483, 617] width 28 height 11
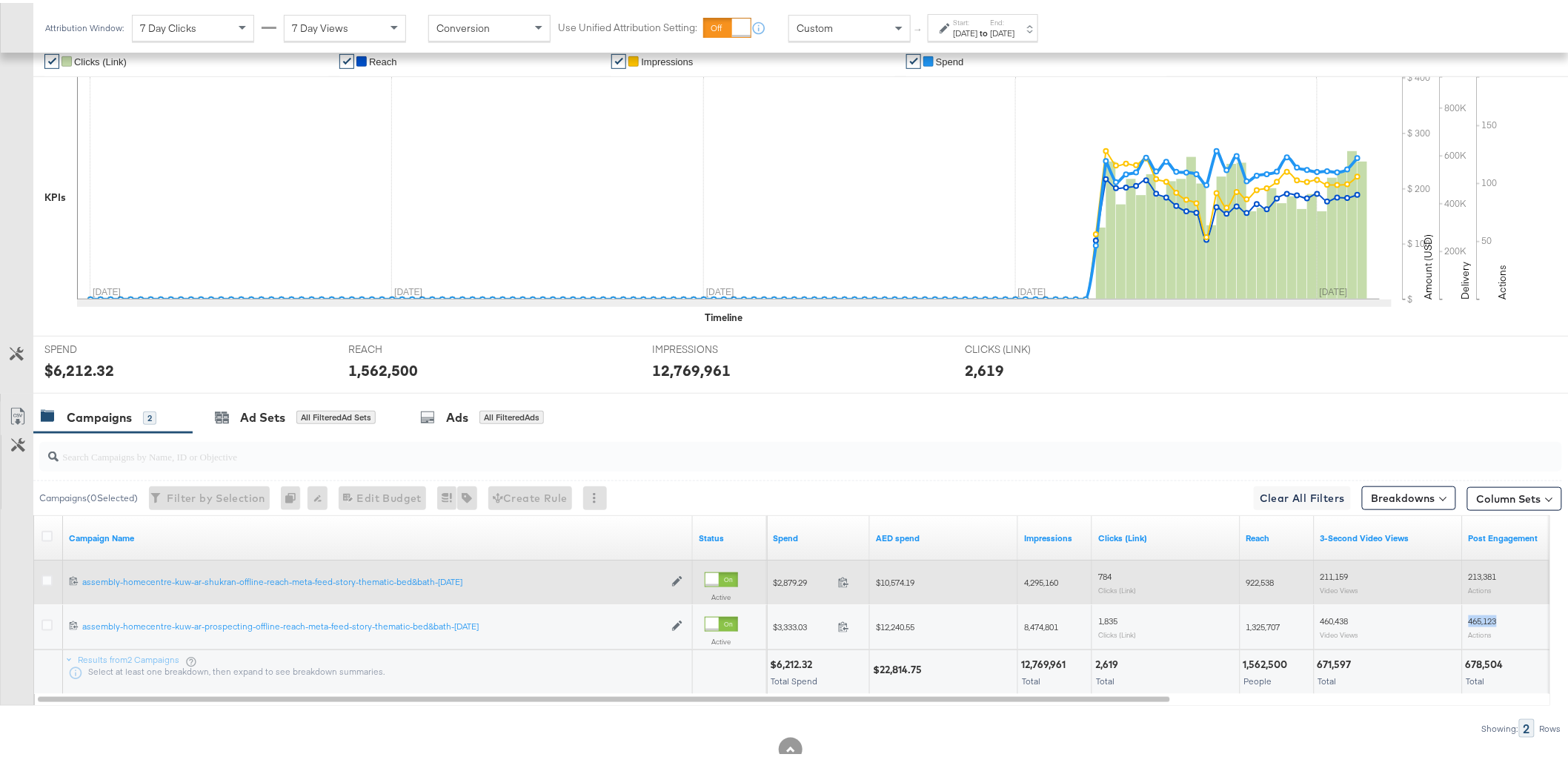
copy span "465,123"
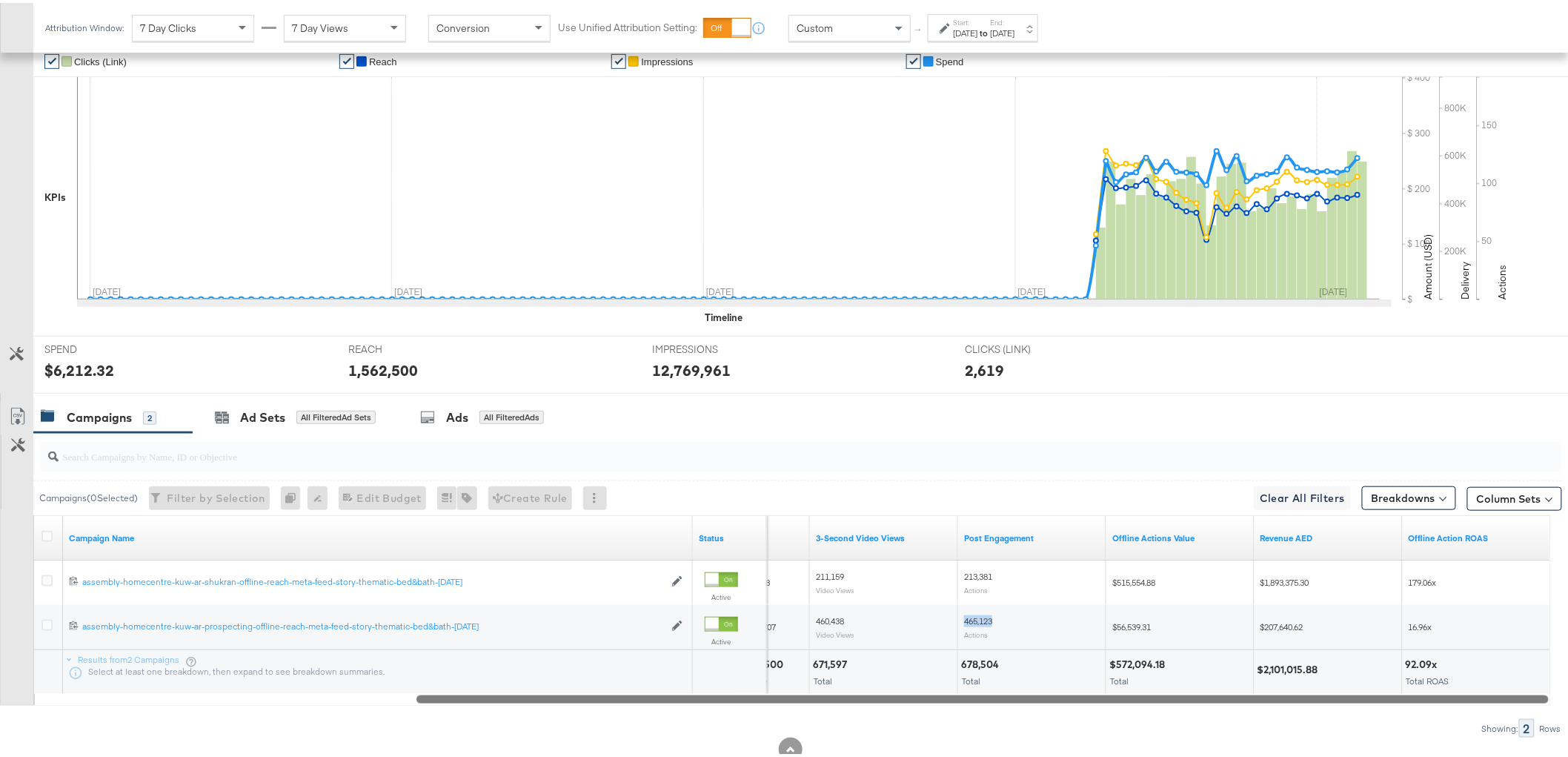
drag, startPoint x: 1143, startPoint y: 694, endPoint x: 1463, endPoint y: 667, distance: 321.1
click at [1566, 672] on div "KPIs Performance & KPIs Customize KPIs ✔ Clicks (Link) ✔ Reach ✔ Impressions ✔ …" at bounding box center [790, 406] width 1581 height 787
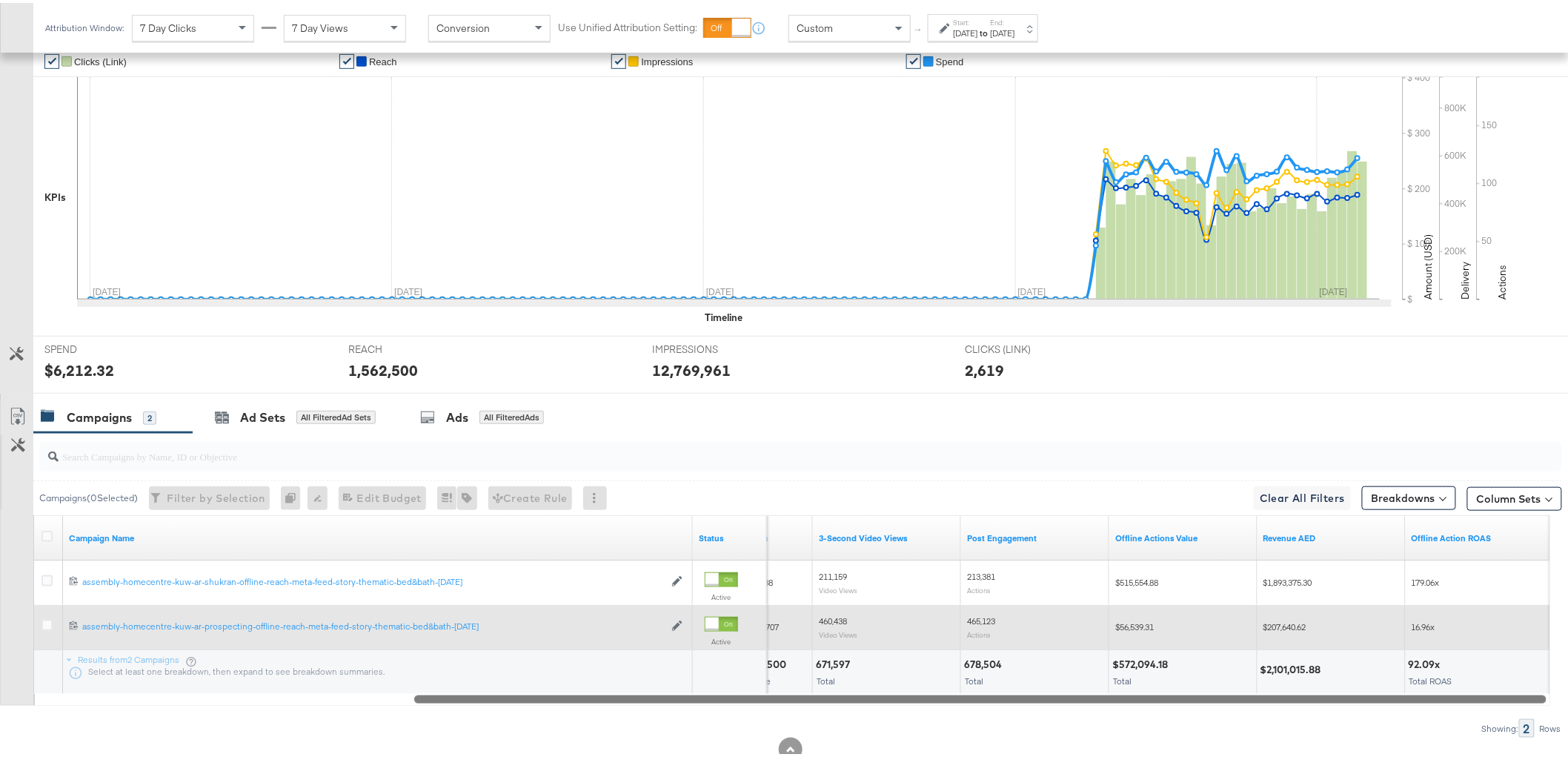
click at [1290, 627] on span "$207,640.62" at bounding box center [1285, 623] width 43 height 11
click at [1290, 626] on span "$207,640.62" at bounding box center [1285, 623] width 43 height 11
copy span "207,640.62"
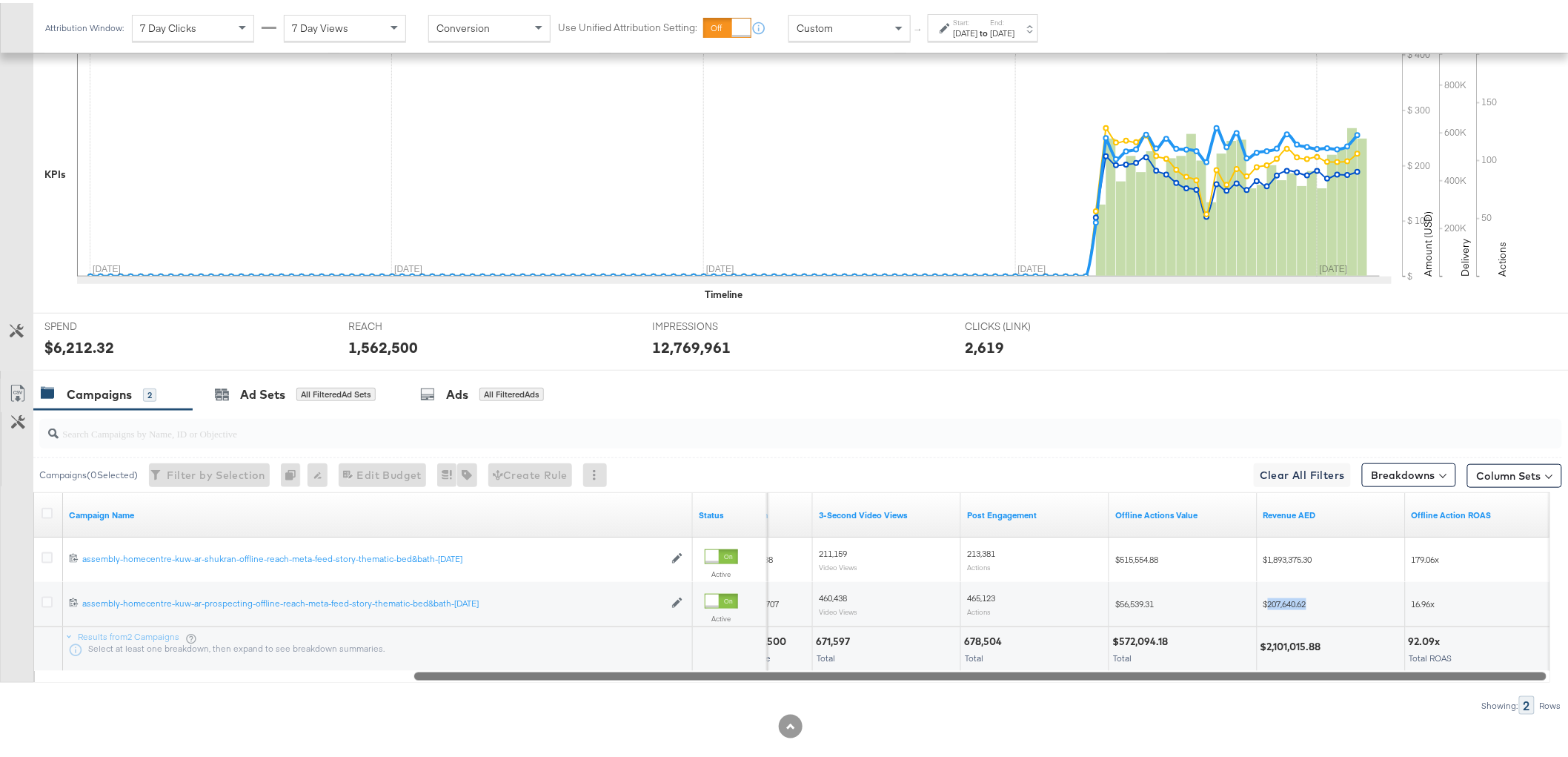
scroll to position [393, 0]
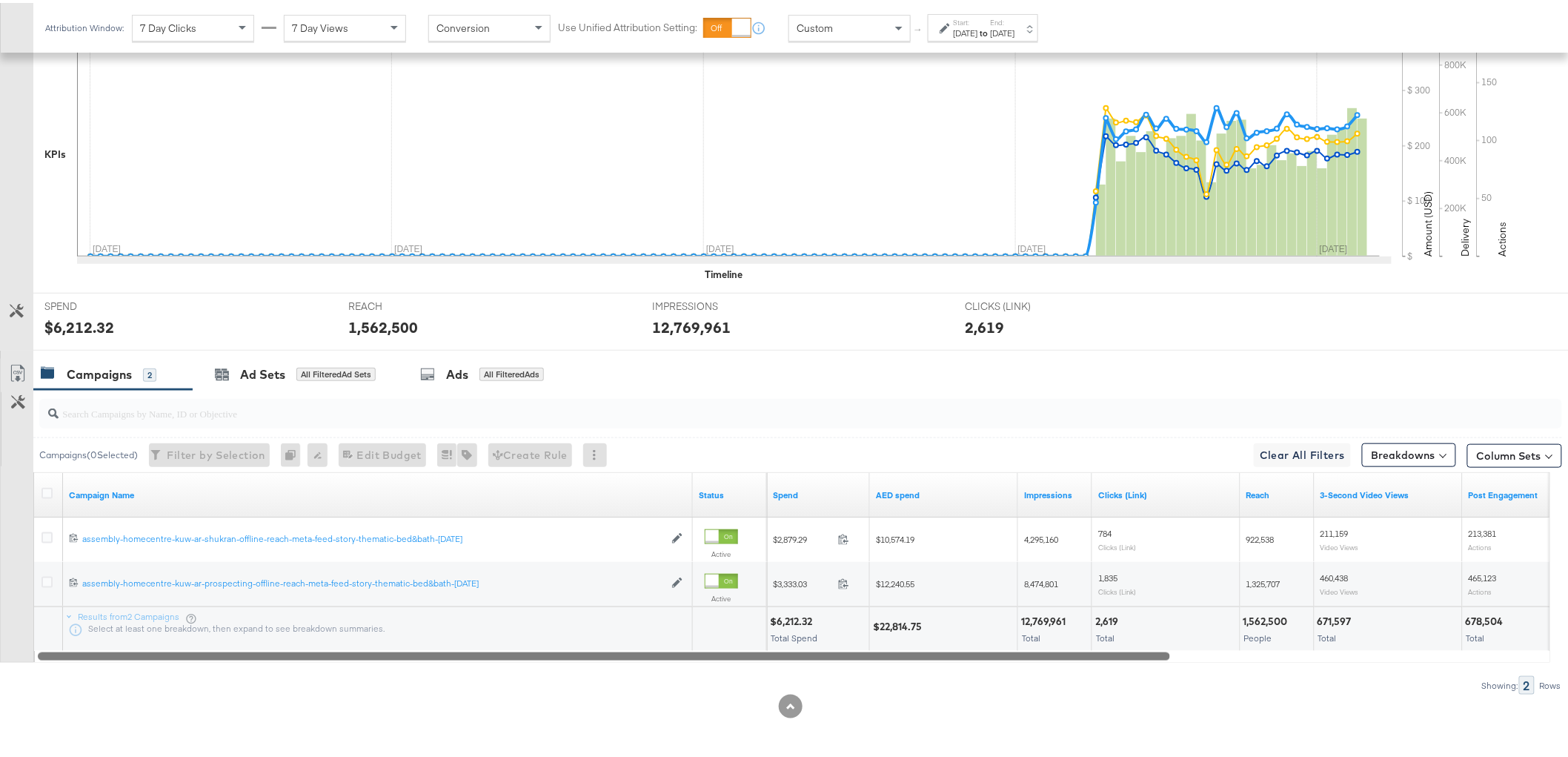
drag, startPoint x: 952, startPoint y: 655, endPoint x: 641, endPoint y: 623, distance: 312.6
click at [419, 632] on div "Campaign Name Status Spend AED spend Impressions Clicks (Link) Reach 3-Second V…" at bounding box center [792, 564] width 1517 height 191
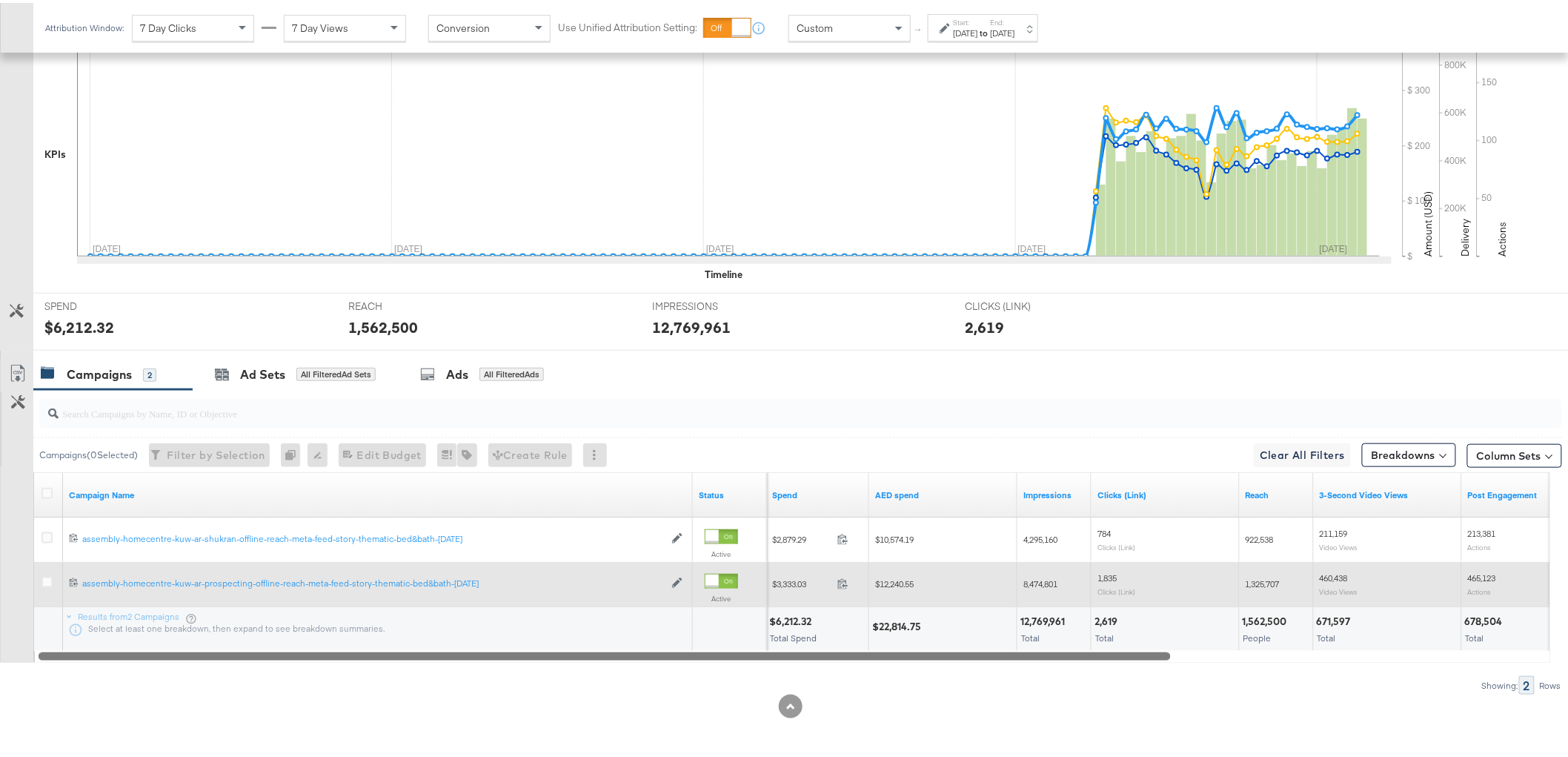
click at [901, 579] on span "$12,240.55" at bounding box center [894, 581] width 38 height 11
copy span "12,240.55"
